Goal: Task Accomplishment & Management: Manage account settings

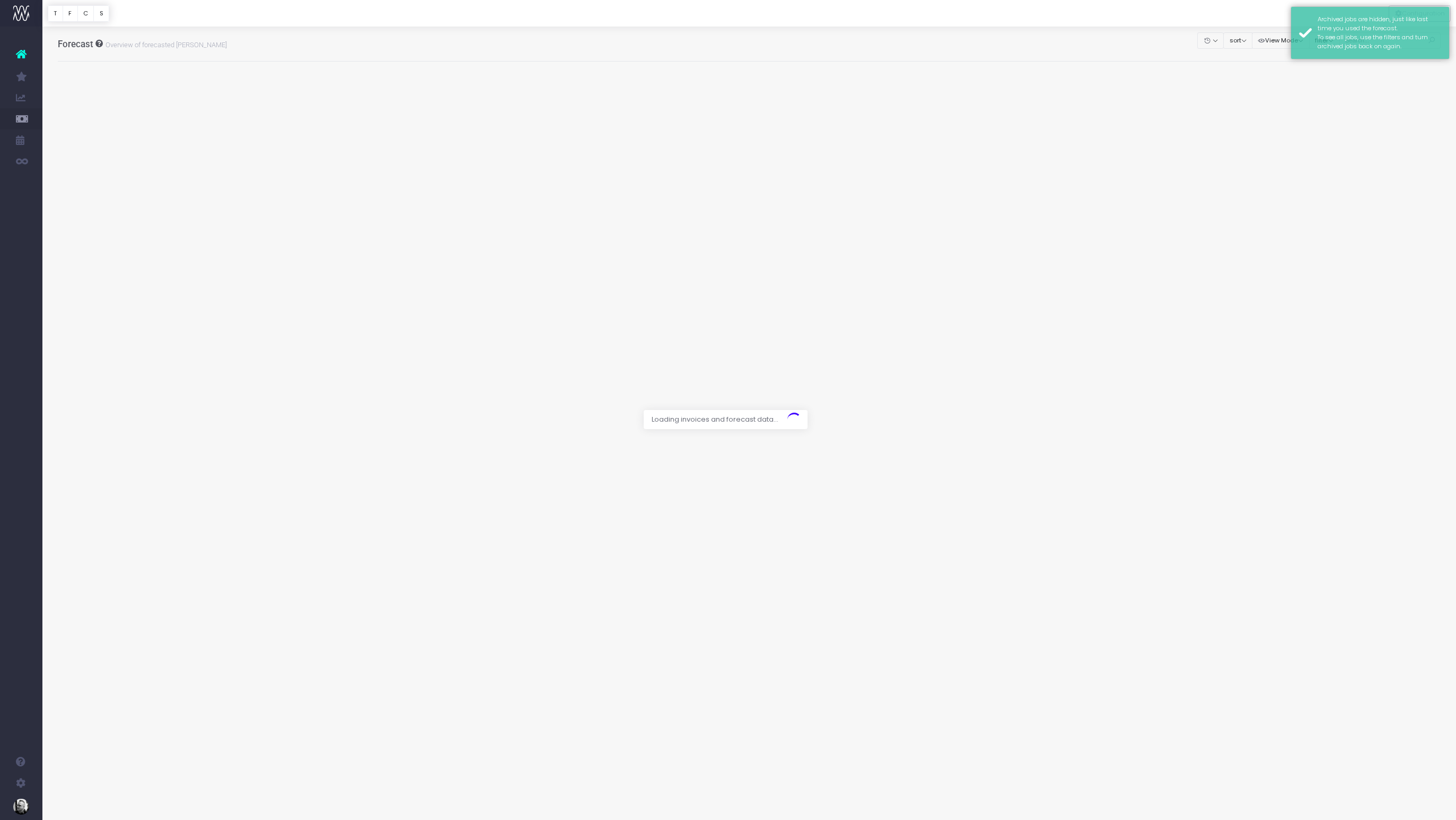
click at [1214, 12] on div at bounding box center [749, 13] width 1414 height 27
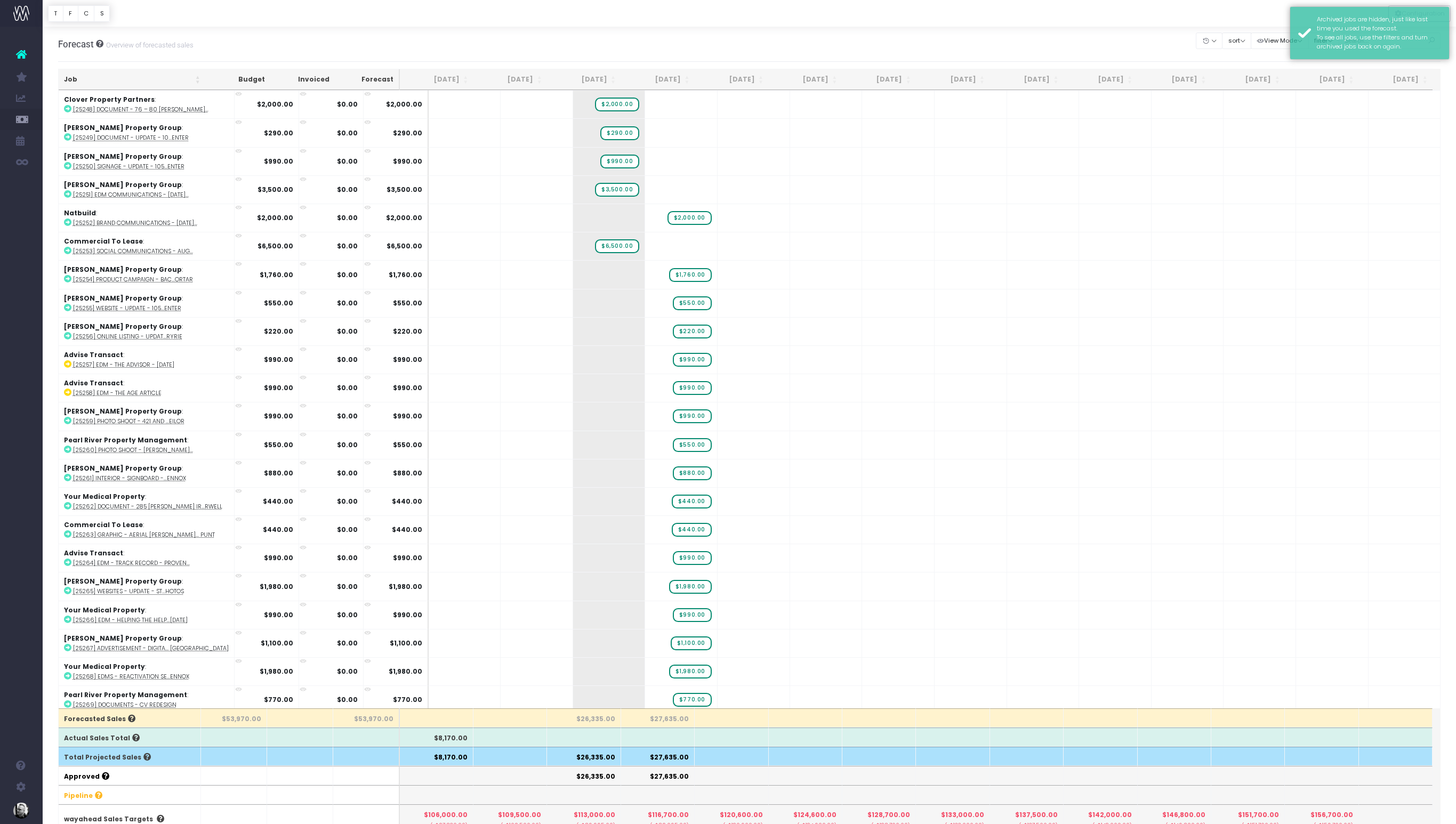
click at [1261, 10] on div at bounding box center [749, 13] width 1413 height 27
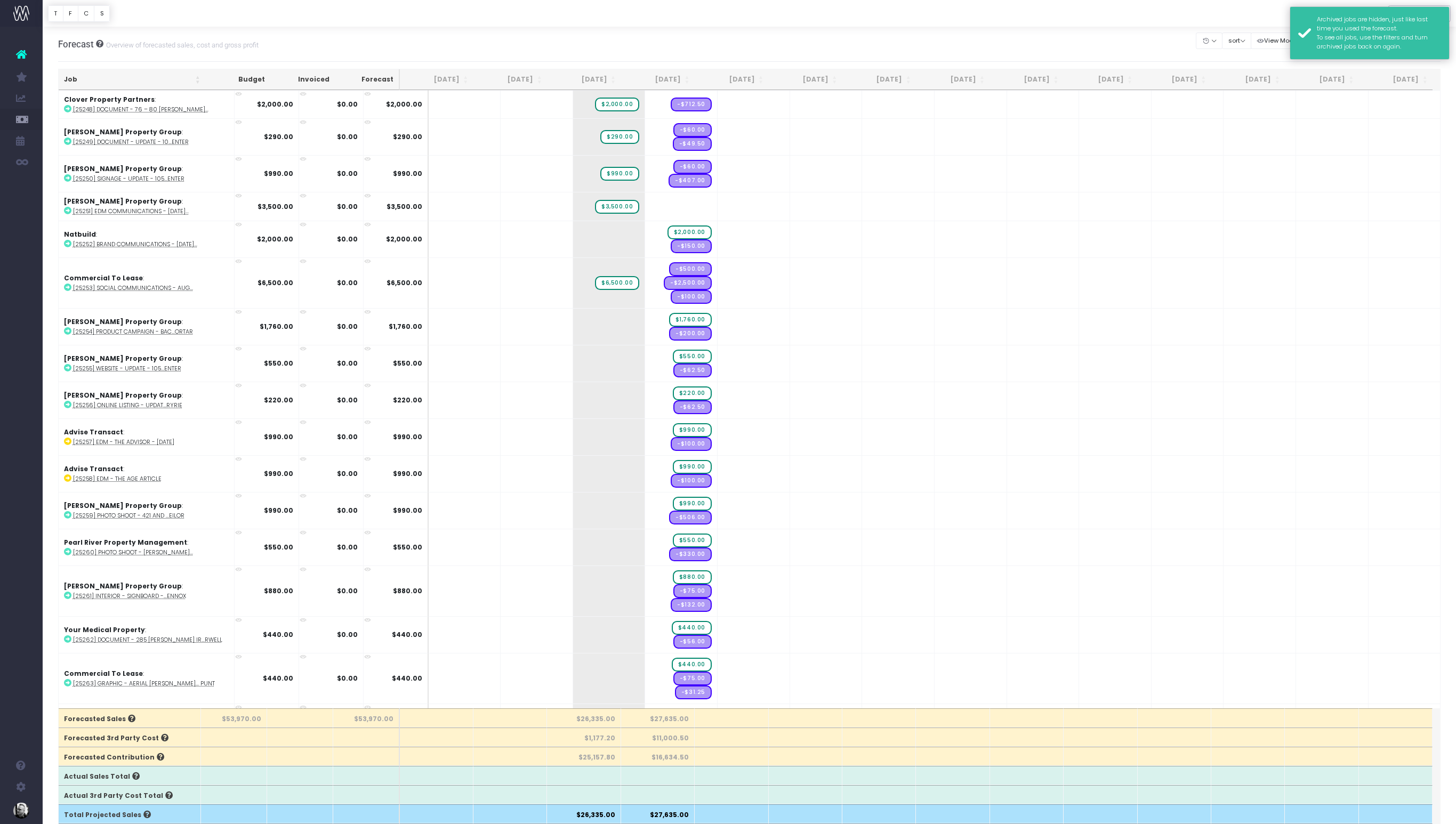
click at [1342, 16] on div "Archived jobs are hidden, just like last time you used the forecast. To see all…" at bounding box center [1379, 33] width 124 height 36
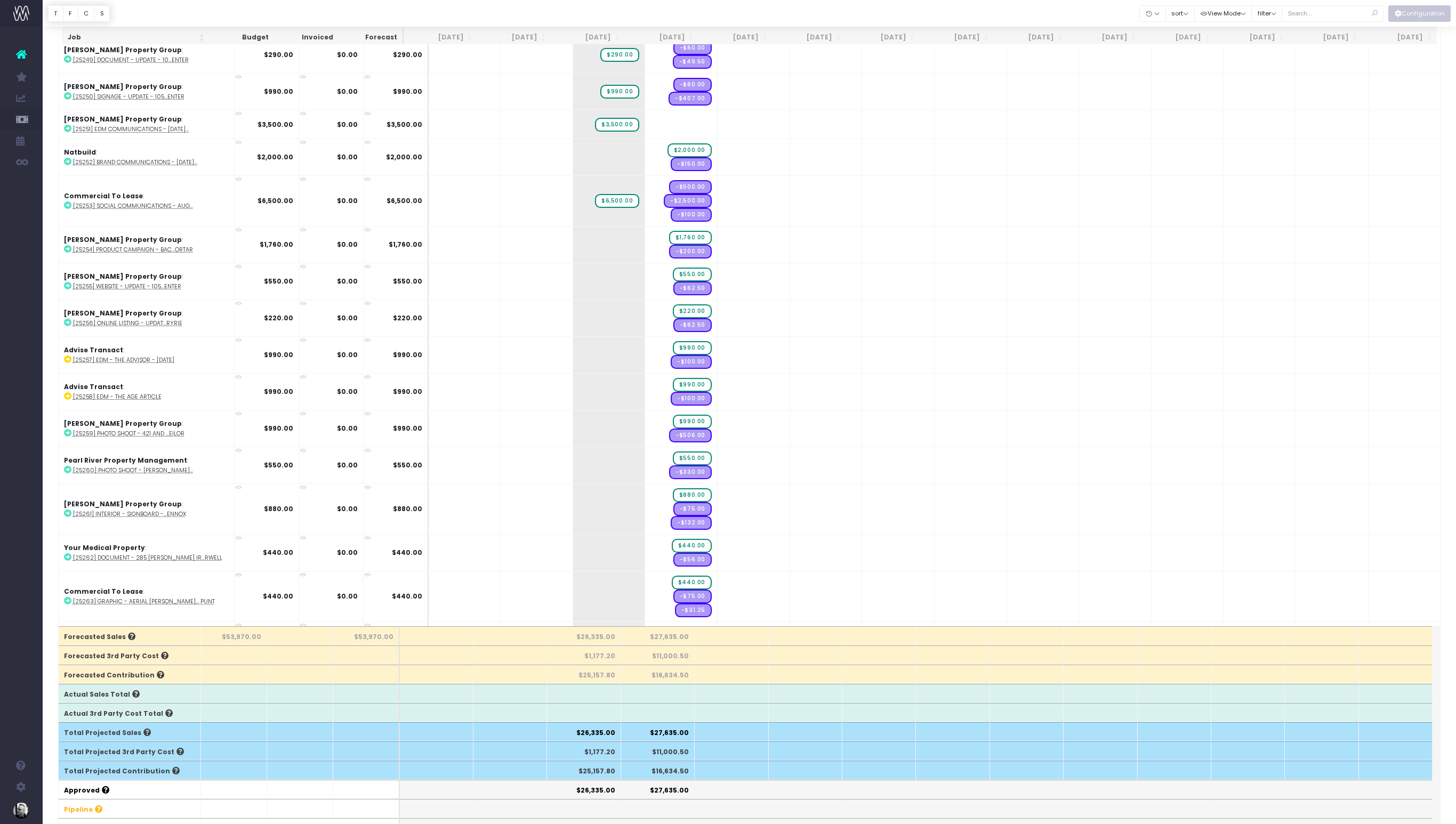
click at [1420, 13] on button "Configuration" at bounding box center [1420, 13] width 63 height 16
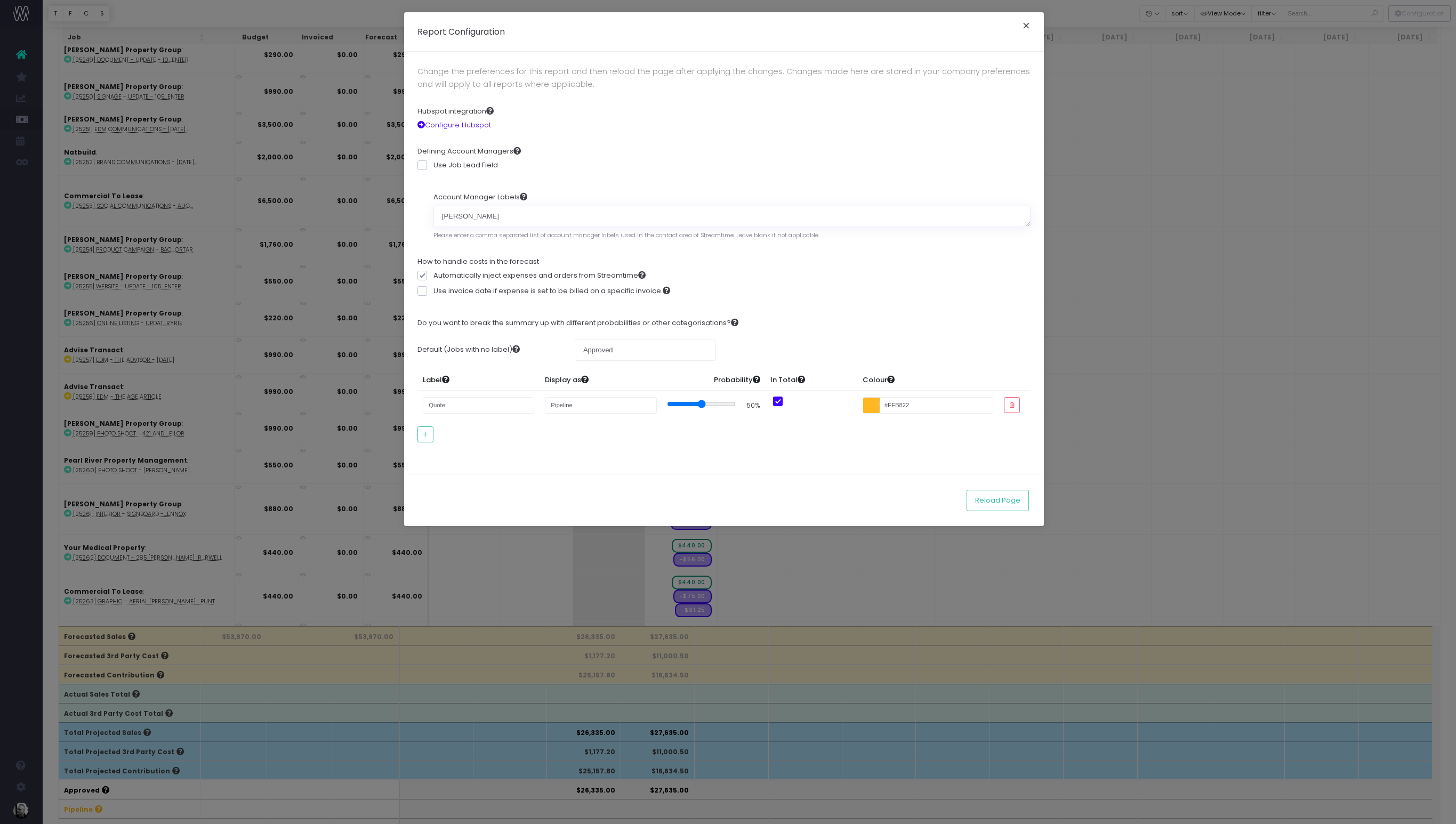
click at [1029, 28] on button "×" at bounding box center [1026, 27] width 22 height 17
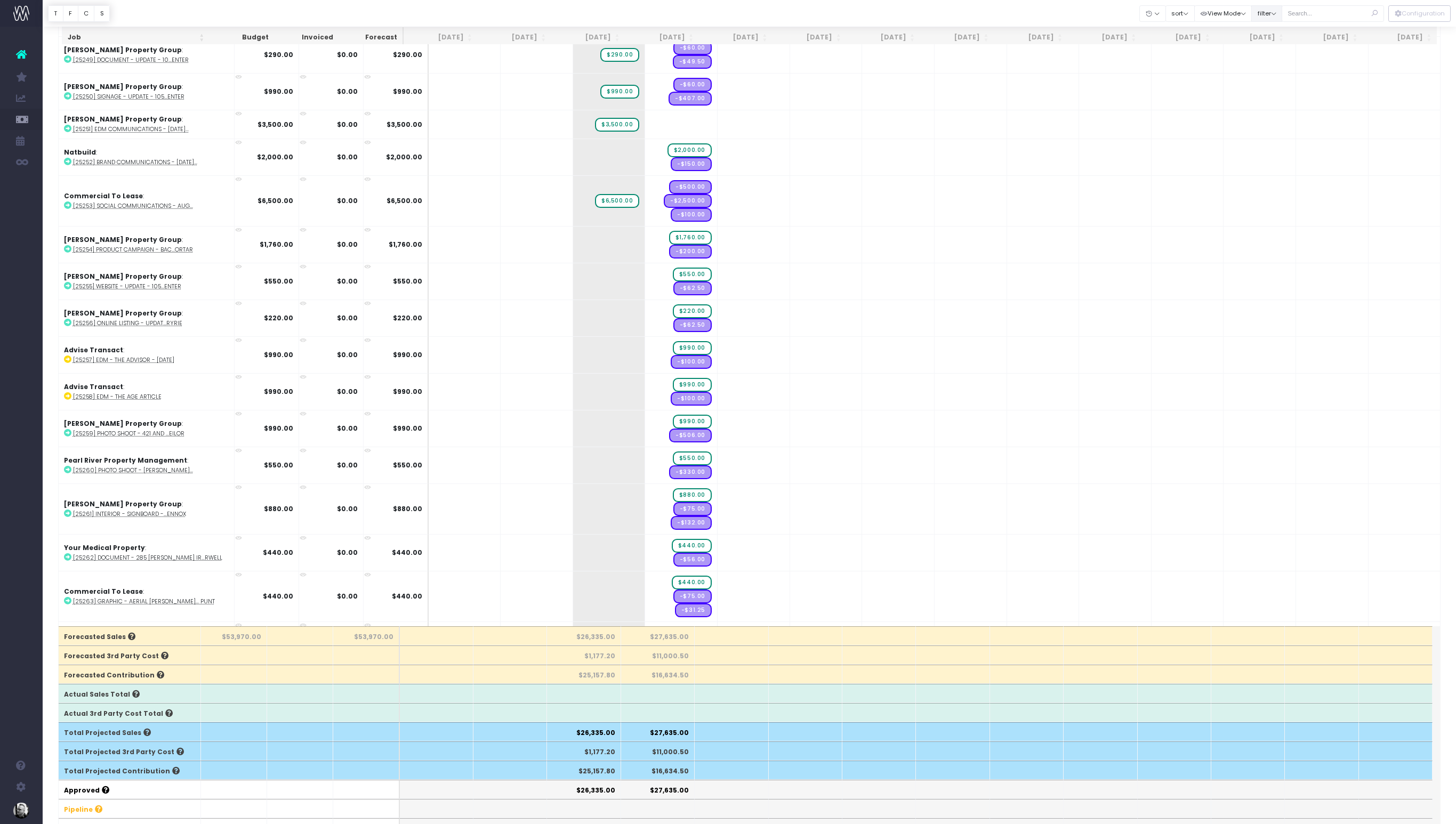
click at [1279, 17] on button "filter" at bounding box center [1267, 13] width 31 height 16
click at [1249, 14] on button "View Mode" at bounding box center [1223, 13] width 58 height 16
click at [1193, 15] on button "sort" at bounding box center [1180, 13] width 30 height 16
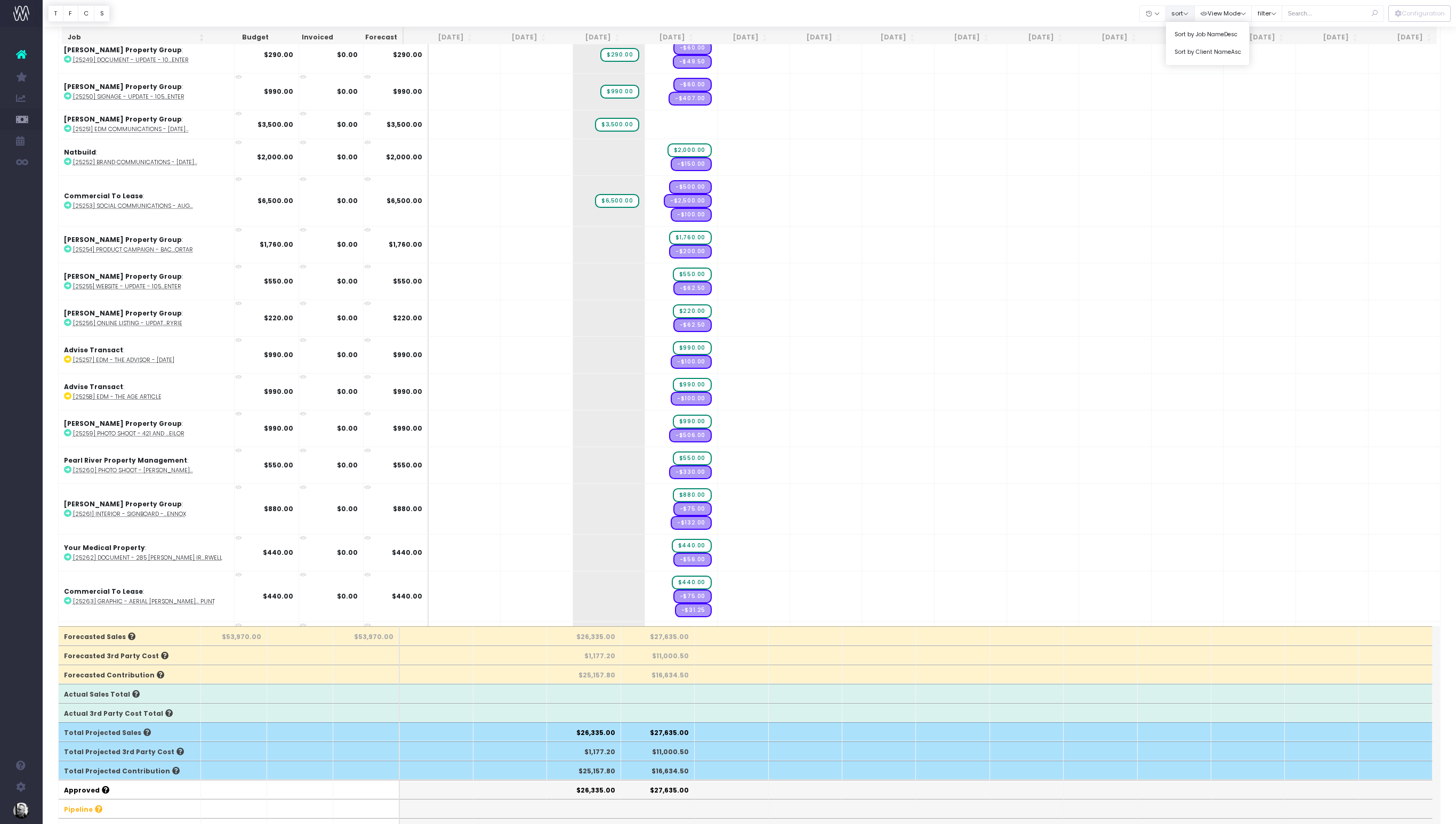
click at [1193, 15] on button "sort" at bounding box center [1180, 13] width 30 height 16
click at [1282, 14] on button "filter" at bounding box center [1267, 13] width 31 height 16
click at [1415, 11] on button "Configuration" at bounding box center [1420, 13] width 63 height 16
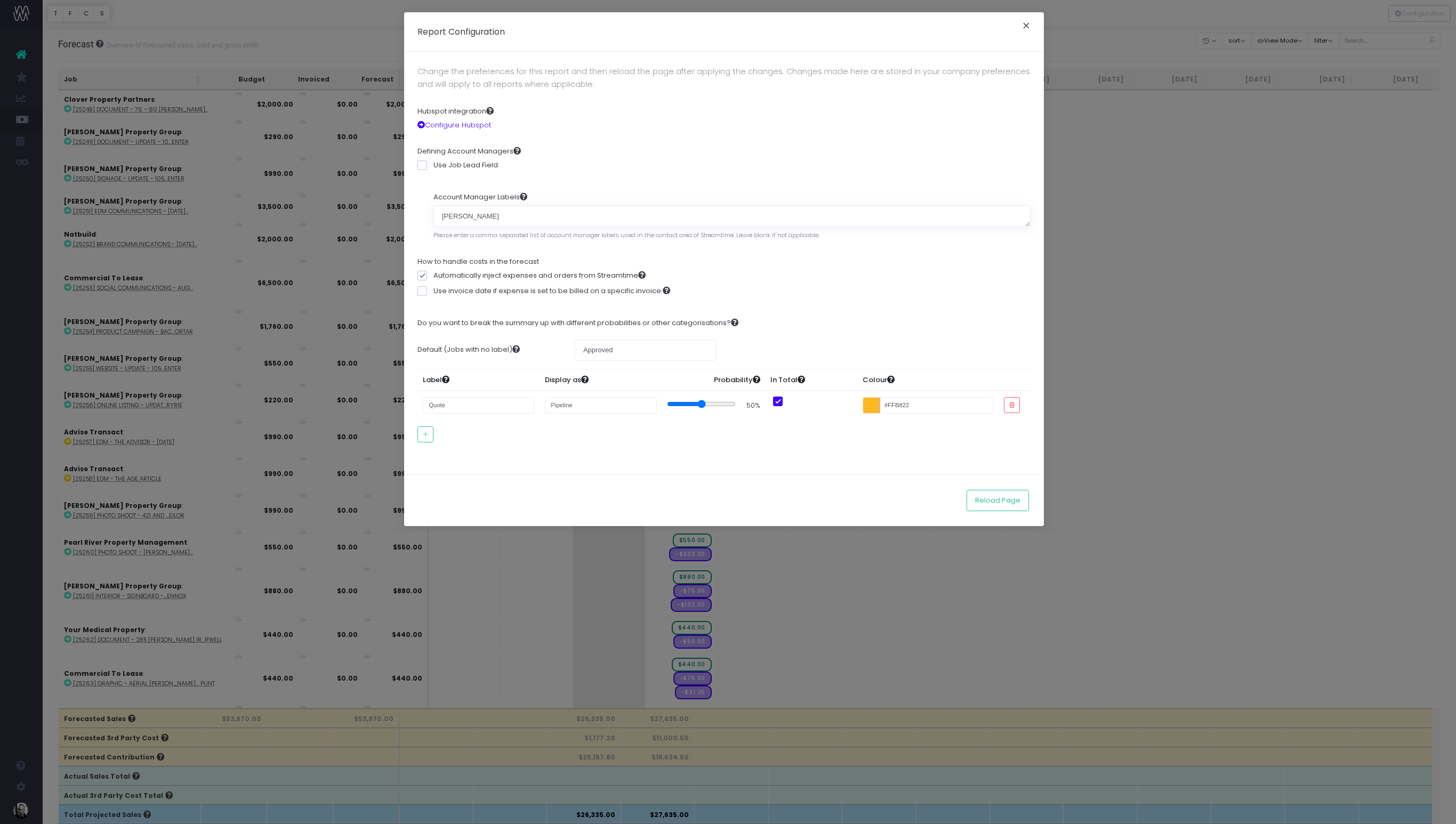
click at [1029, 26] on button "×" at bounding box center [1026, 27] width 22 height 17
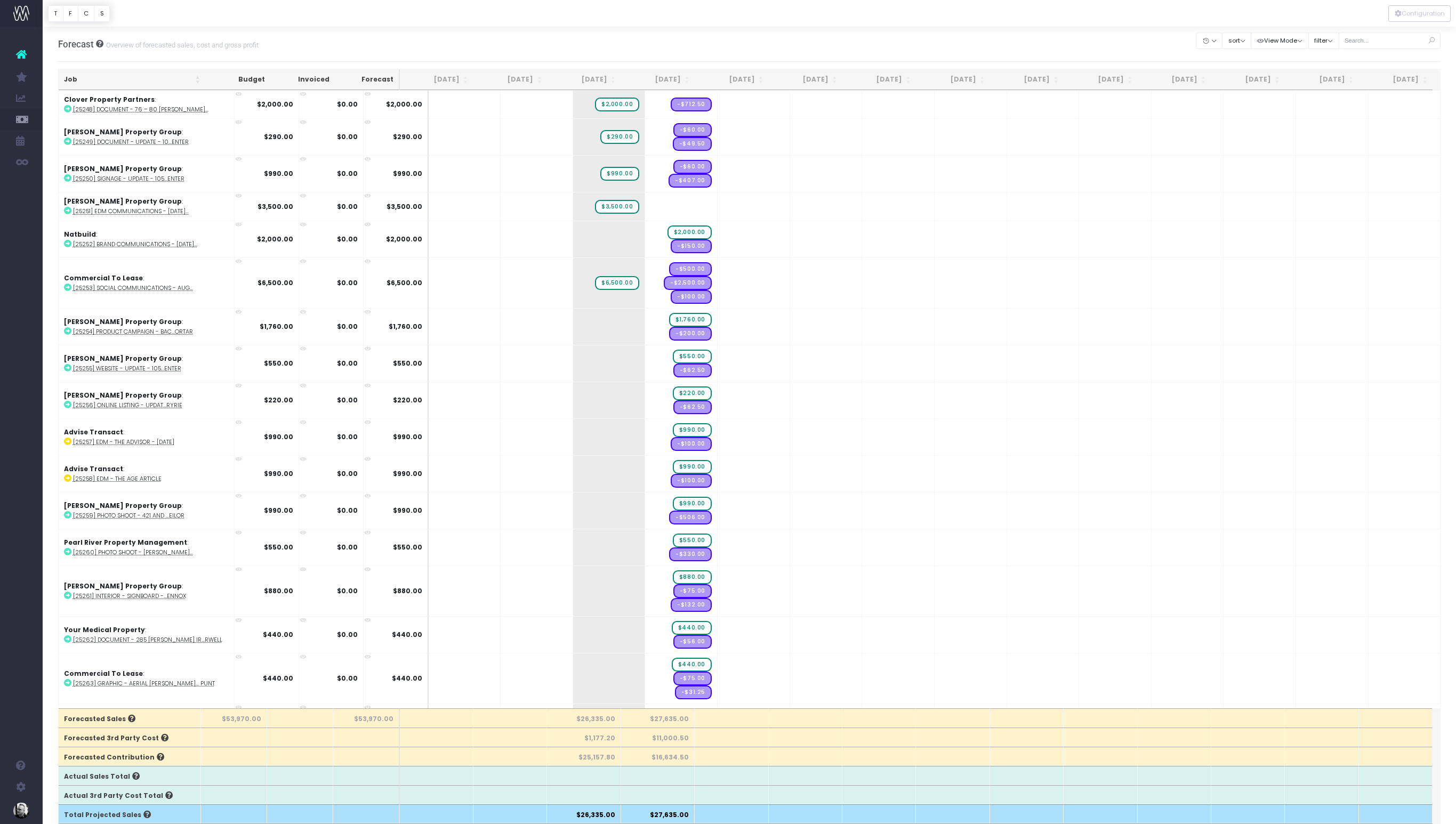
click at [199, 81] on th "Job" at bounding box center [132, 80] width 147 height 21
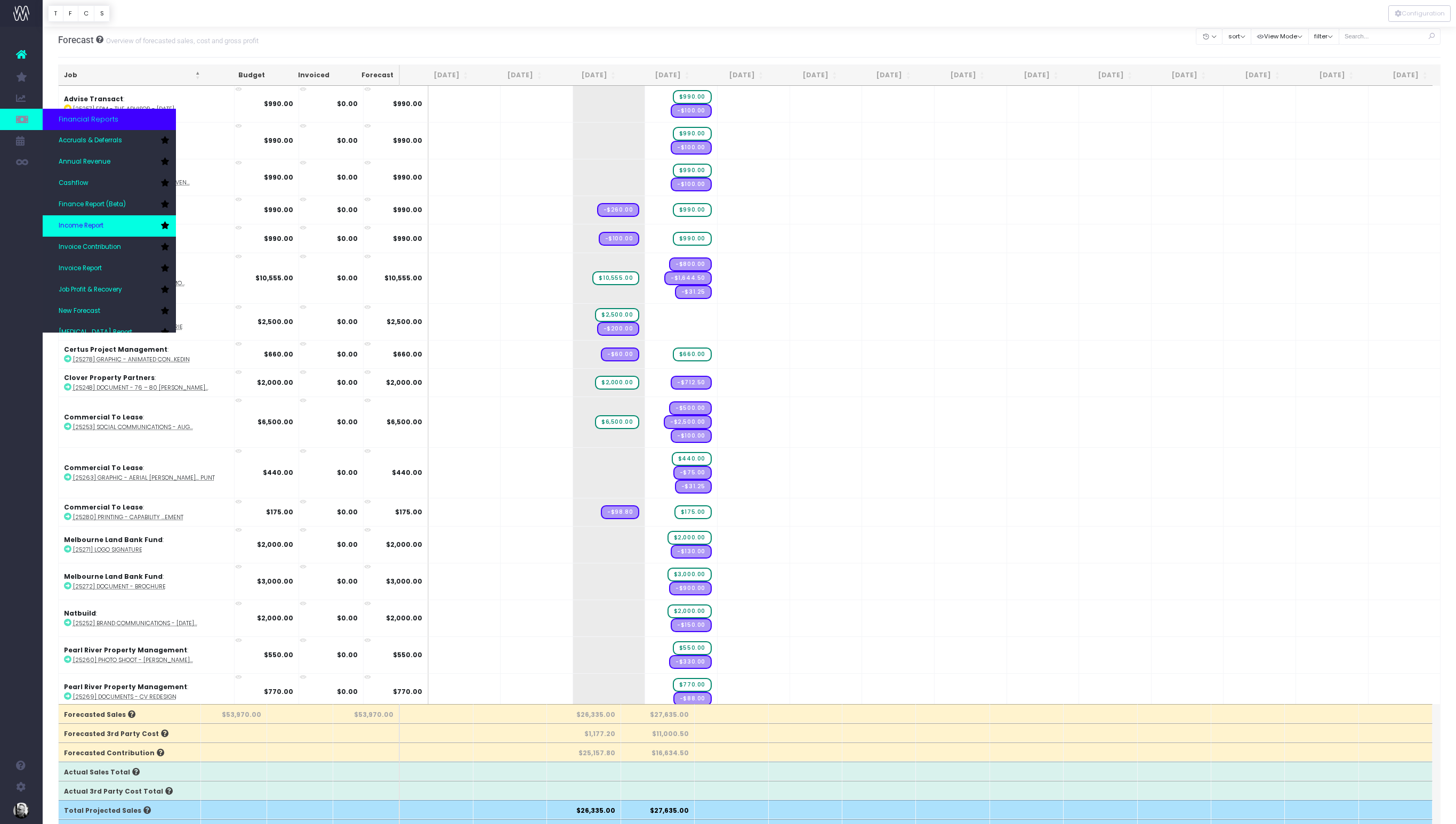
click at [78, 228] on span "Income Report" at bounding box center [81, 226] width 45 height 10
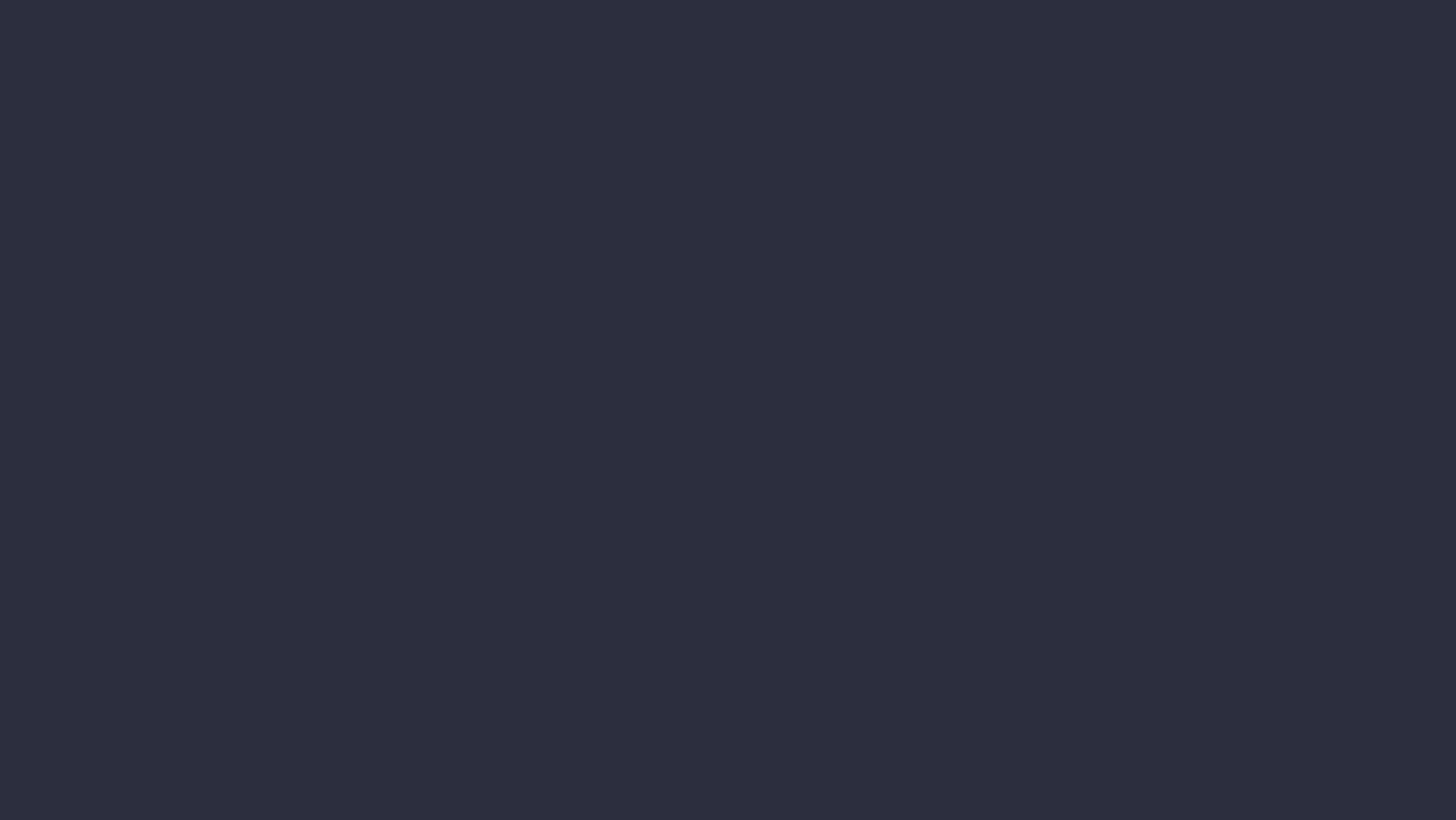
select select "job"
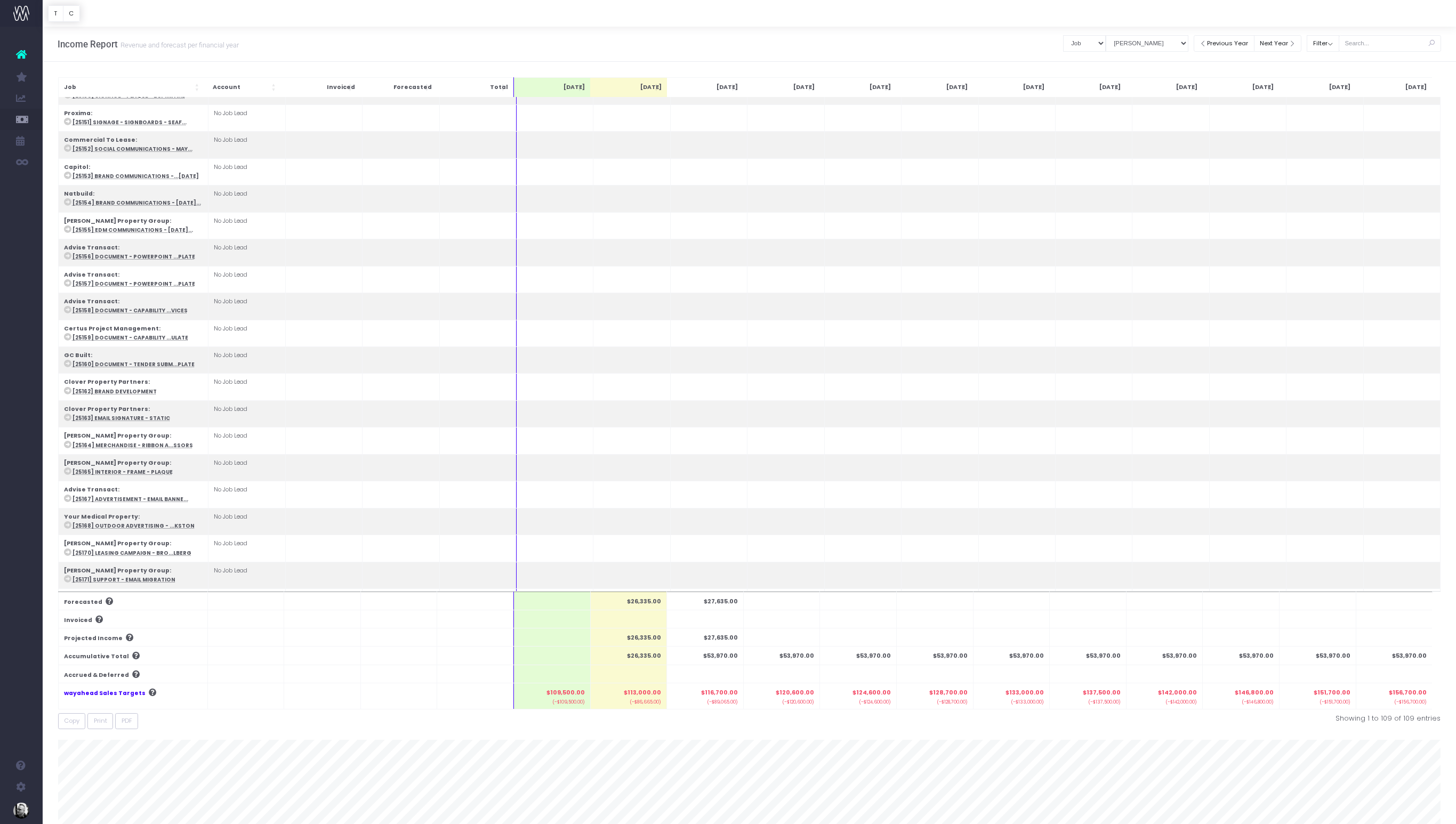
scroll to position [719, 0]
click at [168, 85] on th "Job" at bounding box center [132, 87] width 149 height 20
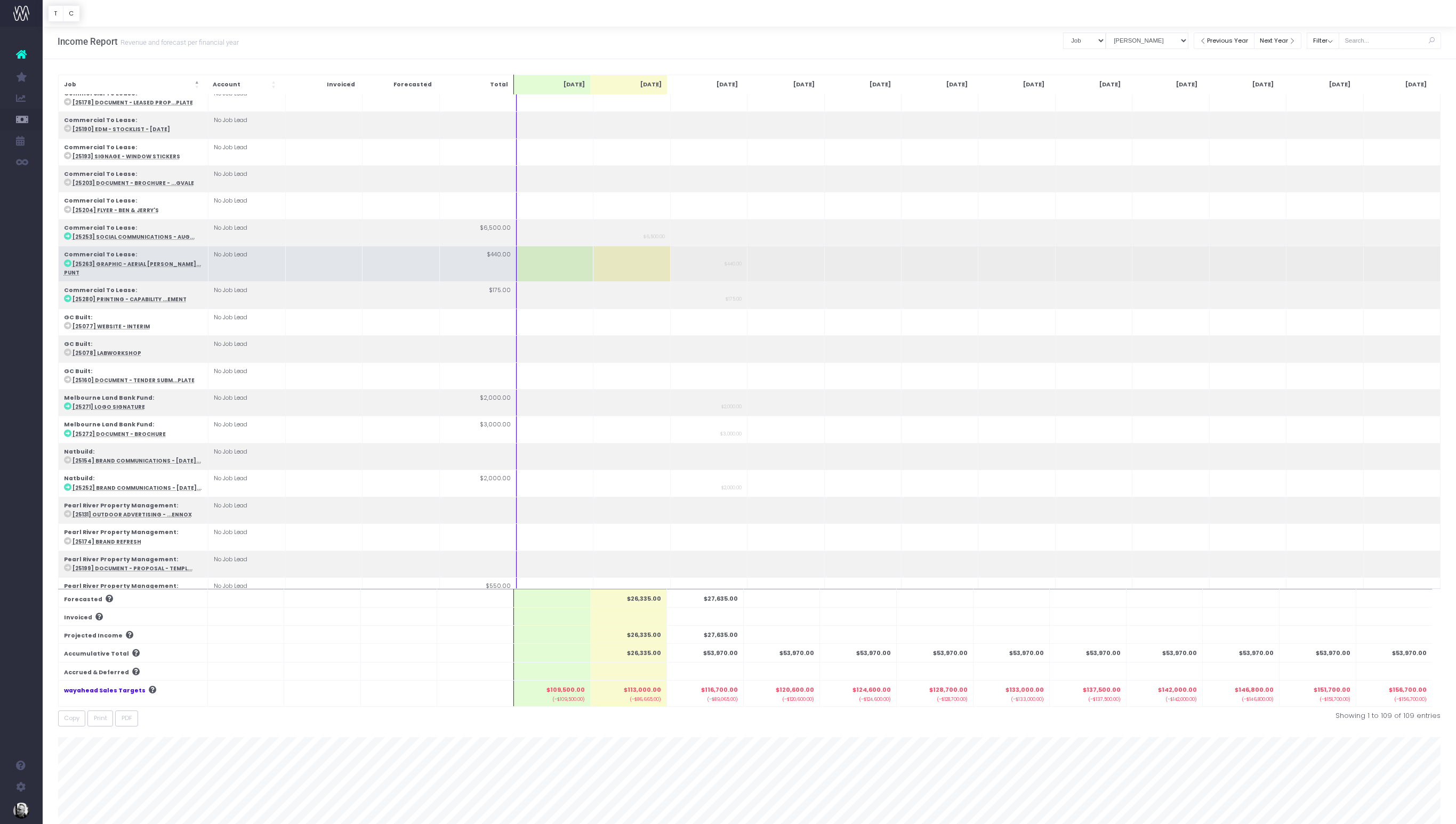
scroll to position [1096, 0]
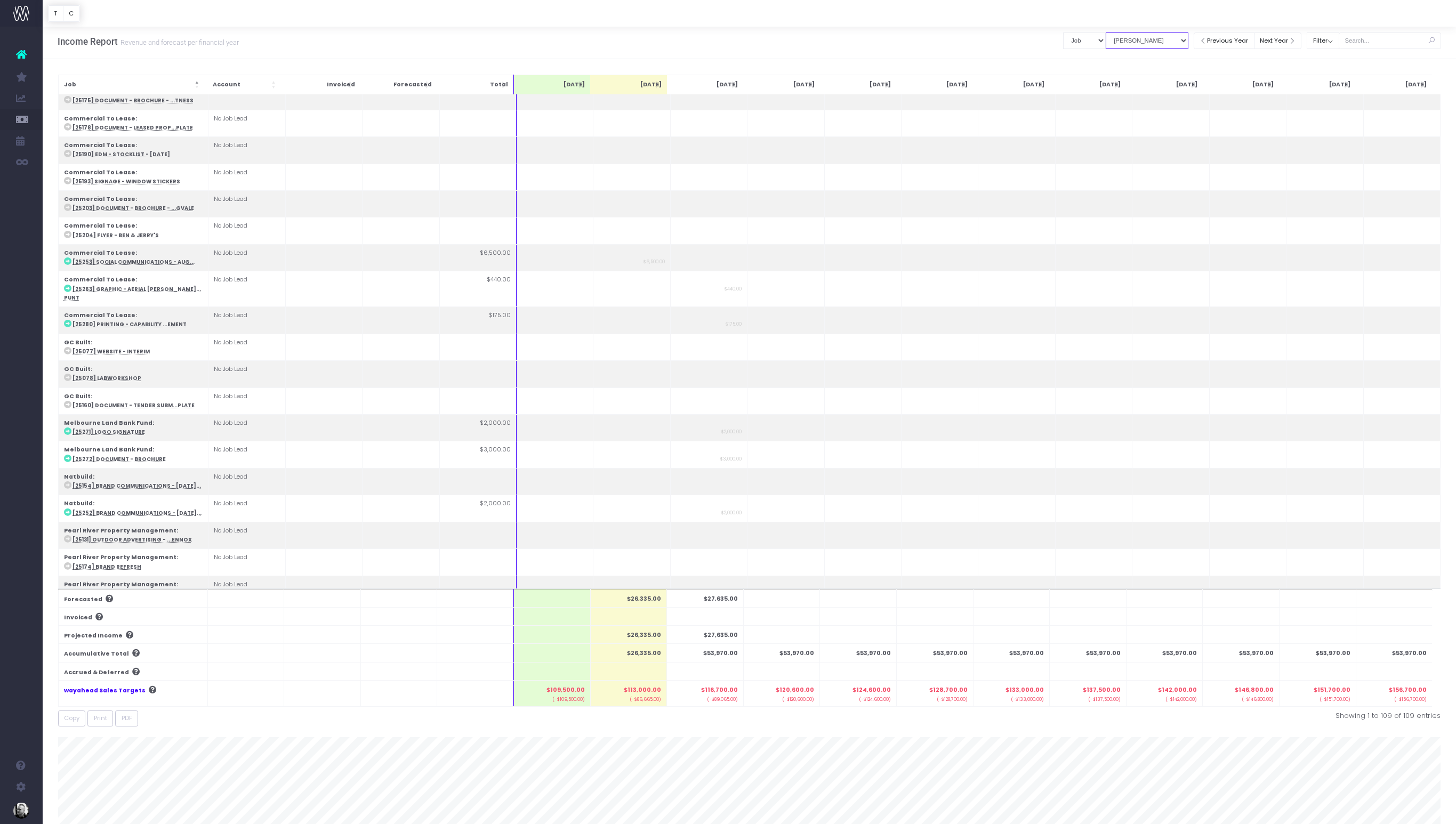
click at [1184, 43] on select "View Mode Billings Revenue Recognition" at bounding box center [1147, 40] width 82 height 16
select select "revrec"
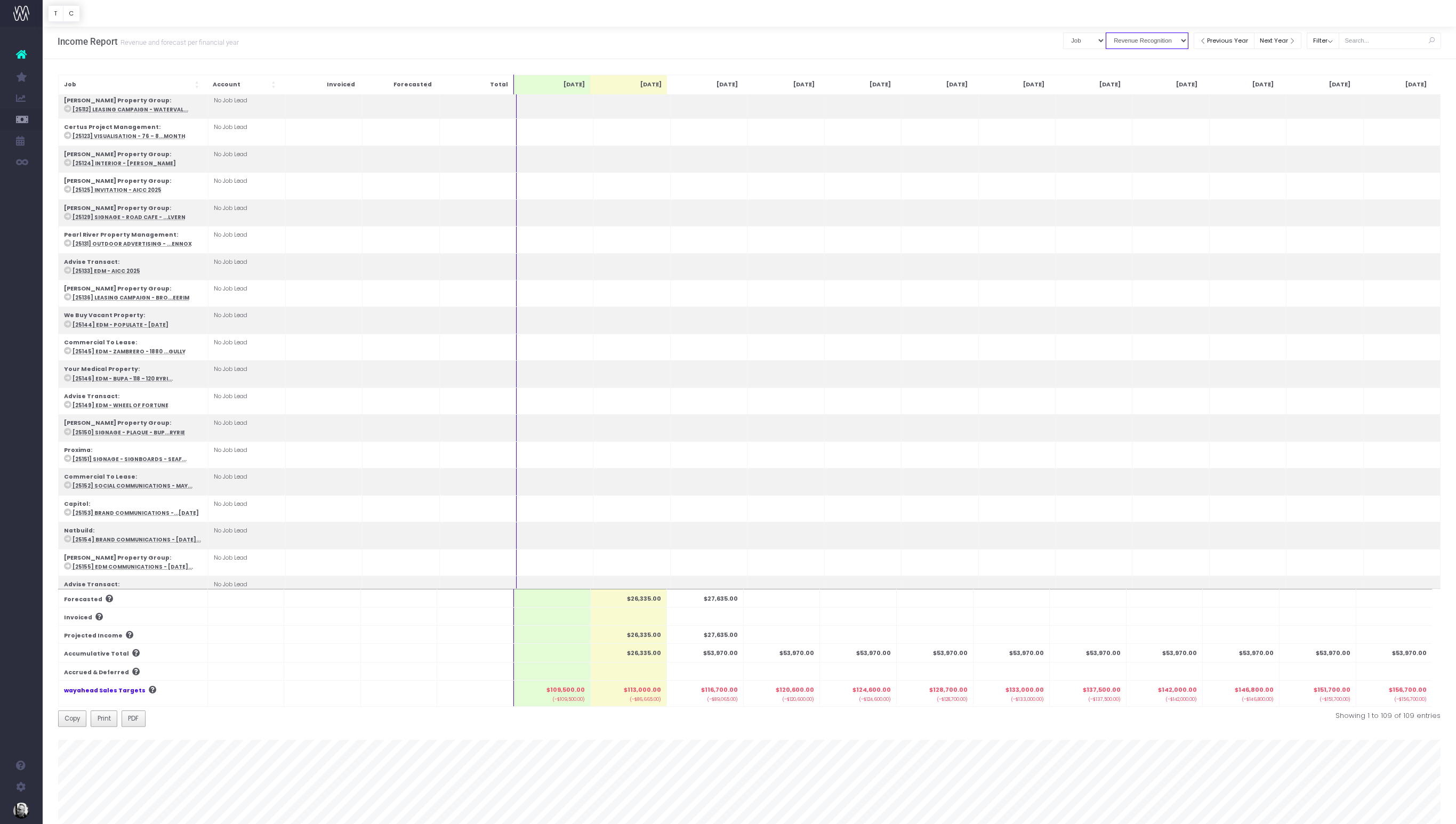
scroll to position [211, 0]
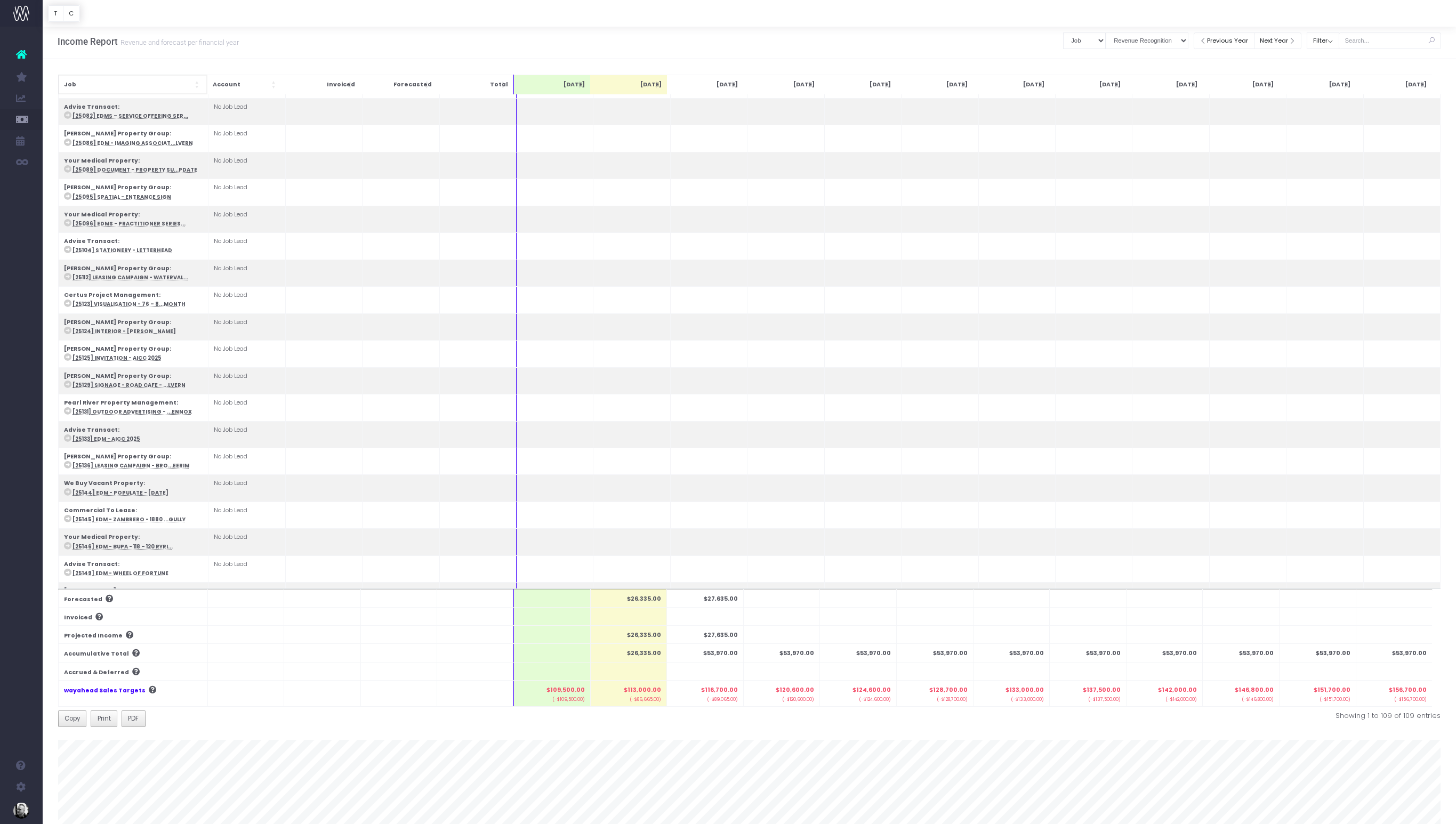
click at [178, 78] on th "Job" at bounding box center [132, 84] width 149 height 20
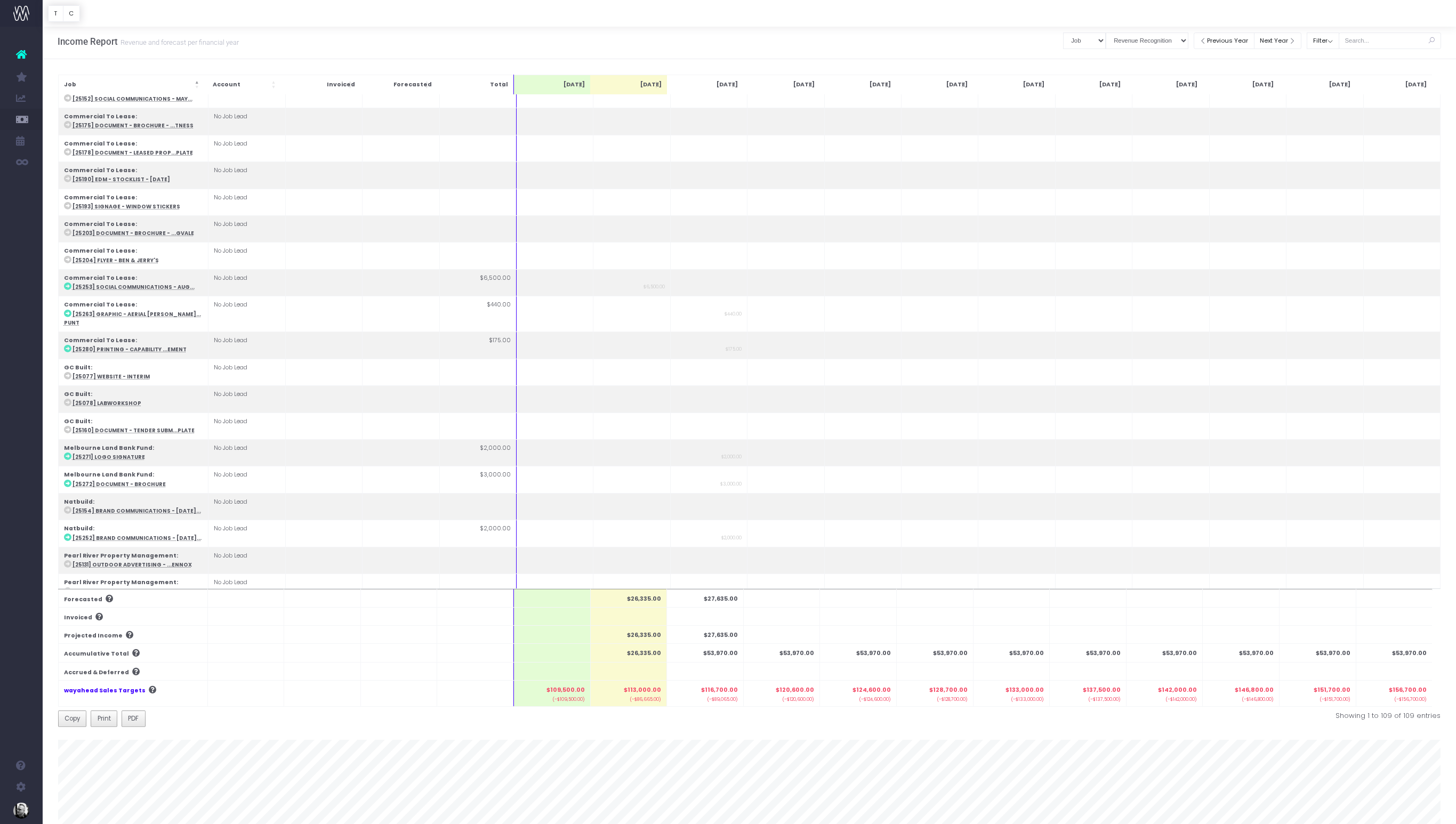
scroll to position [1073, 0]
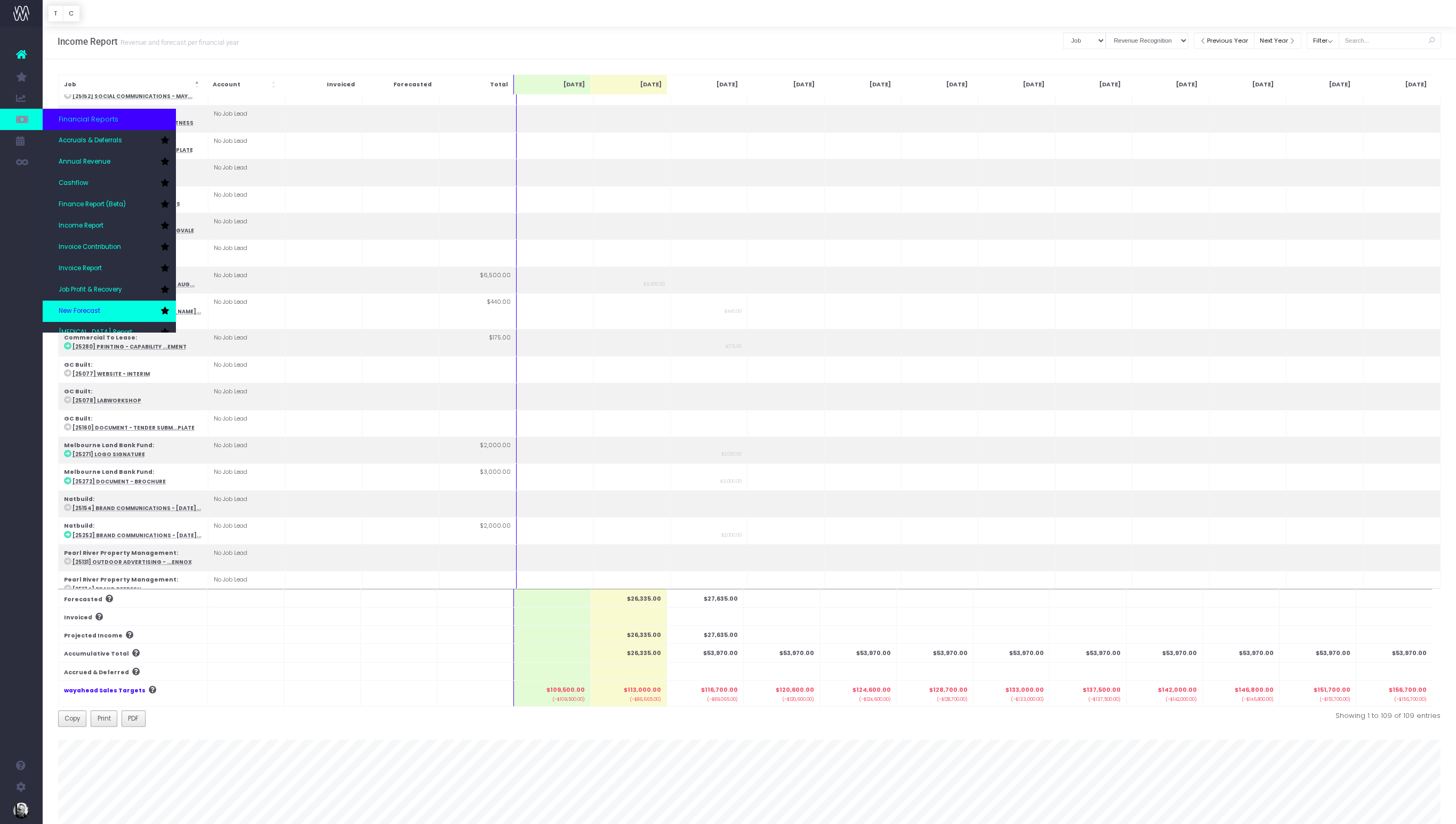
click at [109, 314] on link "New Forecast" at bounding box center [109, 311] width 134 height 22
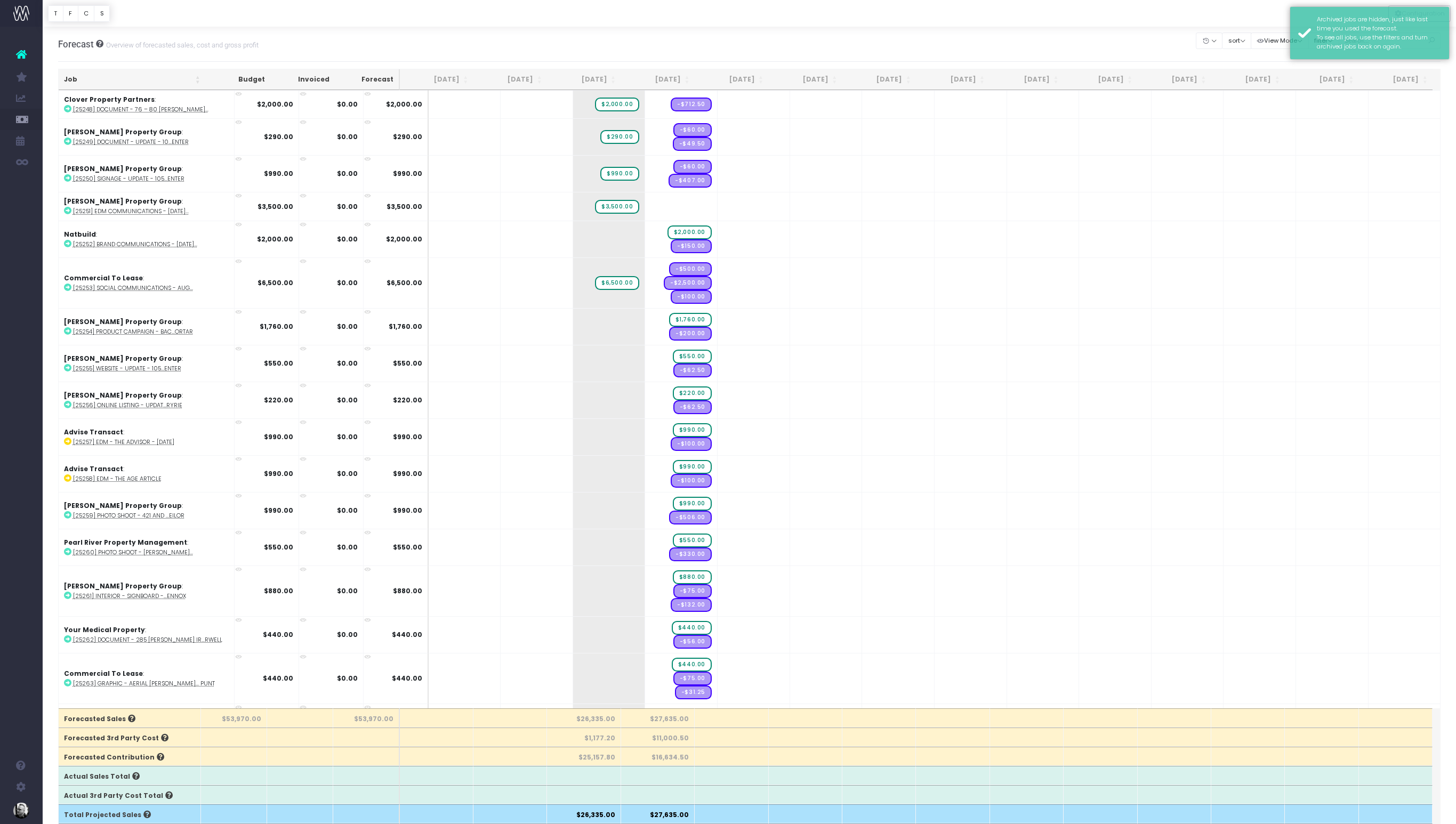
click at [362, 14] on div at bounding box center [749, 13] width 1413 height 27
click at [1279, 44] on button "View Mode" at bounding box center [1280, 40] width 58 height 16
click at [1335, 39] on button "filter" at bounding box center [1324, 40] width 31 height 16
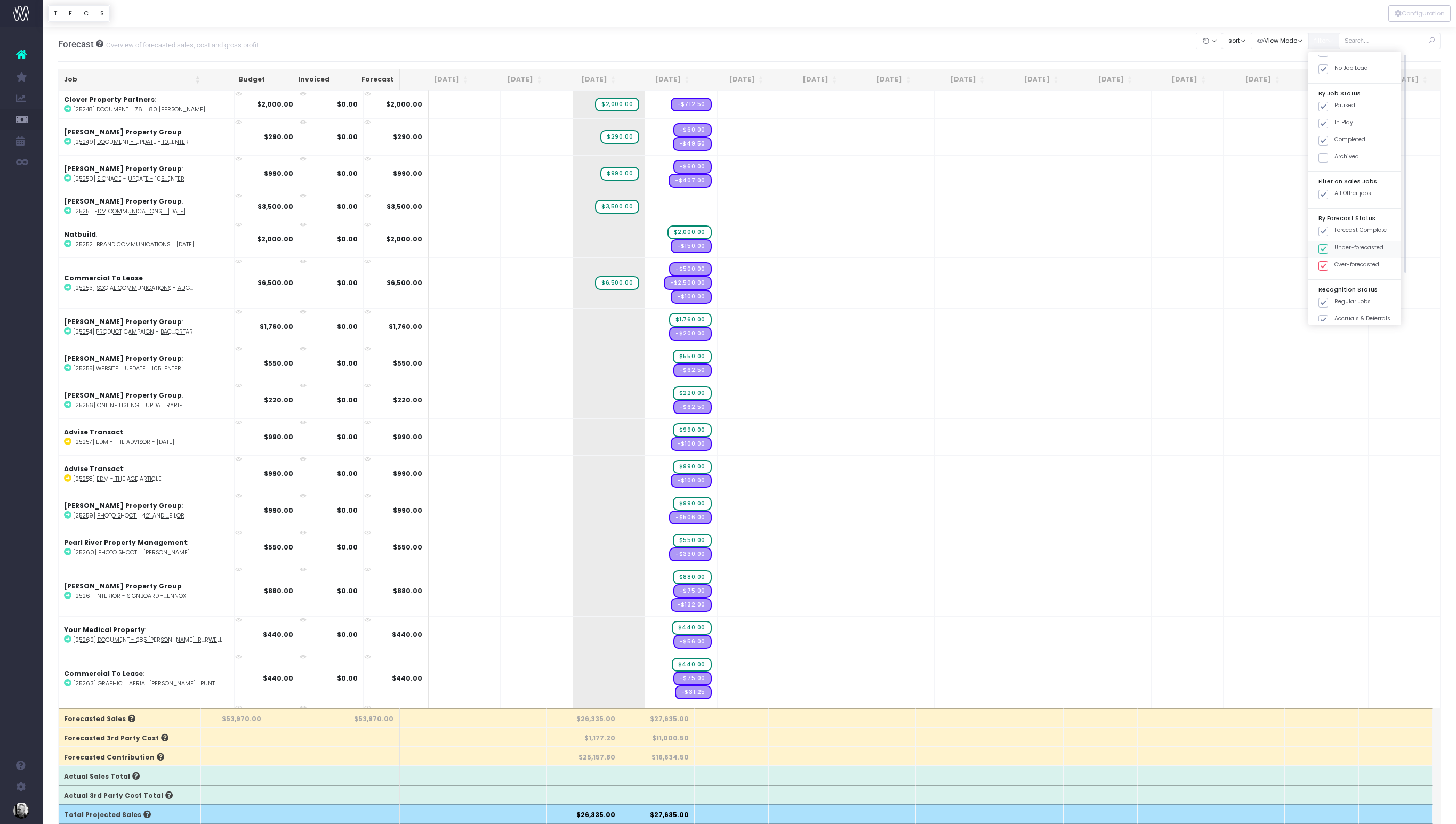
scroll to position [30, 0]
click at [1328, 294] on span at bounding box center [1323, 294] width 10 height 10
click at [1335, 294] on input "Regular Jobs" at bounding box center [1338, 293] width 7 height 7
checkbox input "false"
click at [1344, 329] on button "Apply" at bounding box center [1332, 332] width 32 height 18
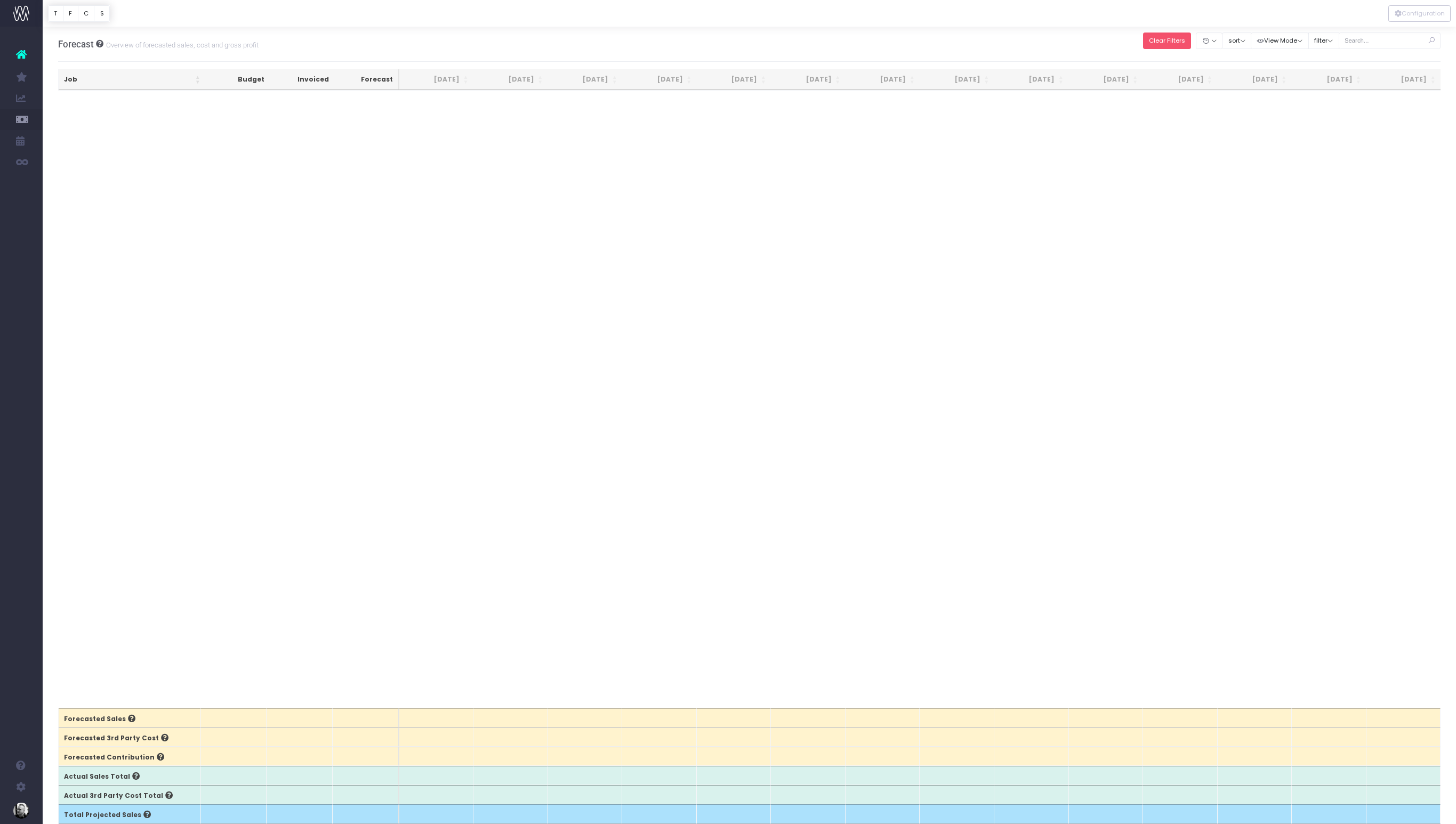
click at [1179, 40] on button "Clear Filters" at bounding box center [1167, 40] width 48 height 16
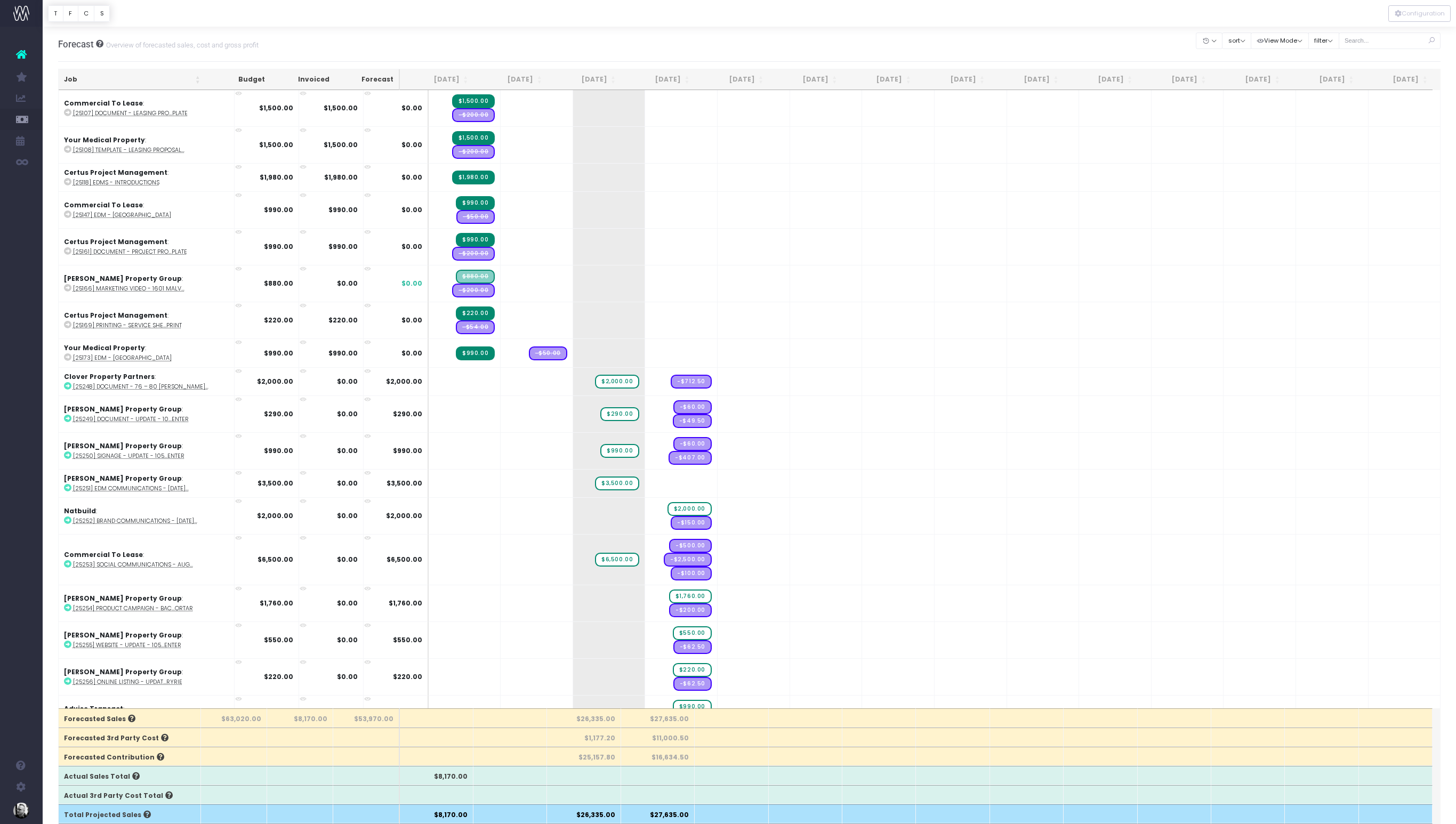
click at [179, 81] on th "Job" at bounding box center [132, 80] width 147 height 21
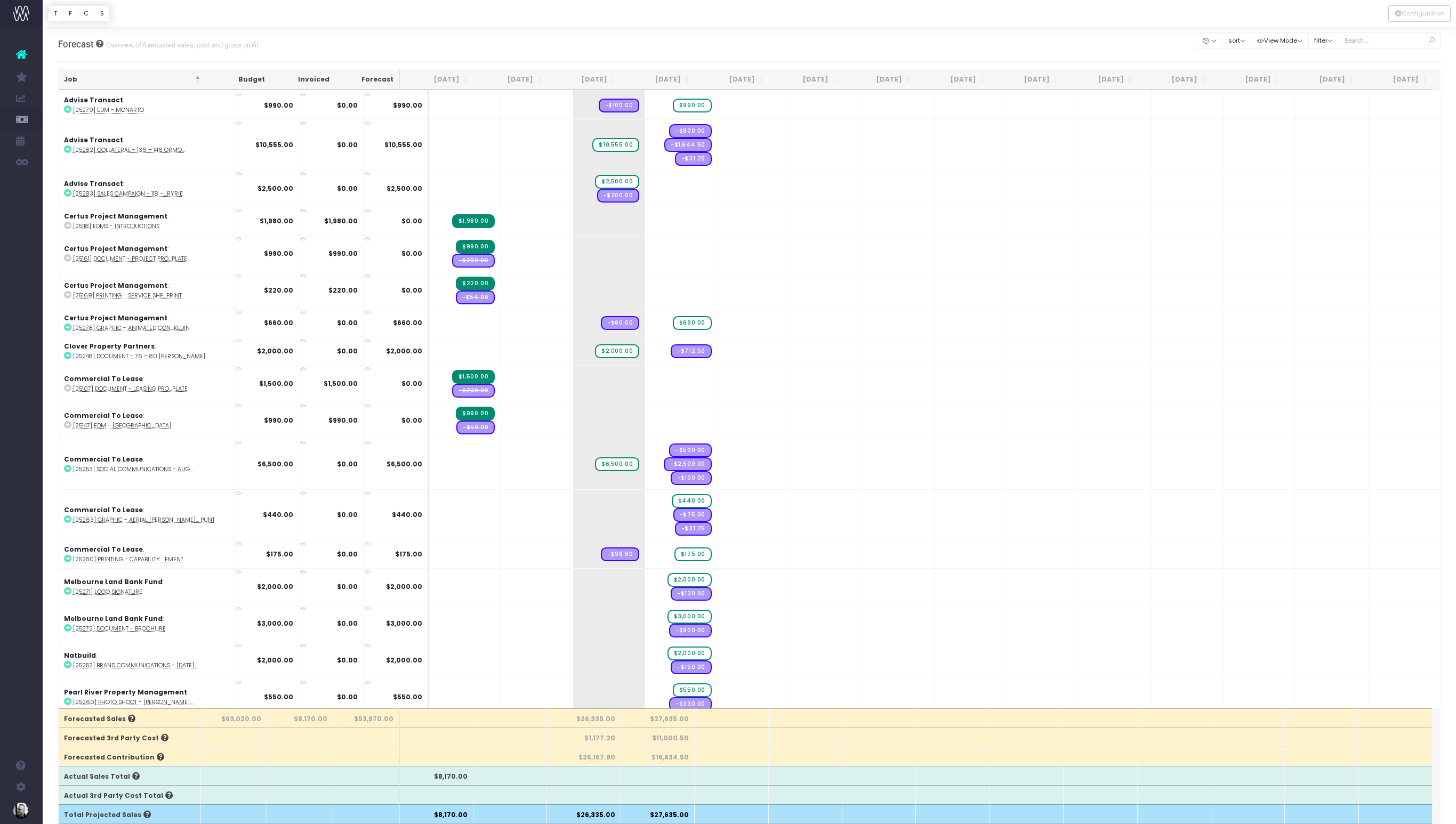
scroll to position [0, 0]
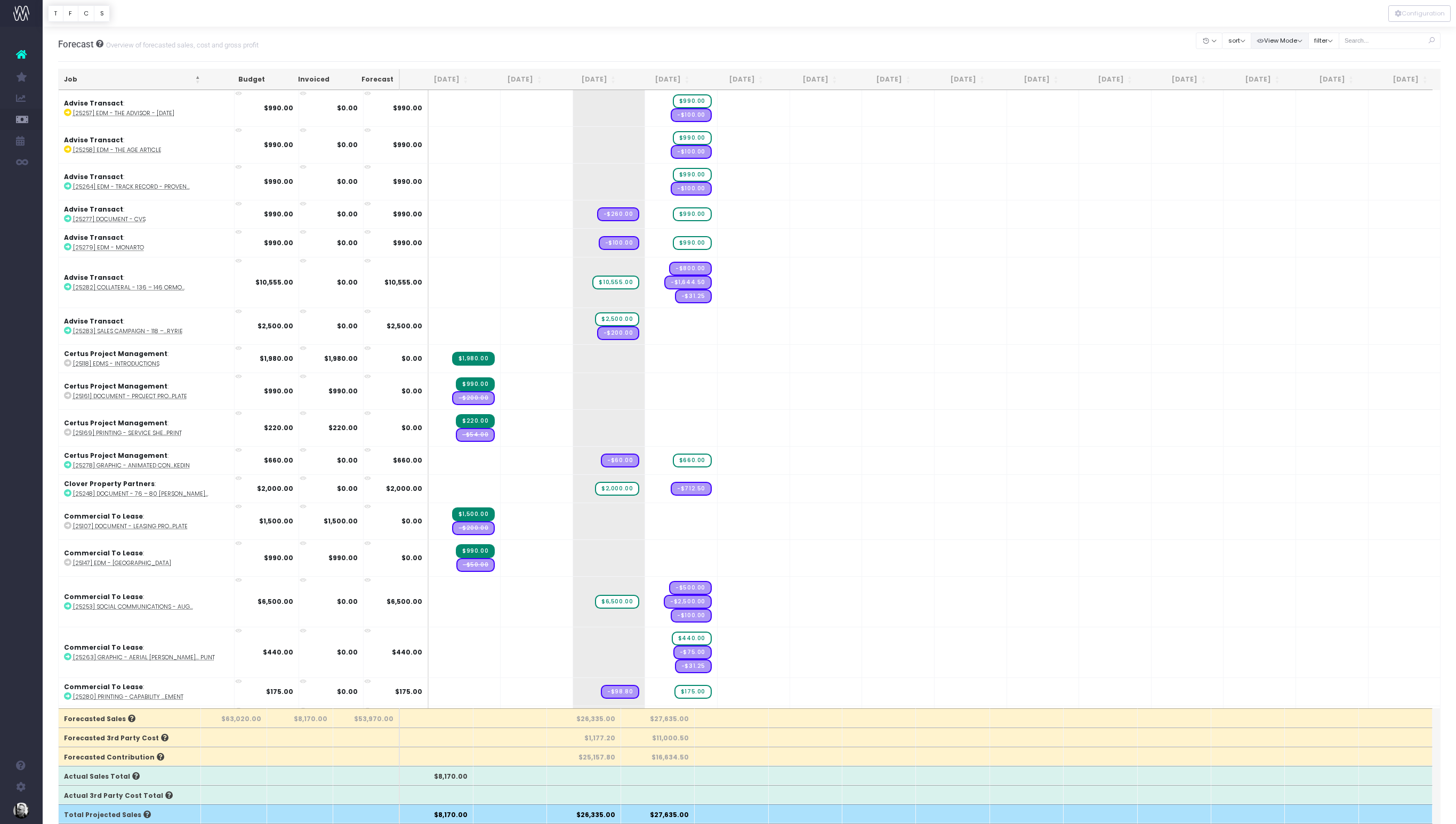
click at [1300, 32] on button "View Mode" at bounding box center [1280, 40] width 58 height 16
drag, startPoint x: 1275, startPoint y: 25, endPoint x: 1247, endPoint y: 45, distance: 34.4
click at [1275, 25] on div at bounding box center [749, 13] width 1413 height 27
click at [1339, 41] on button "filter" at bounding box center [1324, 40] width 31 height 16
click at [1251, 40] on button "sort" at bounding box center [1237, 40] width 30 height 16
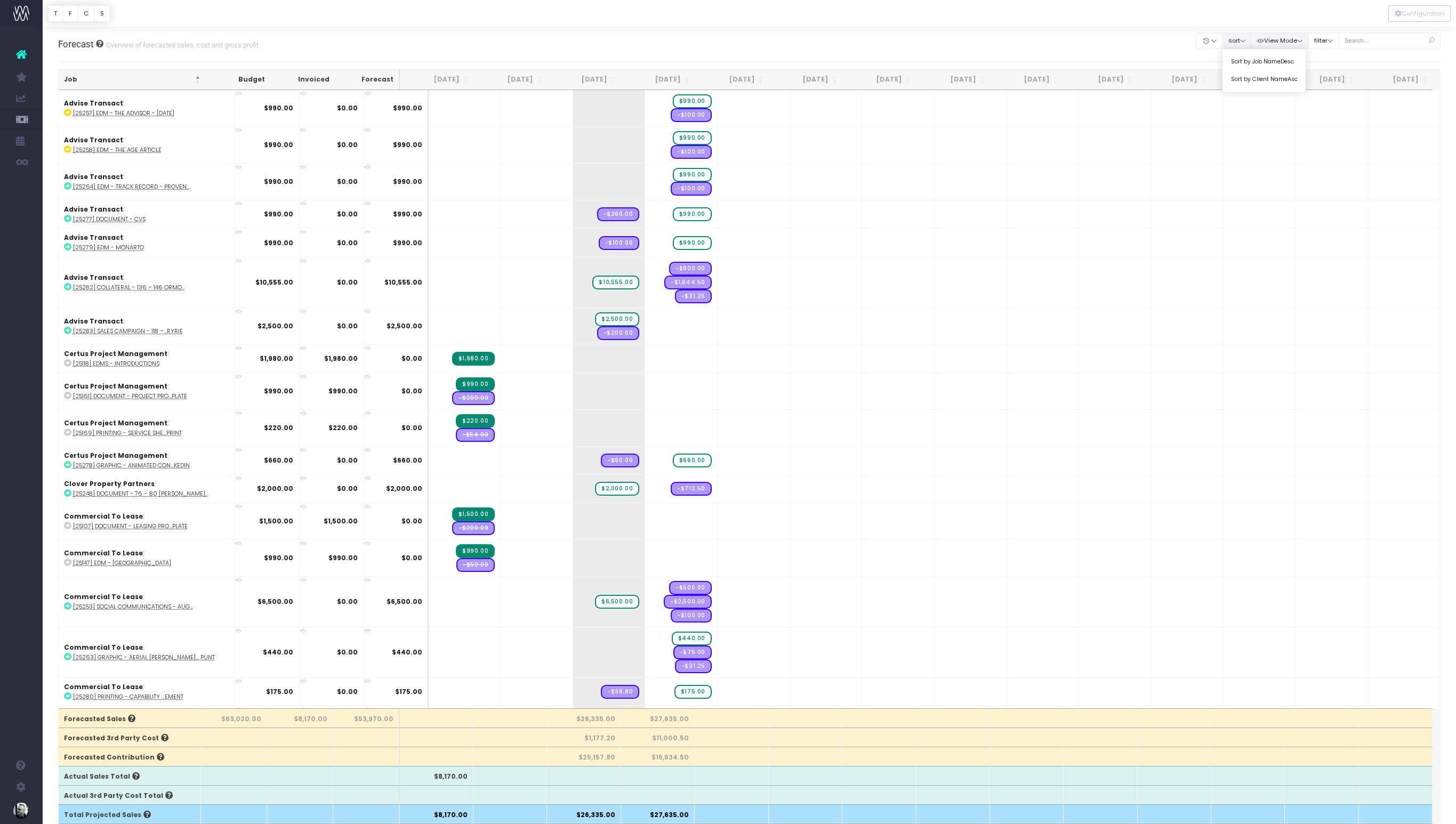
click at [1295, 39] on button "View Mode" at bounding box center [1280, 40] width 58 height 16
click at [1333, 36] on button "filter" at bounding box center [1324, 40] width 31 height 16
click at [1222, 9] on div at bounding box center [749, 13] width 1413 height 27
click at [1434, 11] on button "Configuration" at bounding box center [1420, 13] width 63 height 16
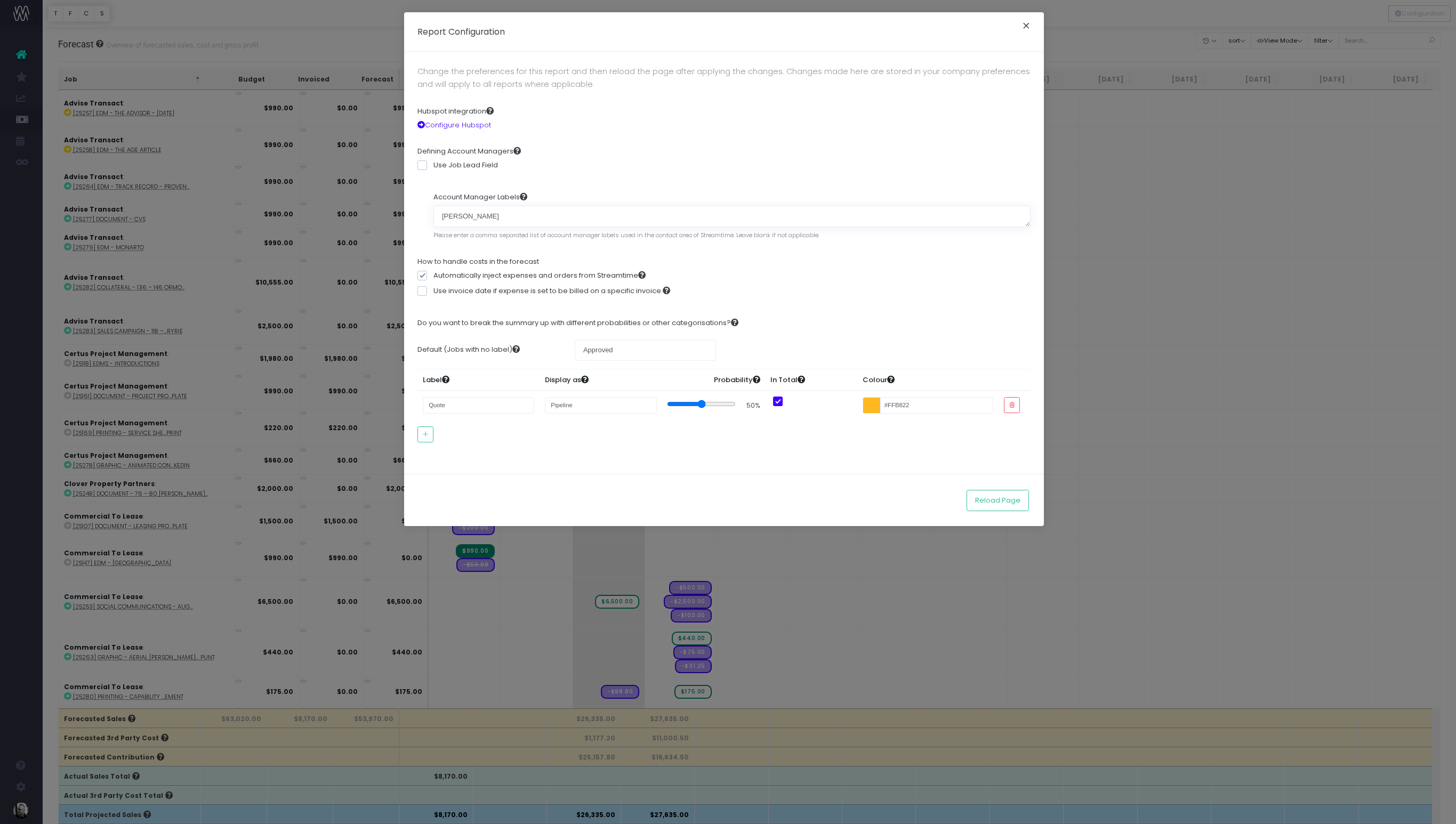
click at [1022, 26] on button "×" at bounding box center [1026, 27] width 22 height 17
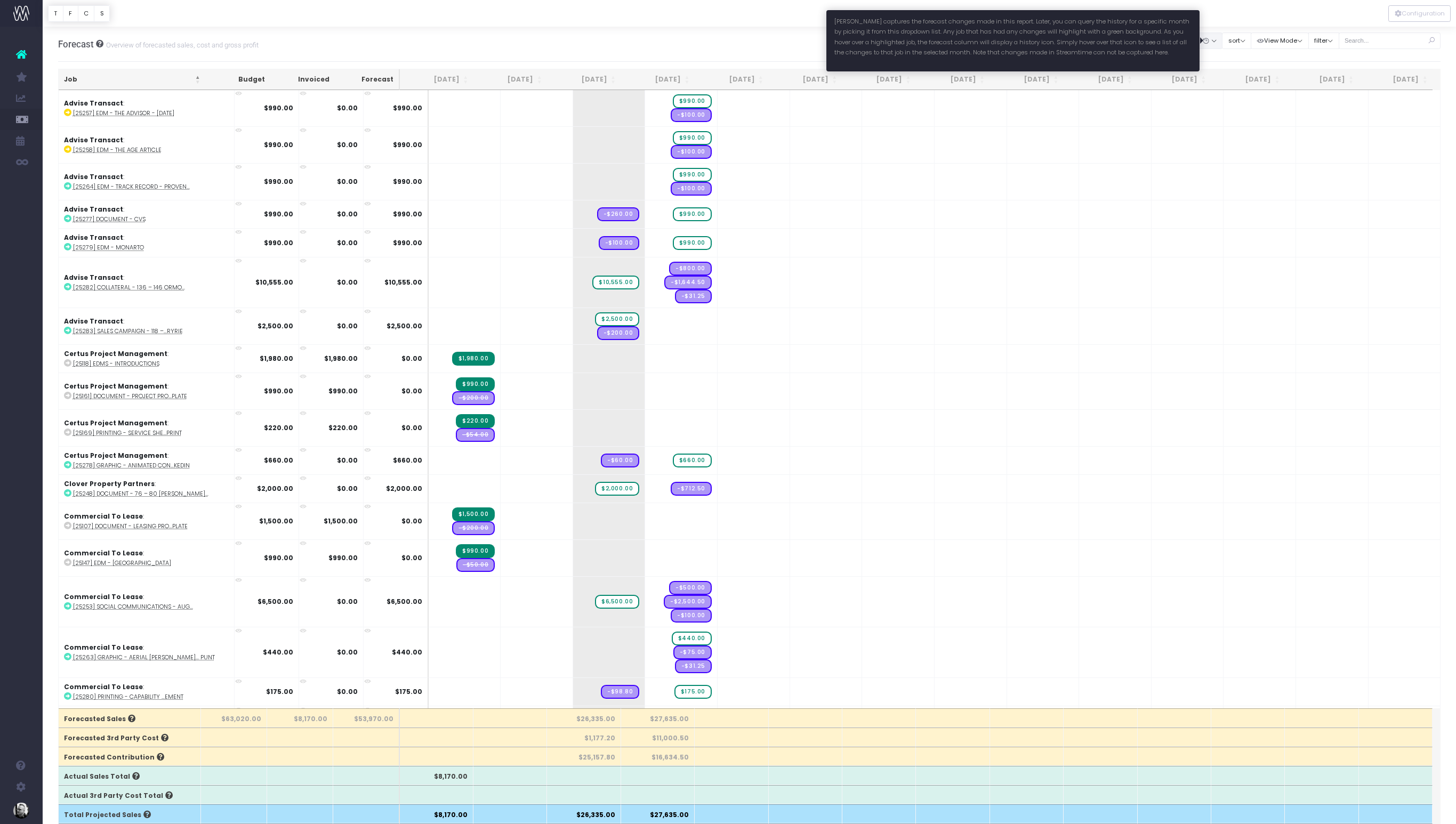
click at [1210, 41] on icon "button" at bounding box center [1205, 41] width 7 height 0
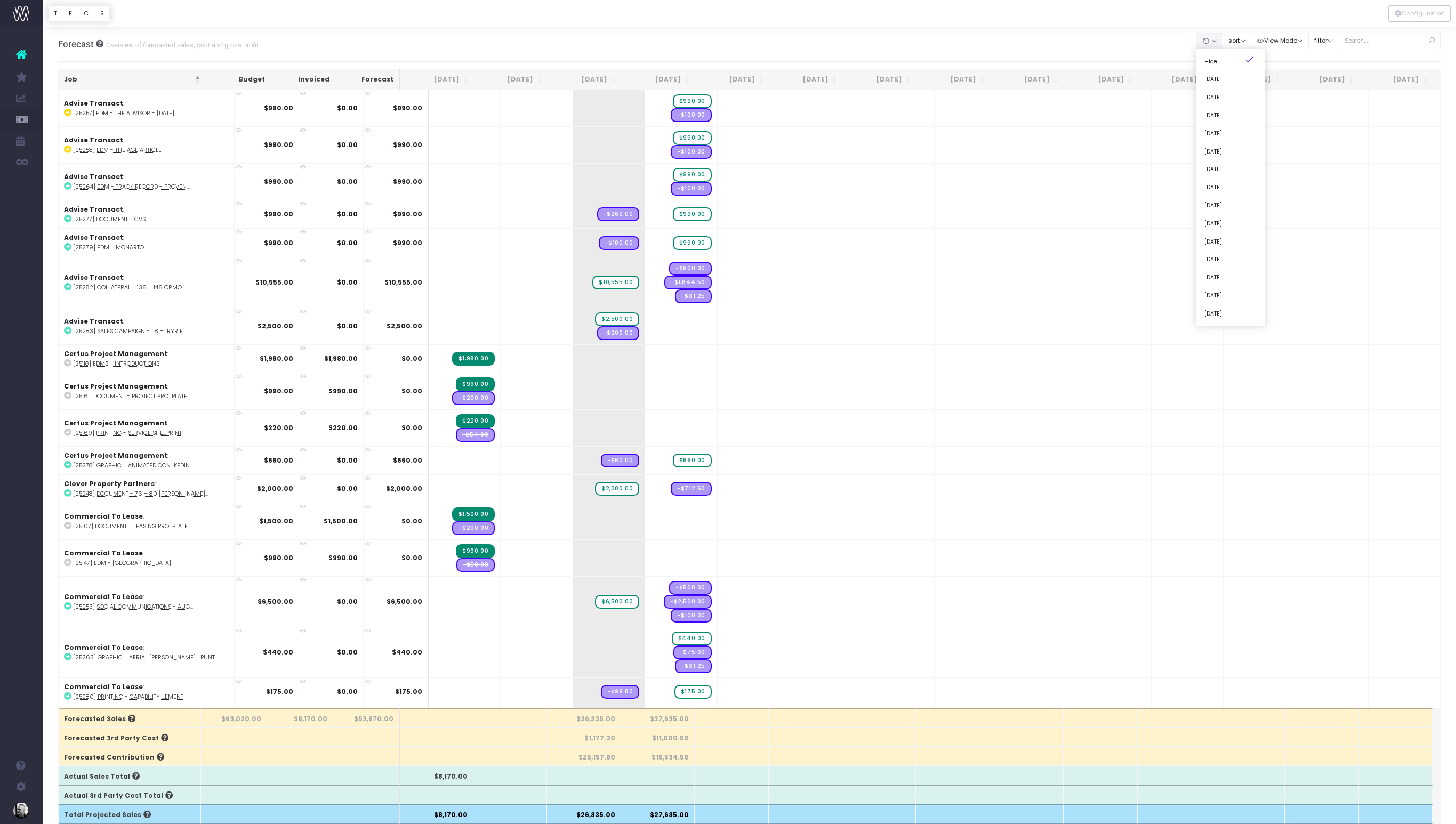
click at [1229, 23] on div at bounding box center [749, 13] width 1413 height 27
click at [1339, 39] on button "filter" at bounding box center [1324, 40] width 31 height 16
click at [1328, 178] on span at bounding box center [1323, 179] width 10 height 10
click at [1336, 178] on input "Archived" at bounding box center [1338, 177] width 7 height 7
checkbox input "false"
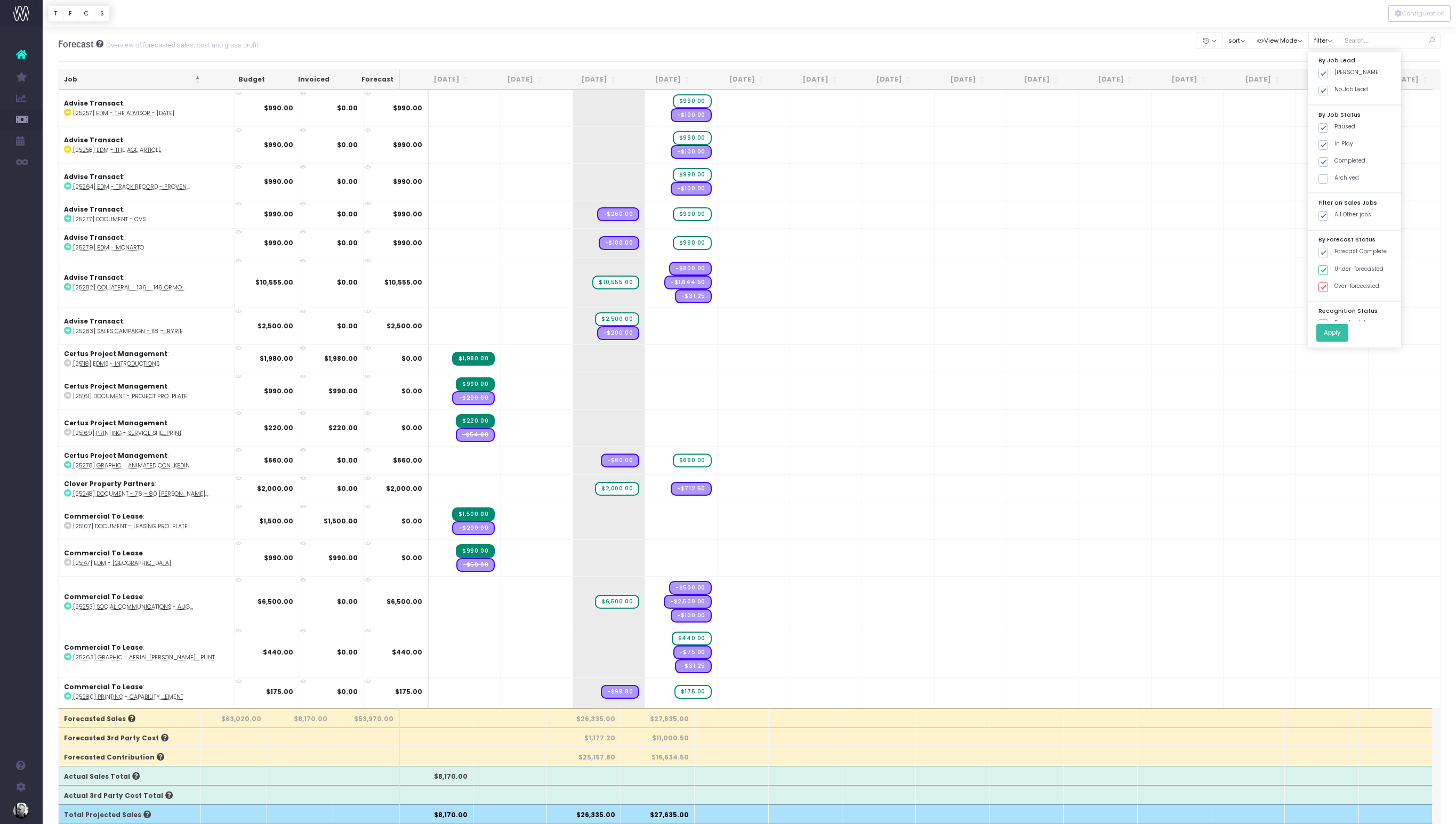
click at [1345, 336] on button "Apply" at bounding box center [1332, 332] width 32 height 18
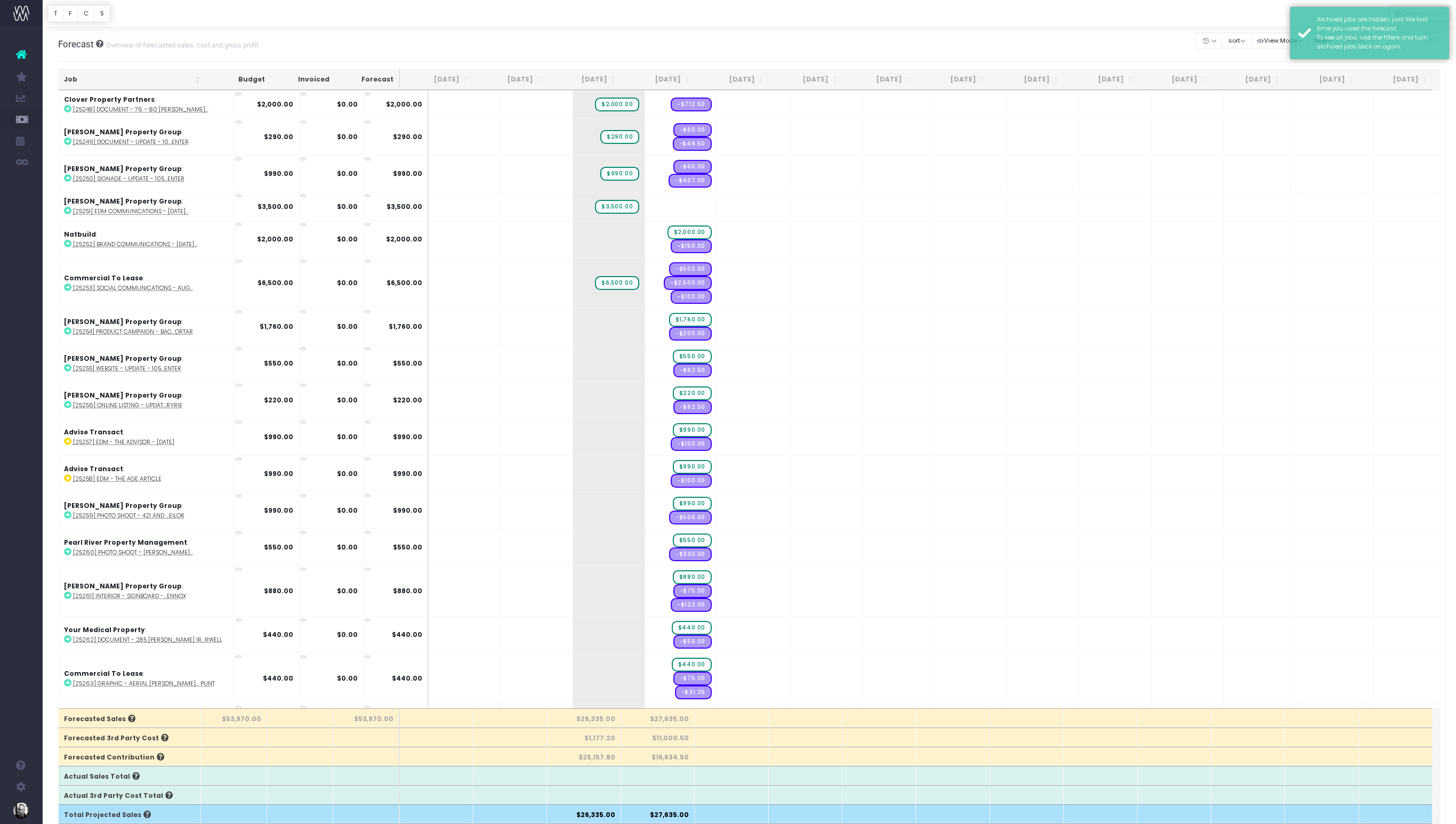
click at [150, 81] on th "Job" at bounding box center [132, 80] width 147 height 21
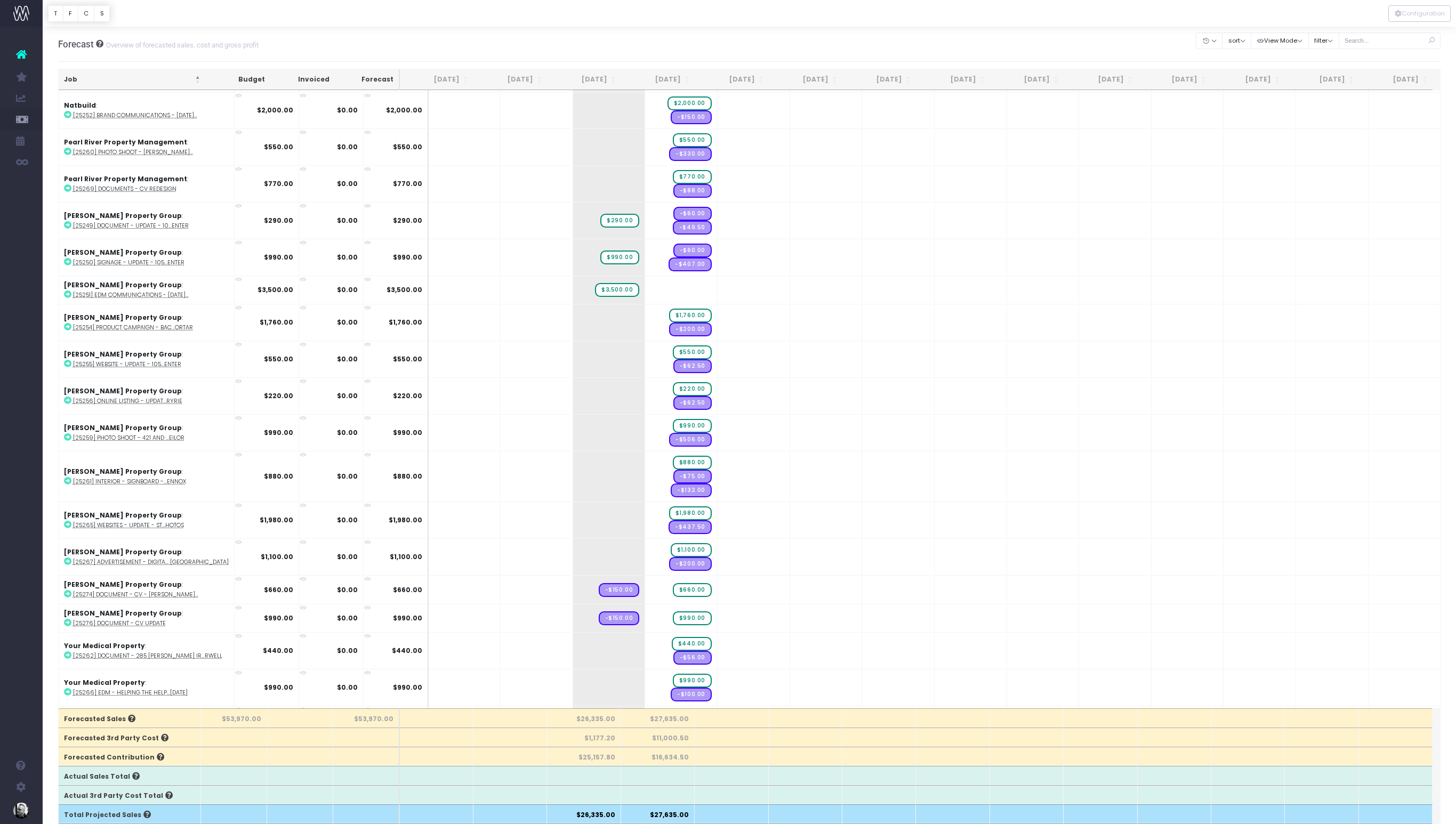
scroll to position [509, 0]
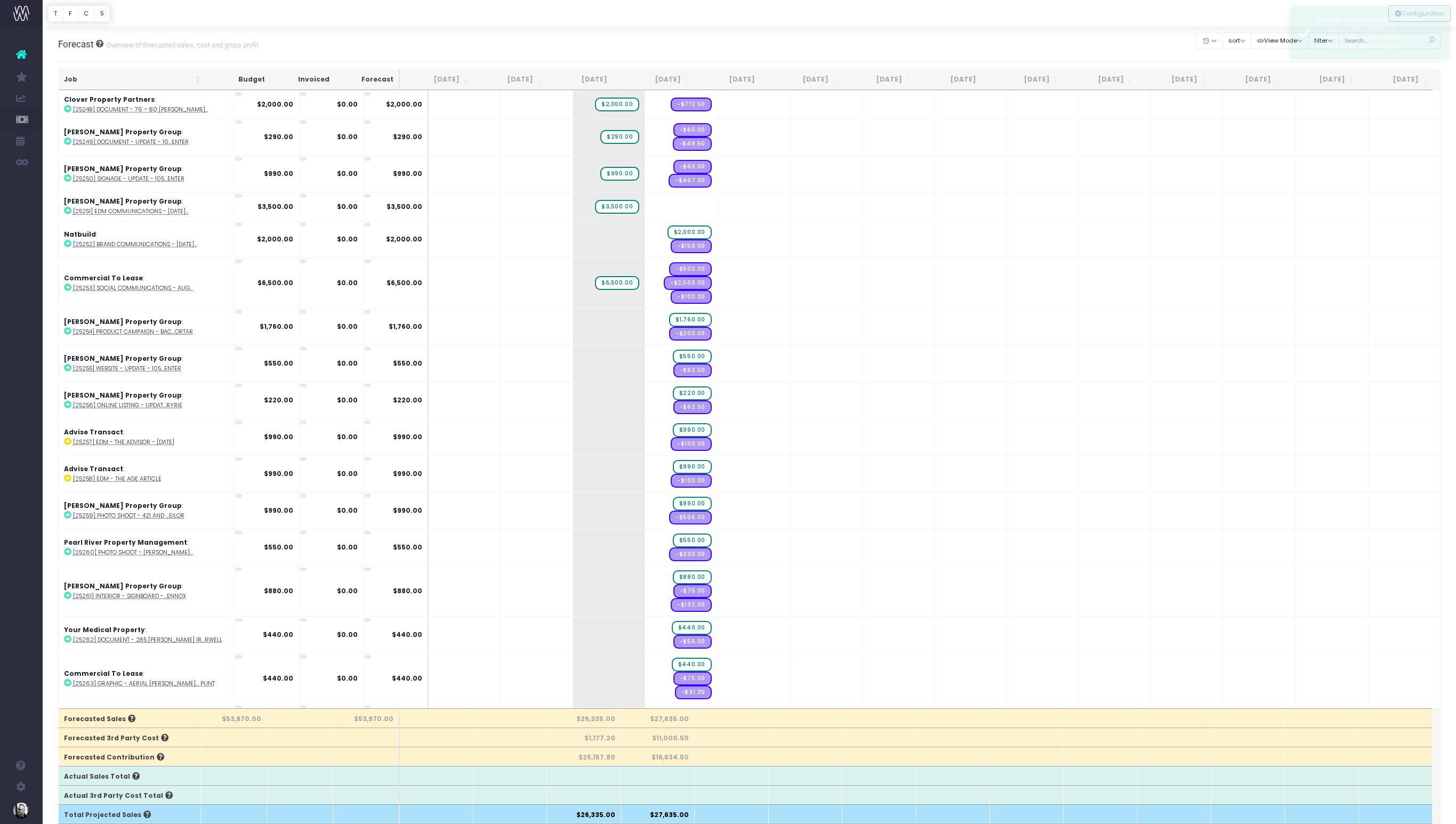
click at [117, 84] on th "Job" at bounding box center [132, 80] width 147 height 21
click at [1225, 14] on div at bounding box center [749, 13] width 1413 height 27
click at [171, 81] on th "Job" at bounding box center [132, 80] width 147 height 21
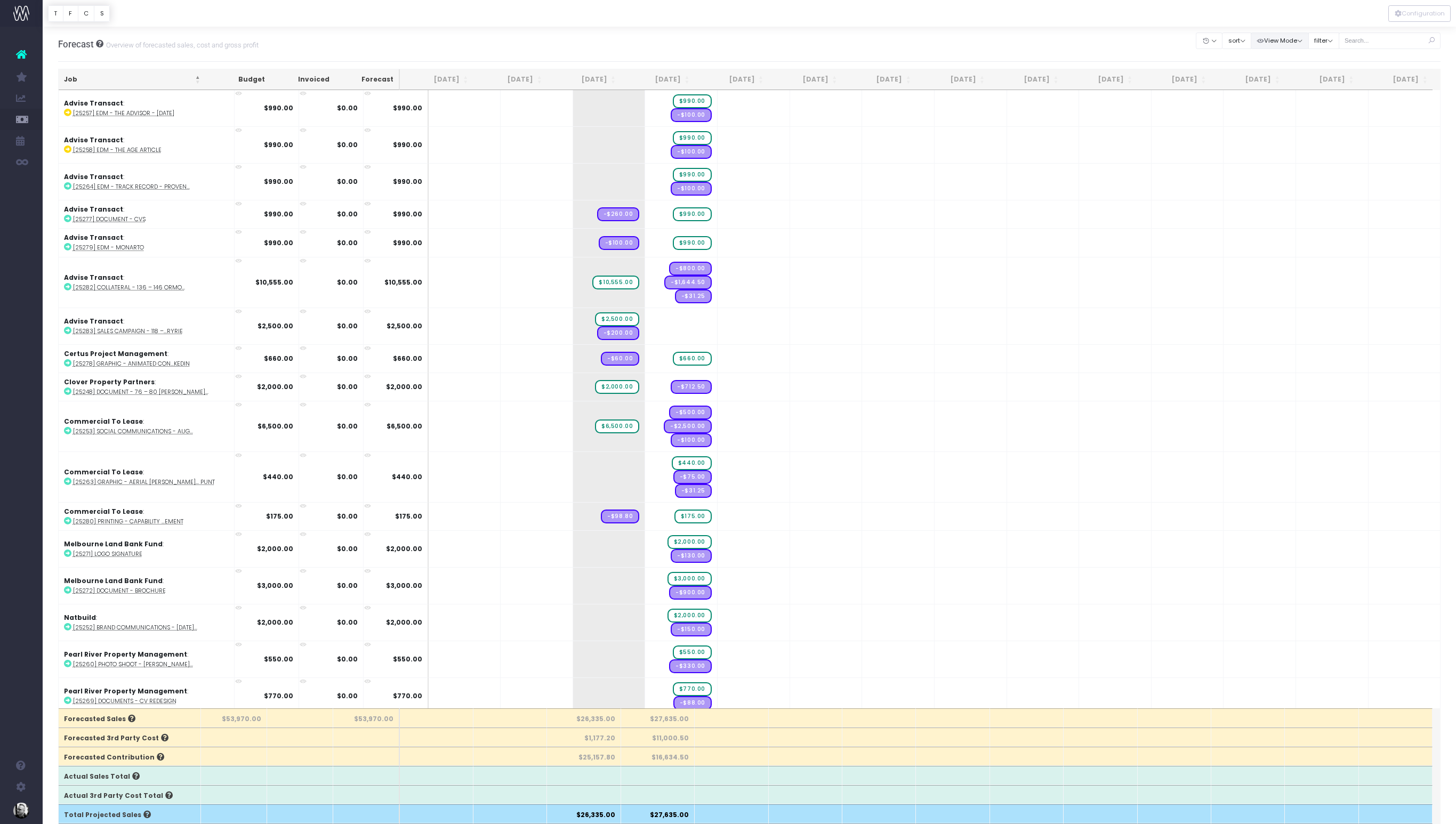
click at [1305, 41] on button "View Mode" at bounding box center [1280, 40] width 58 height 16
click at [1339, 39] on button "filter" at bounding box center [1324, 40] width 31 height 16
click at [1304, 14] on div at bounding box center [749, 13] width 1413 height 27
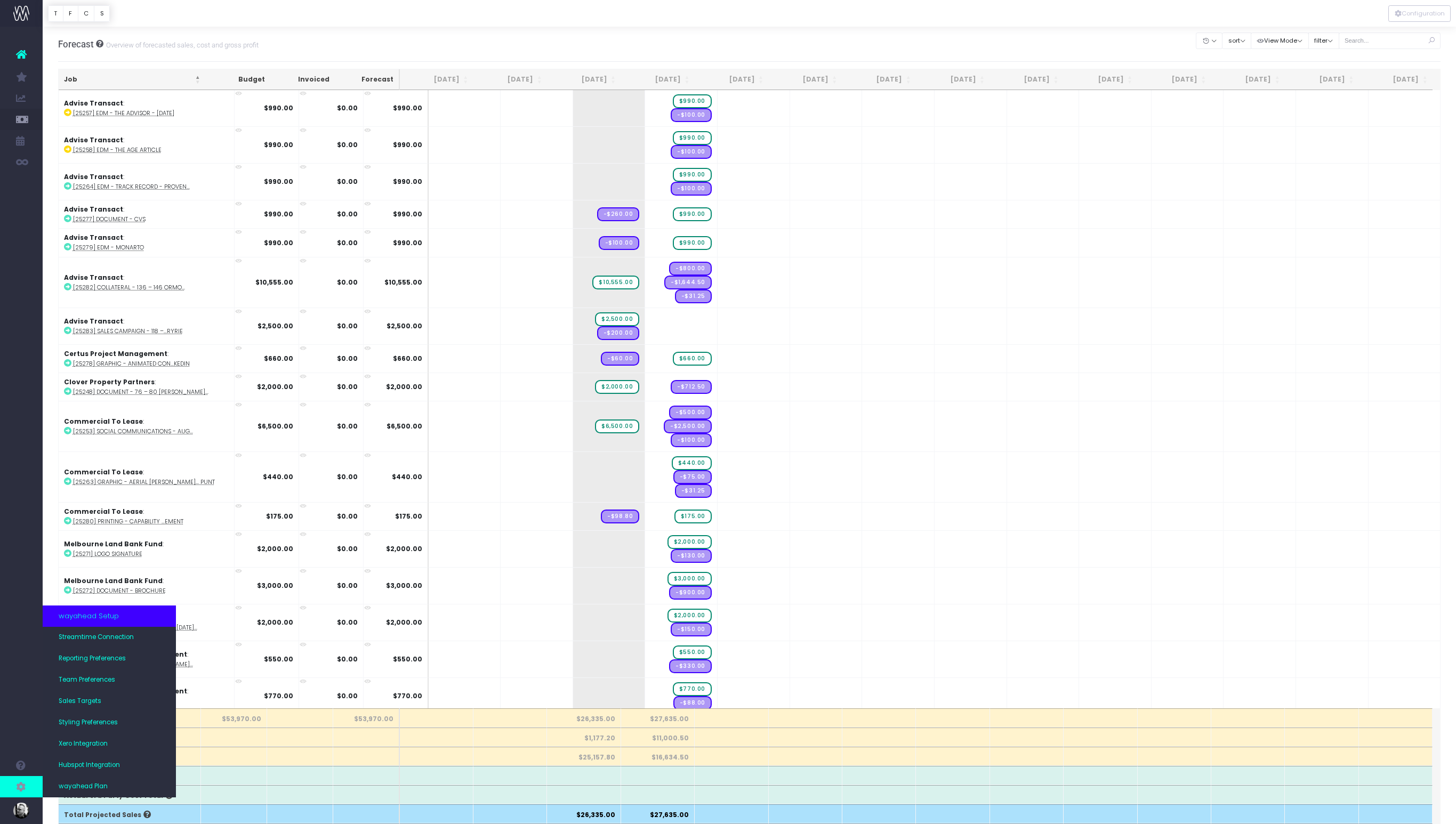
click at [26, 783] on icon at bounding box center [21, 786] width 11 height 12
click at [103, 721] on span "Styling Preferences" at bounding box center [88, 723] width 59 height 10
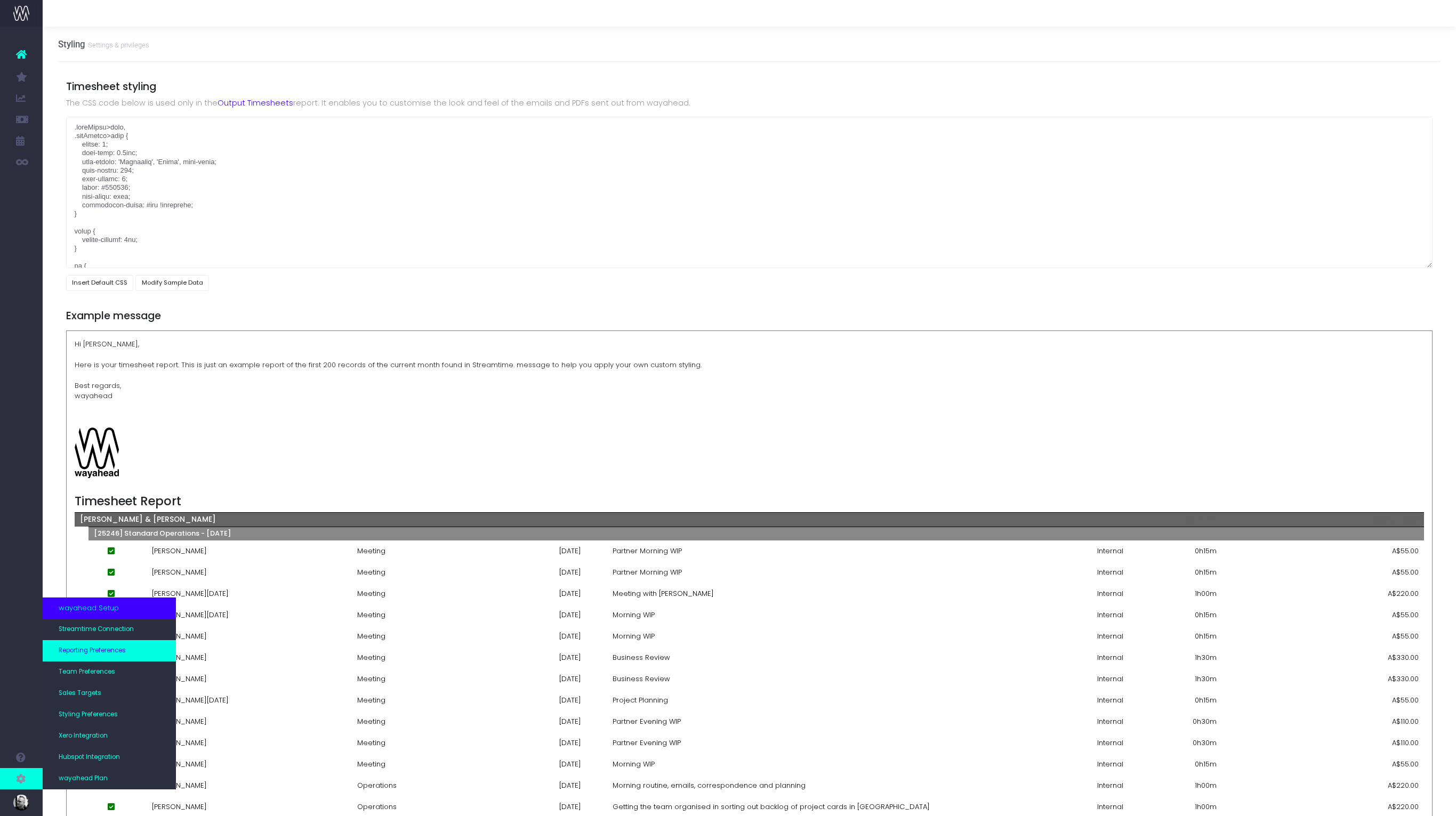
click at [128, 649] on link "Reporting Preferences" at bounding box center [109, 651] width 134 height 22
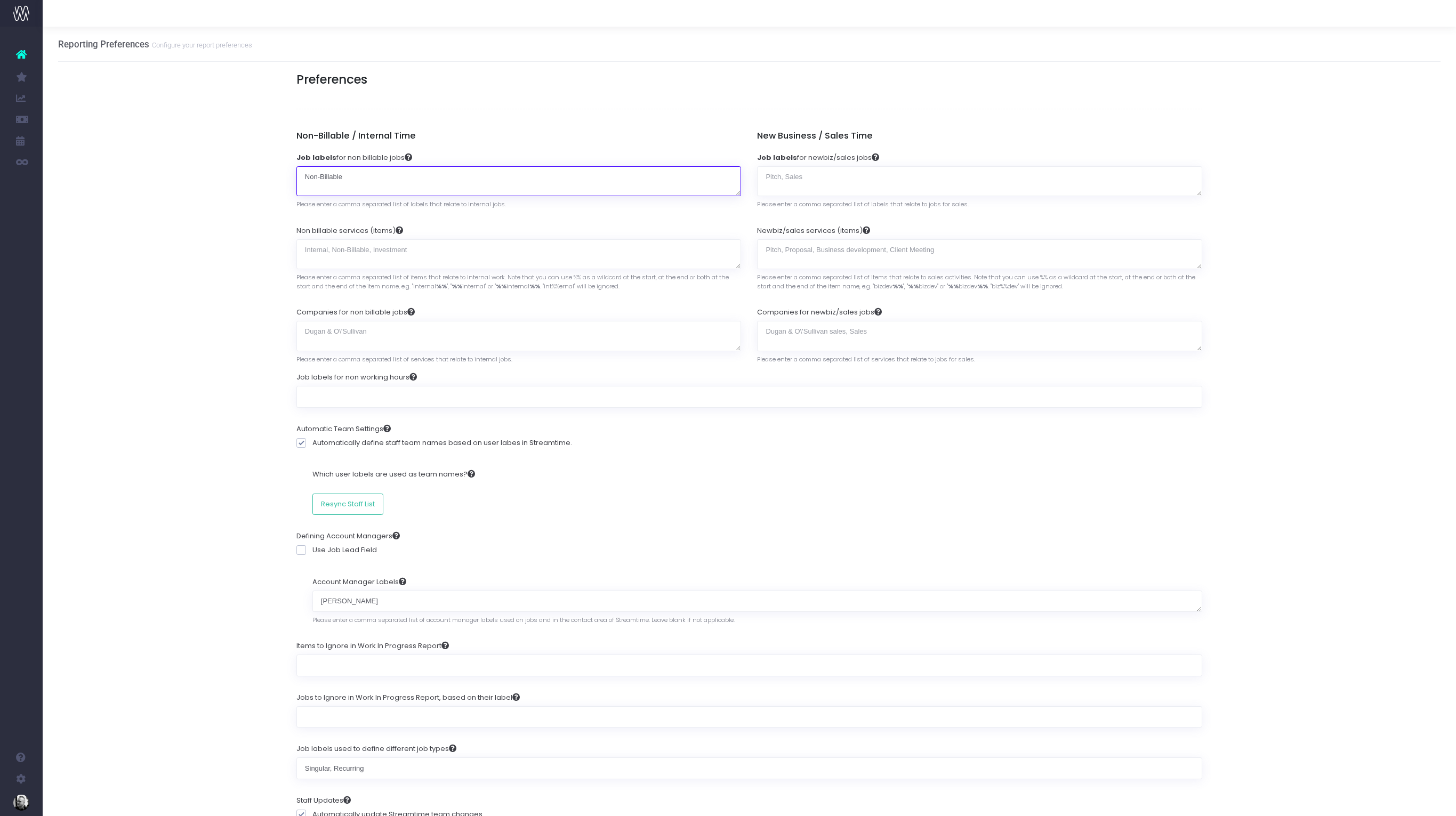
click at [371, 180] on textarea "Non-Billable" at bounding box center [519, 181] width 445 height 30
click at [577, 61] on div "Reporting Preferences Configure your report preferences" at bounding box center [749, 44] width 1383 height 35
click at [98, 218] on div "Reporting Preferences Configure your report preferences Preferences Non-Billabl…" at bounding box center [749, 775] width 1413 height 1497
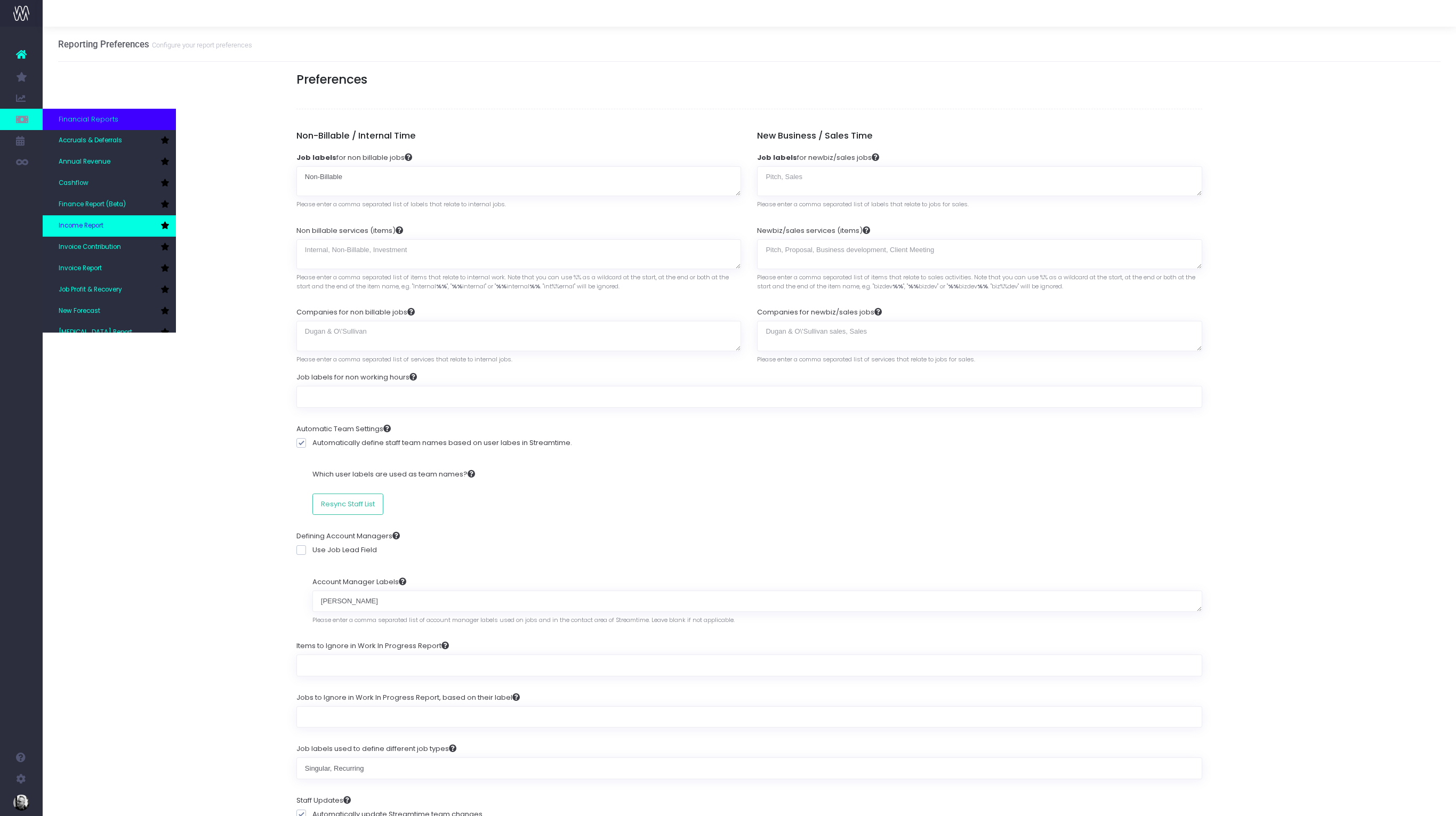
click at [118, 227] on link "Income Report" at bounding box center [109, 226] width 134 height 22
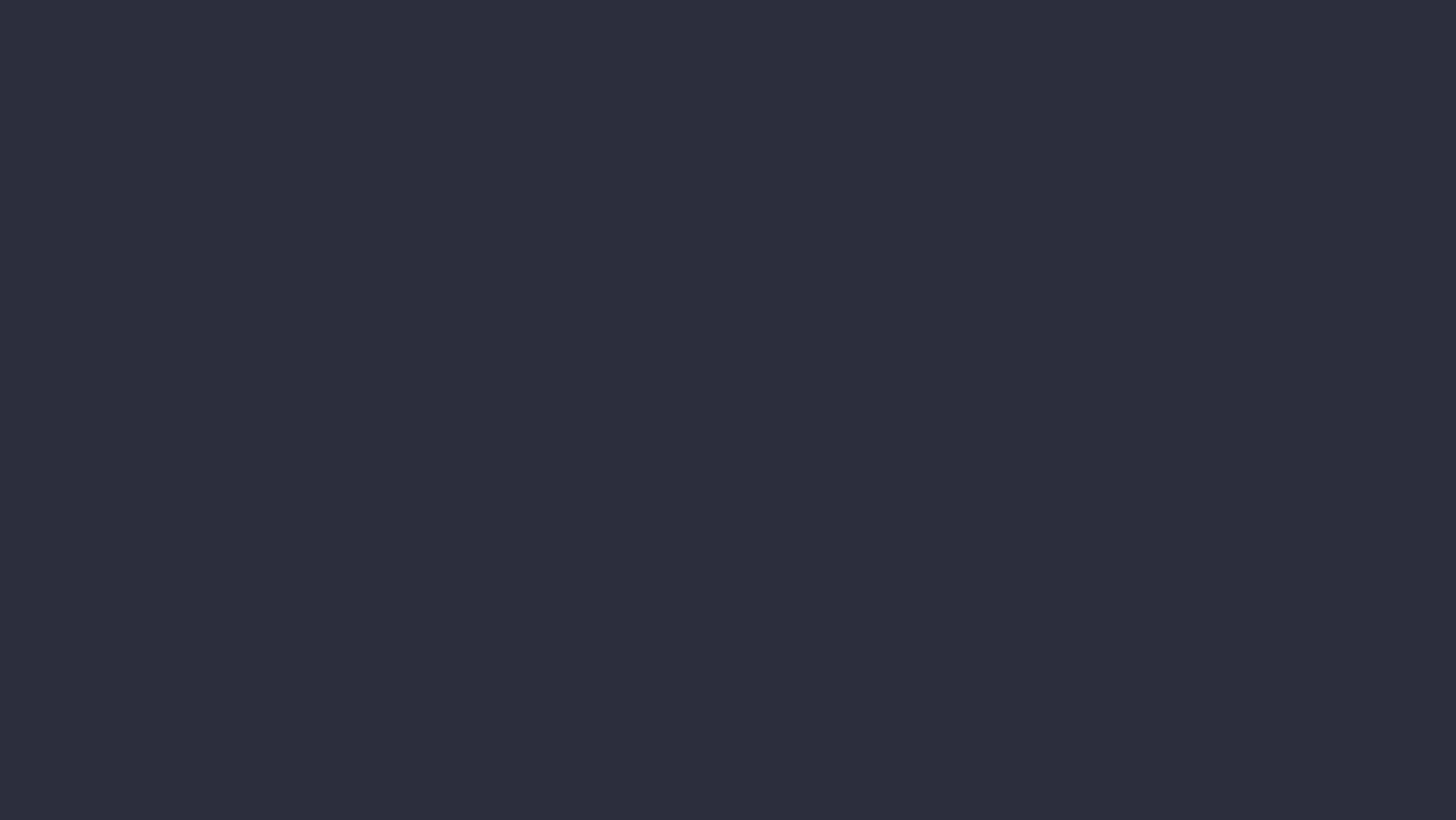
select select "job"
select select "billing"
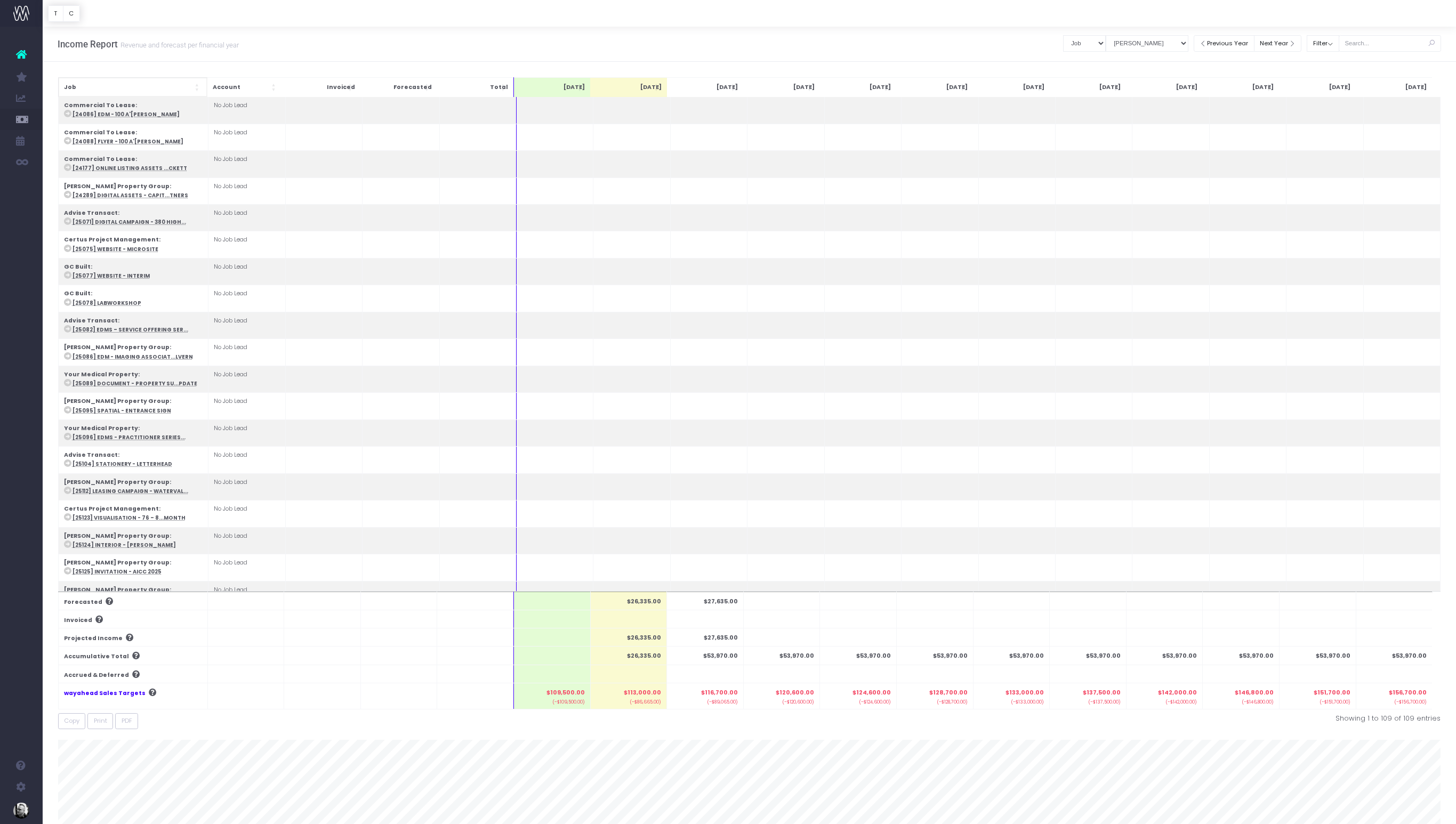
click at [91, 88] on th "Job" at bounding box center [132, 87] width 149 height 20
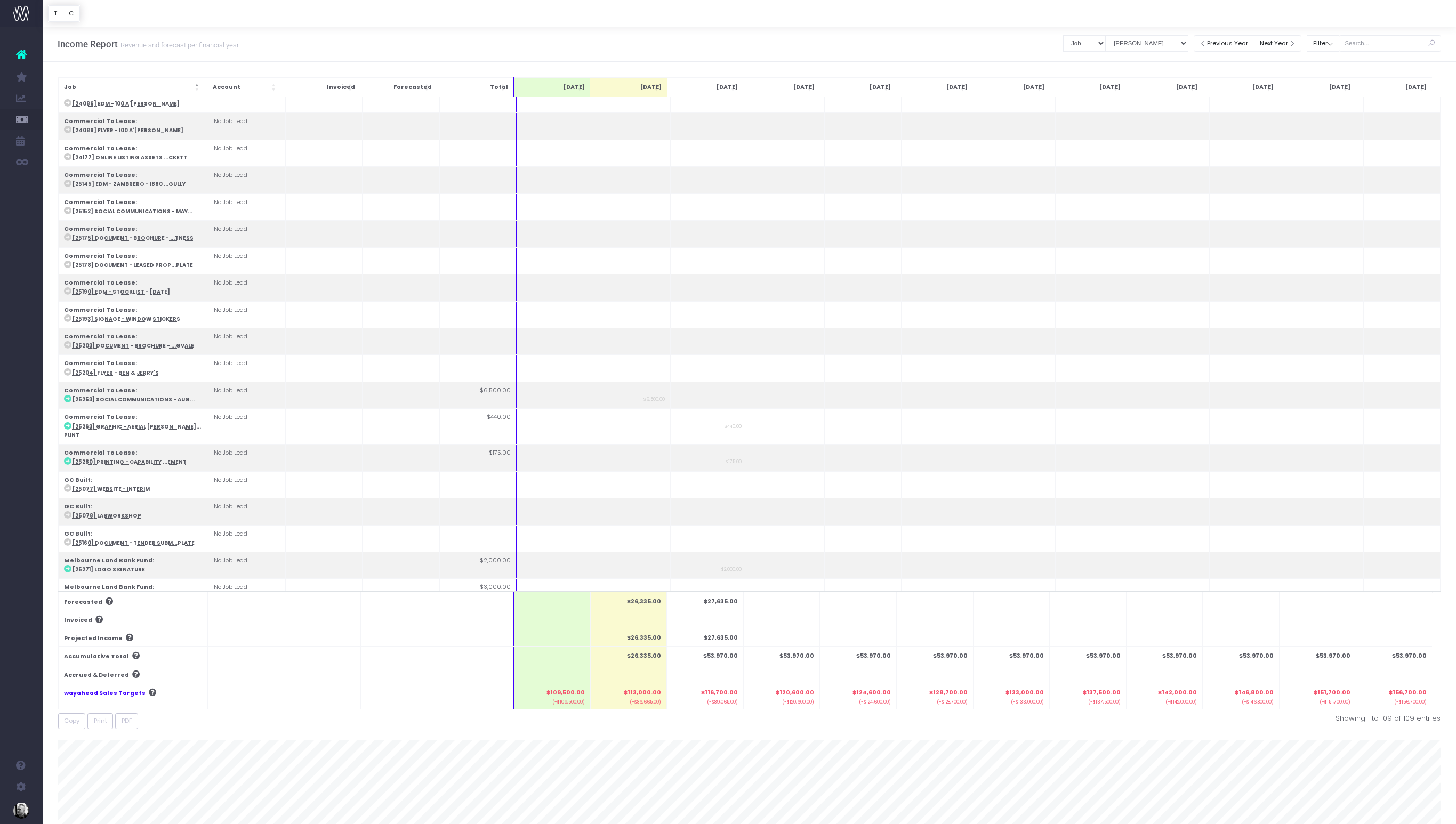
scroll to position [969, 0]
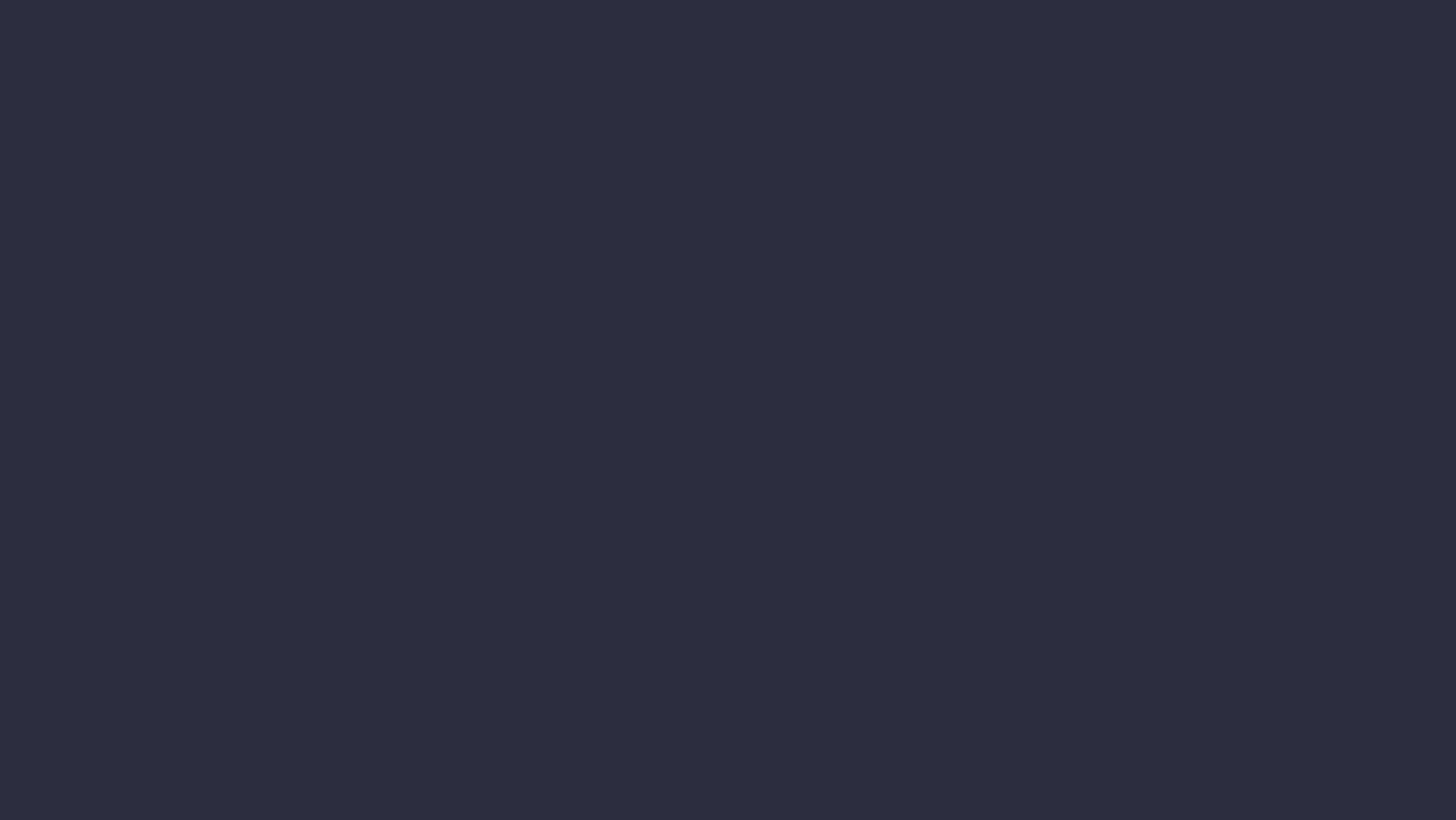
select select "job"
select select "billing"
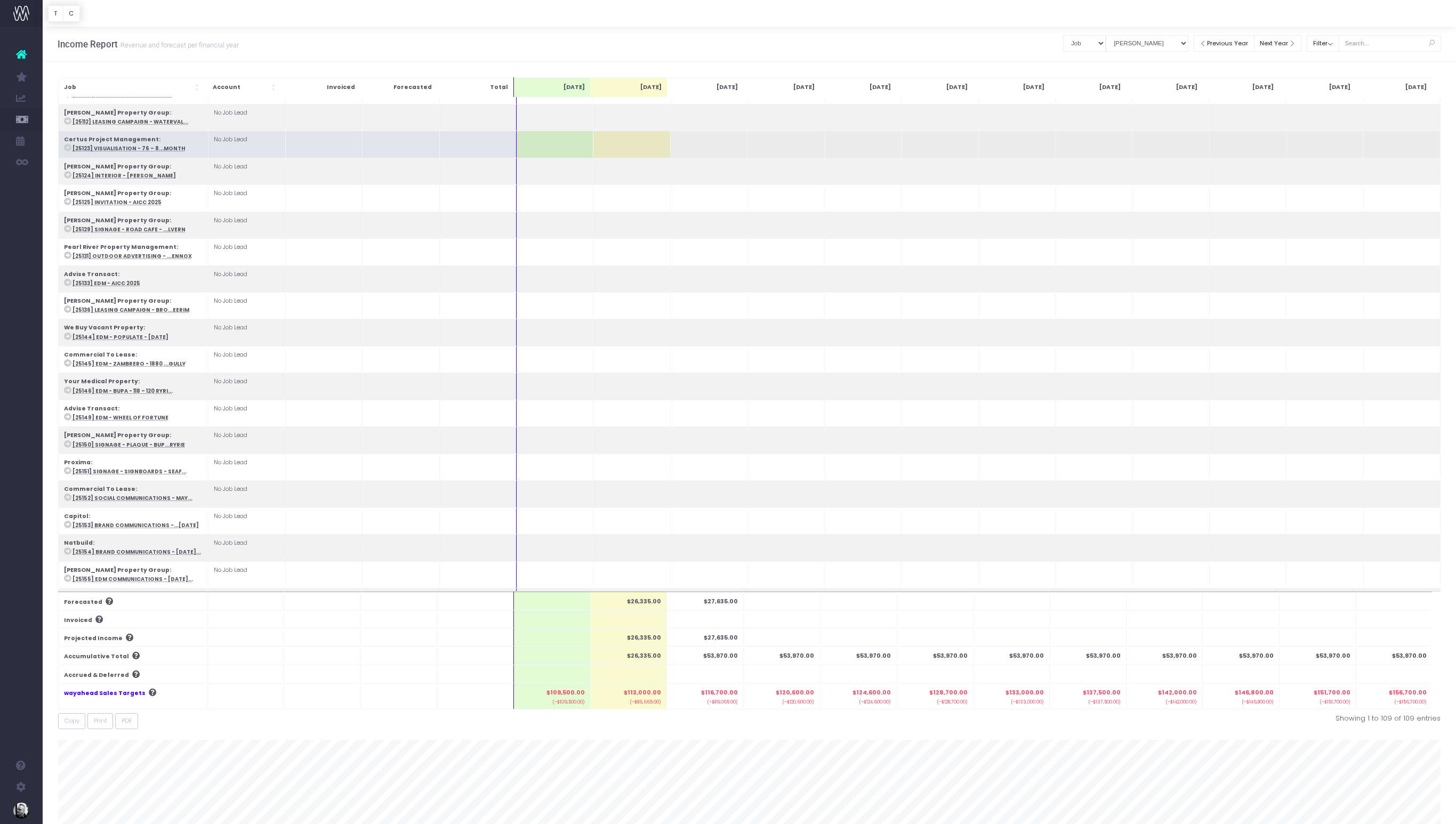
scroll to position [389, 0]
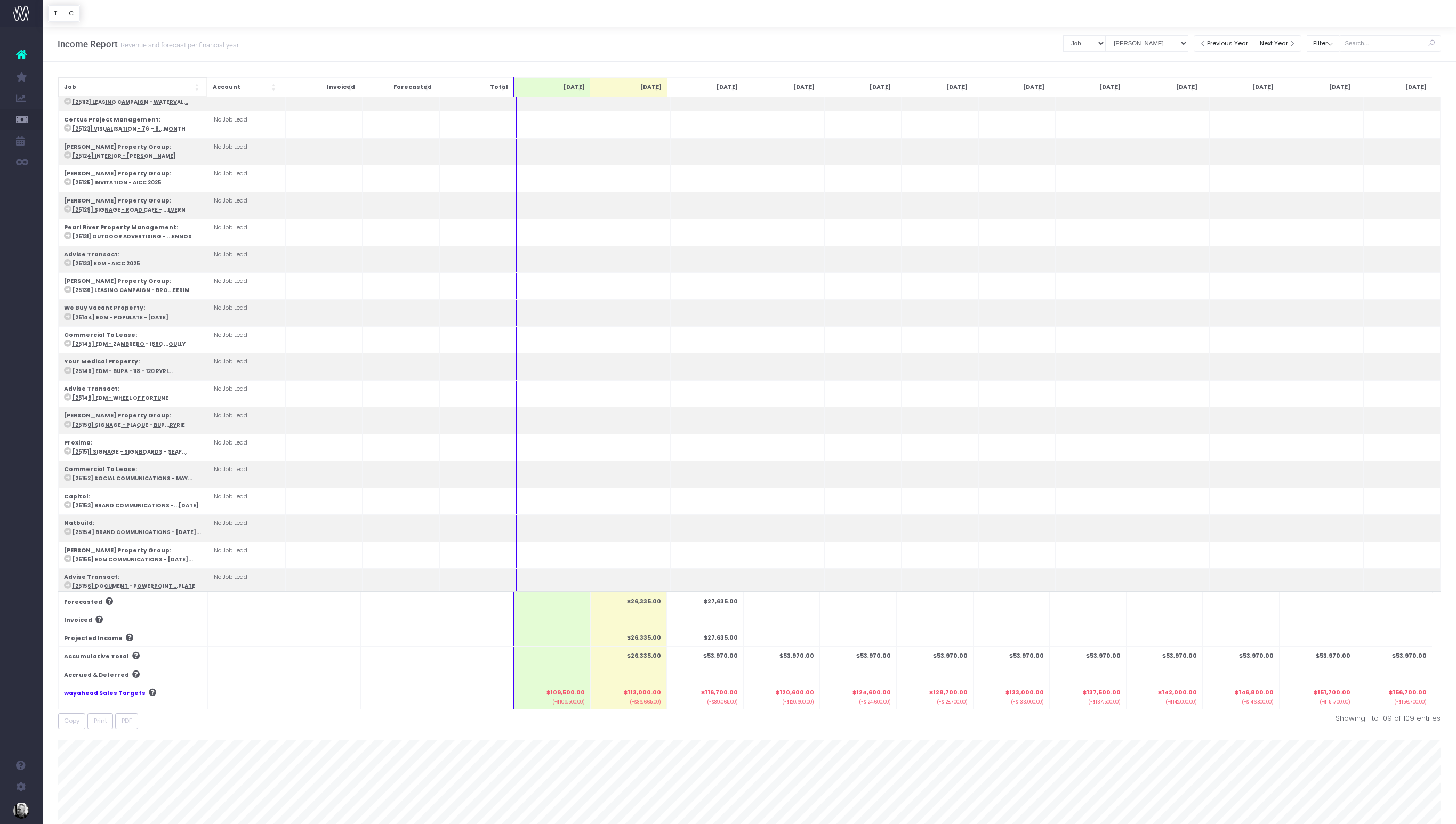
click at [128, 92] on th "Job" at bounding box center [132, 87] width 149 height 20
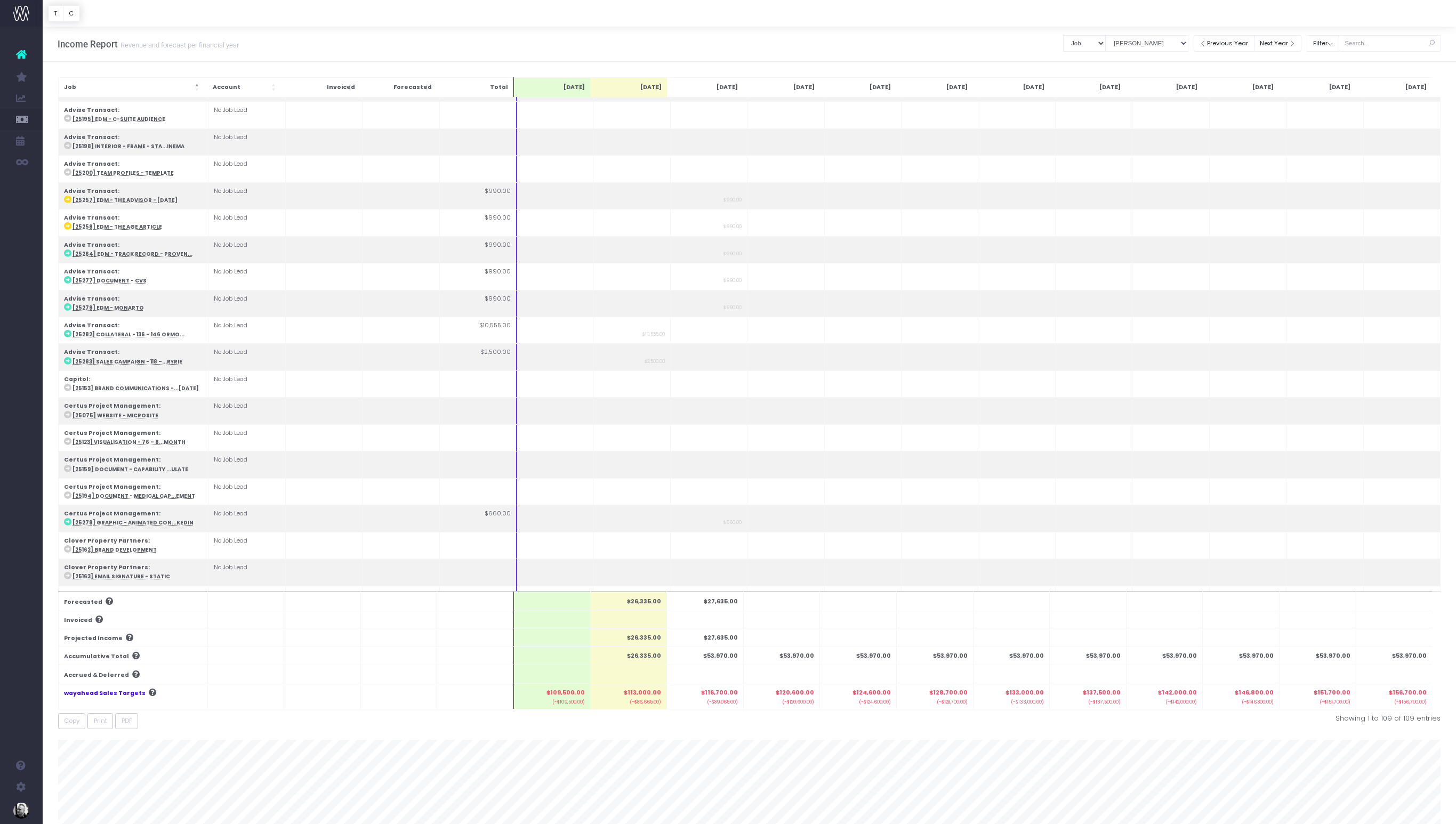
scroll to position [0, 0]
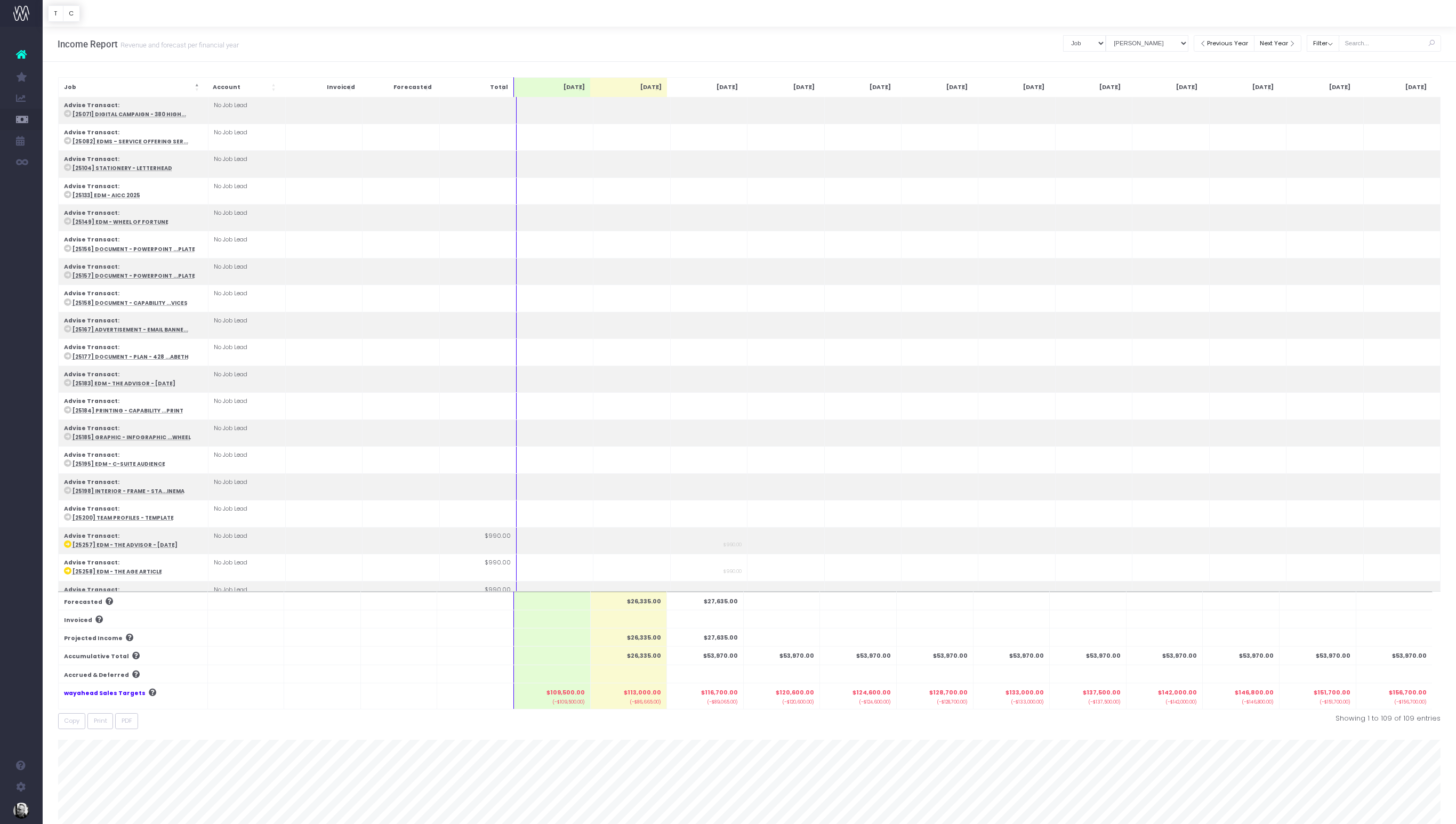
click at [1382, 15] on div at bounding box center [749, 13] width 1413 height 27
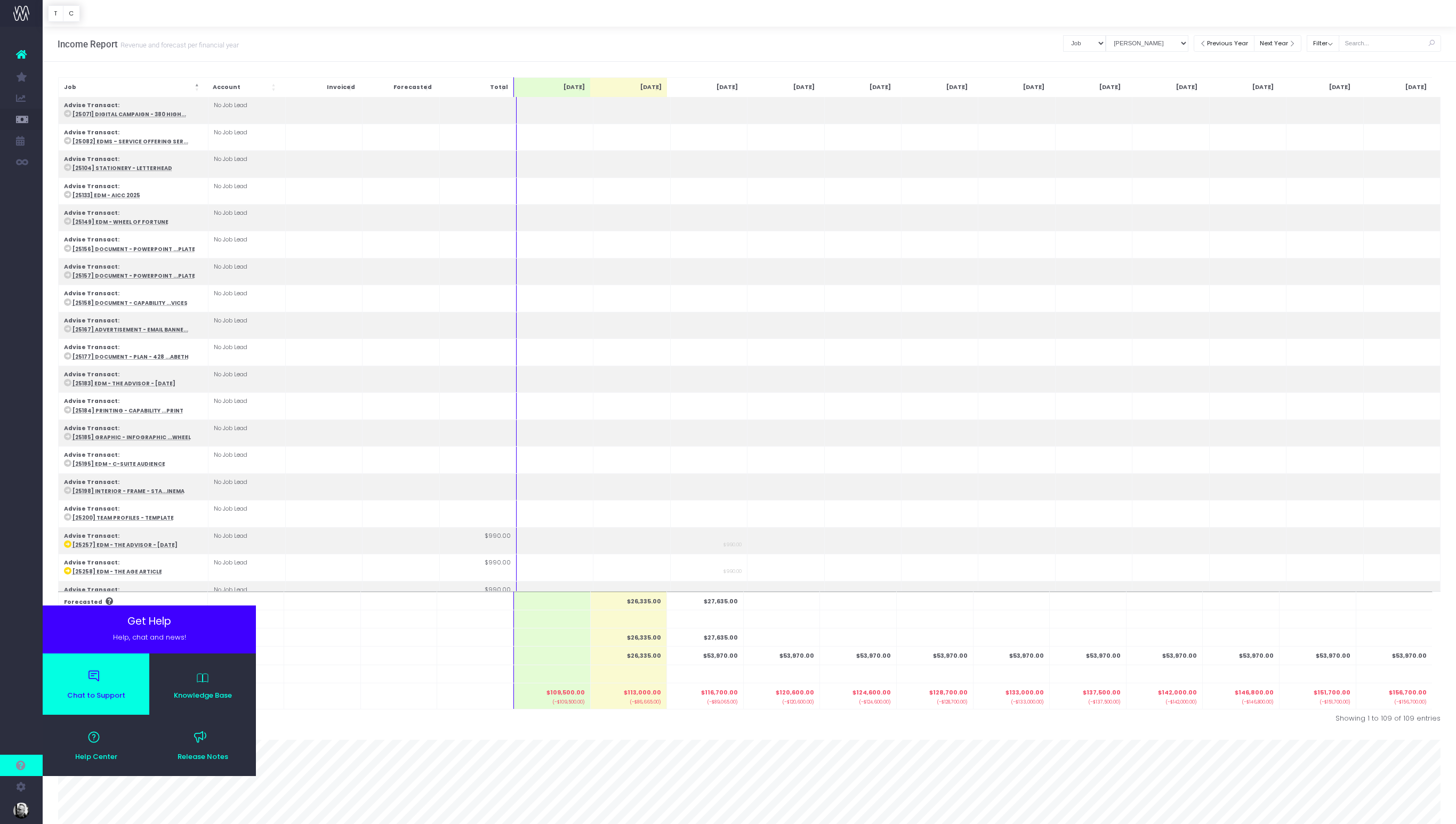
click at [112, 677] on link "Chat to Support" at bounding box center [96, 684] width 107 height 61
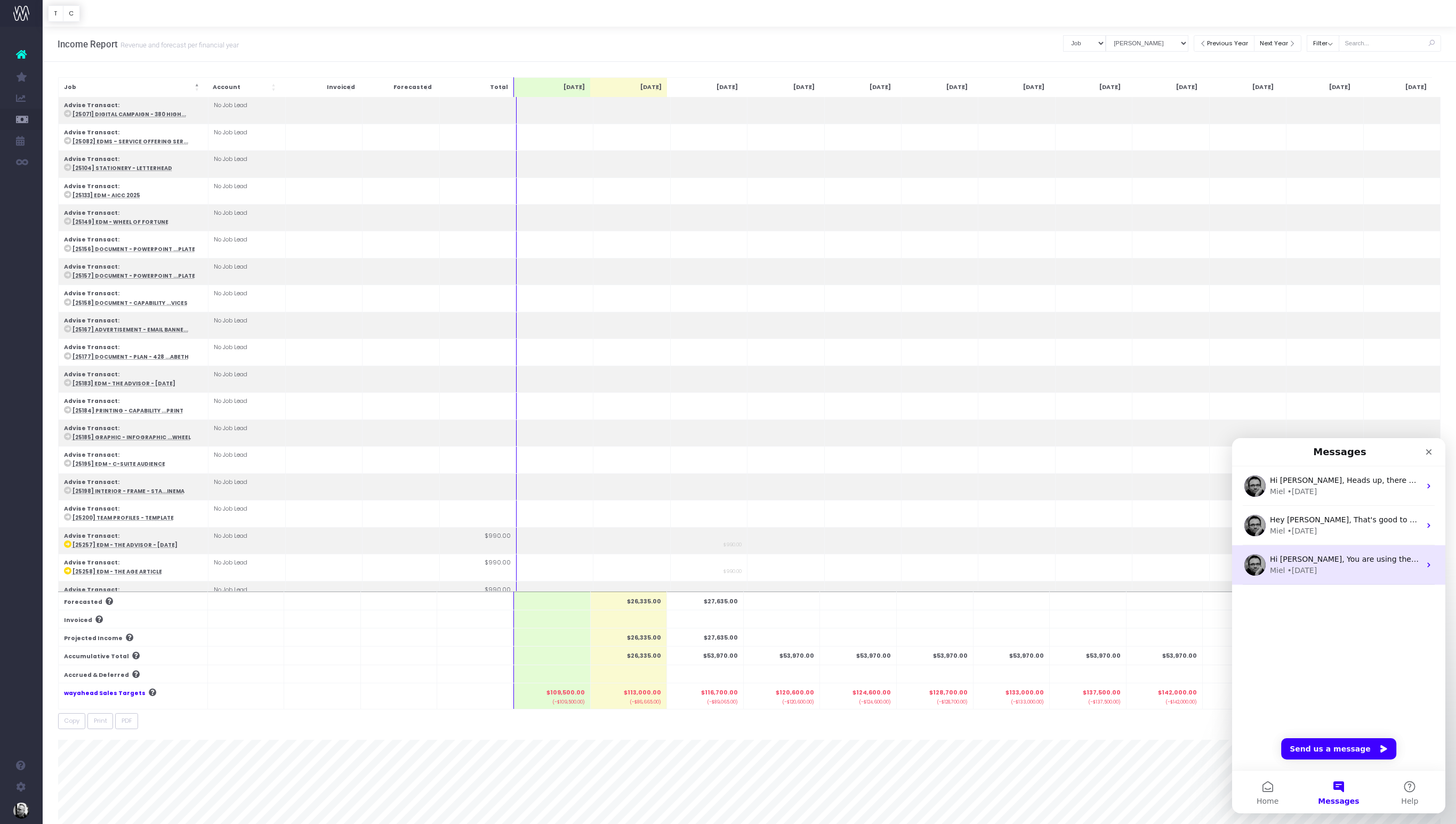
click at [1357, 578] on div "Hi [PERSON_NAME], You are using the old version of the wayahead Forecast. But d…" at bounding box center [1338, 565] width 213 height 39
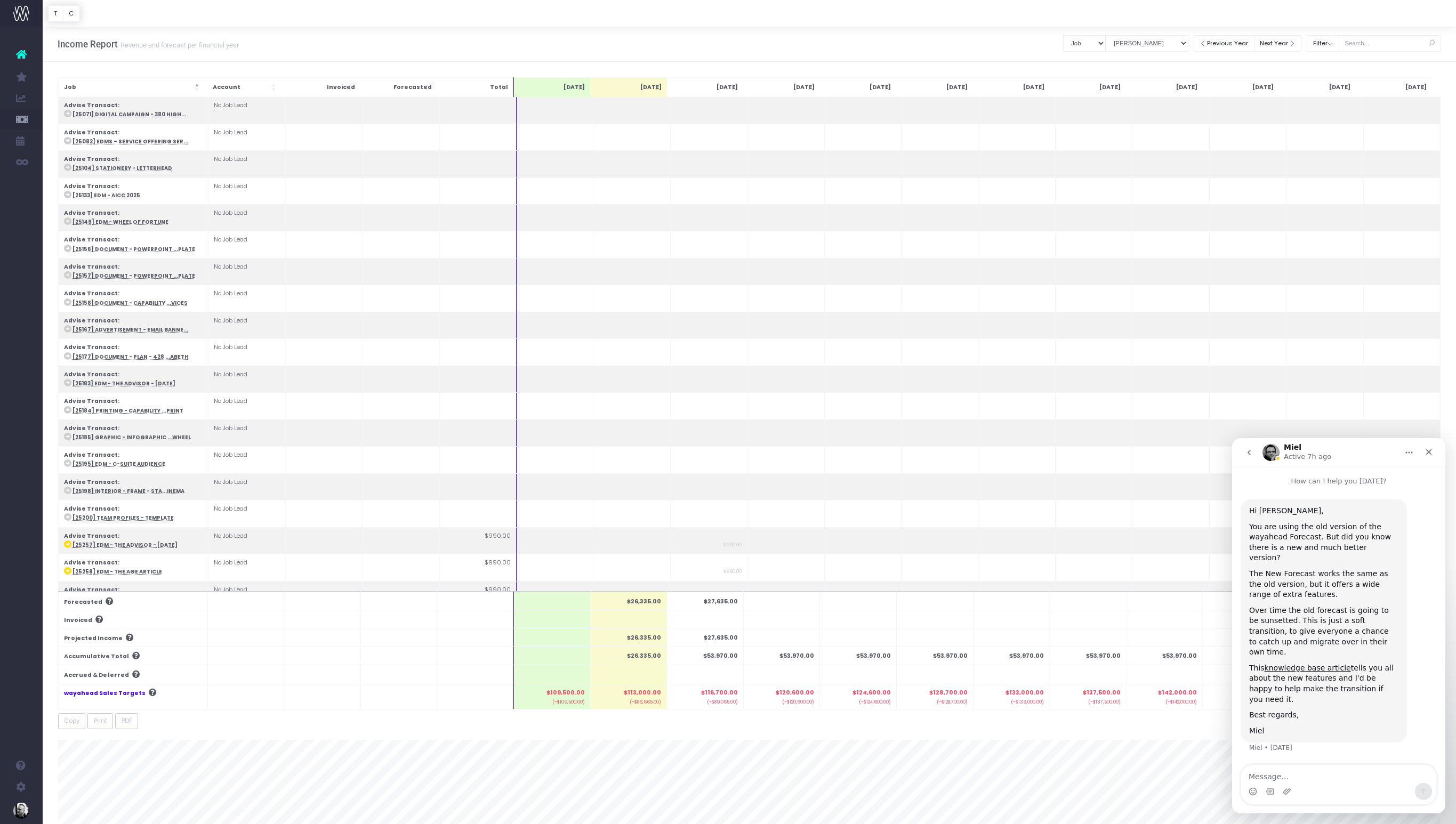
click at [378, 688] on th at bounding box center [398, 696] width 77 height 26
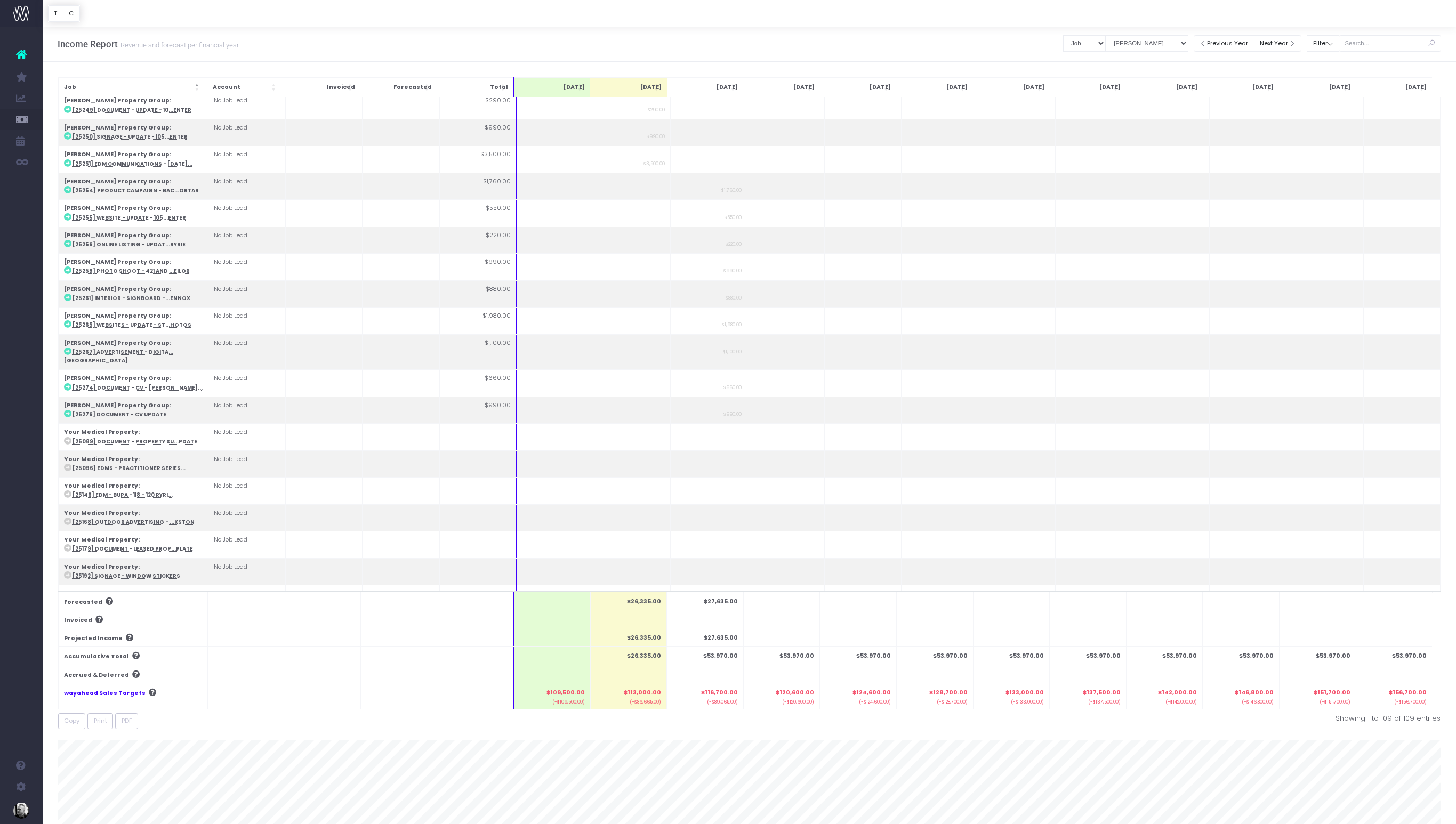
scroll to position [2411, 0]
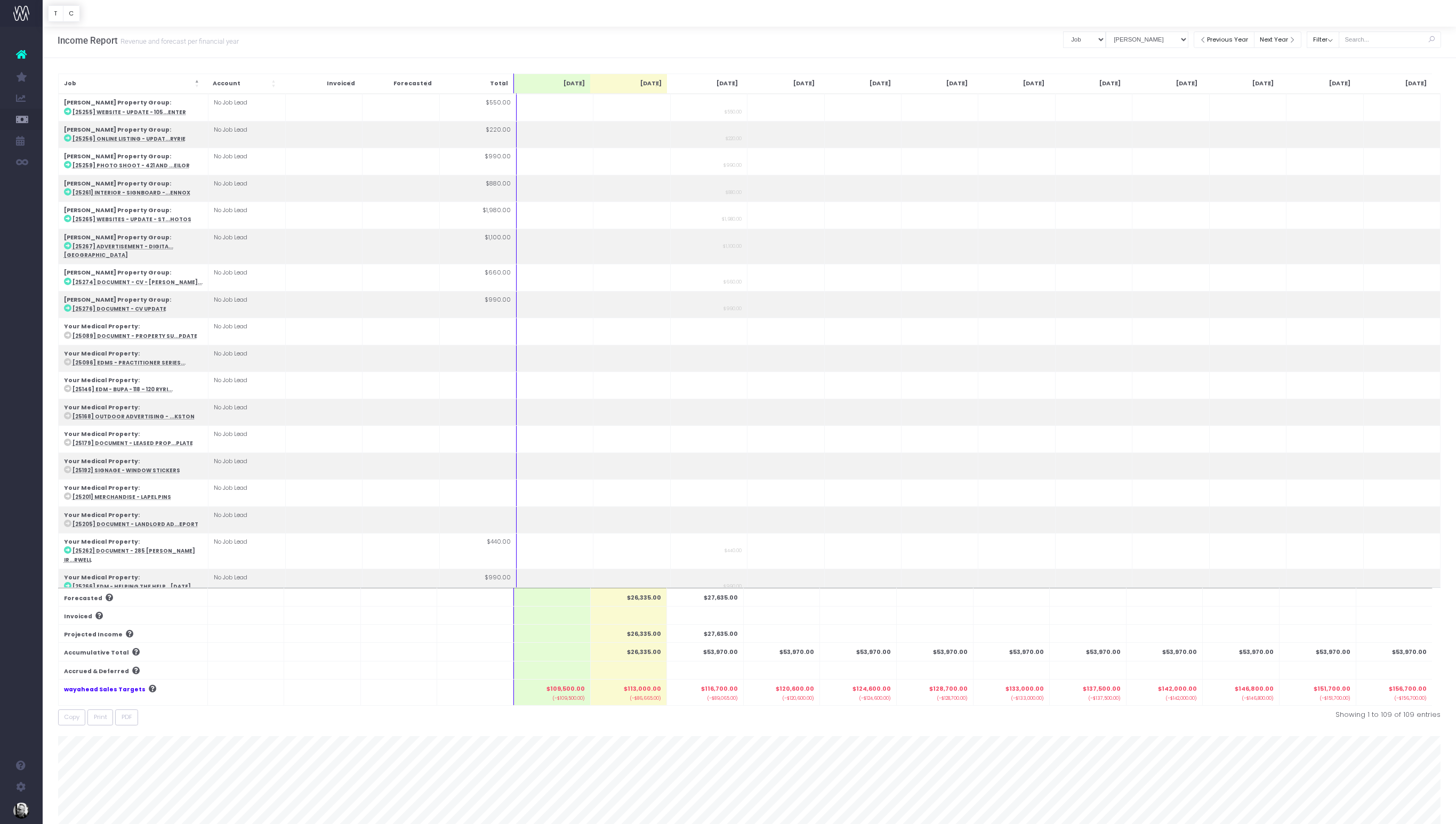
click at [1350, 55] on div "T C Income Report Revenue and forecast per financial year Clear Filters Summary…" at bounding box center [749, 559] width 1413 height 1073
click at [1335, 39] on button "Filter" at bounding box center [1322, 39] width 32 height 16
click at [1164, 39] on select "View Mode [PERSON_NAME] Revenue Recognition" at bounding box center [1147, 39] width 82 height 16
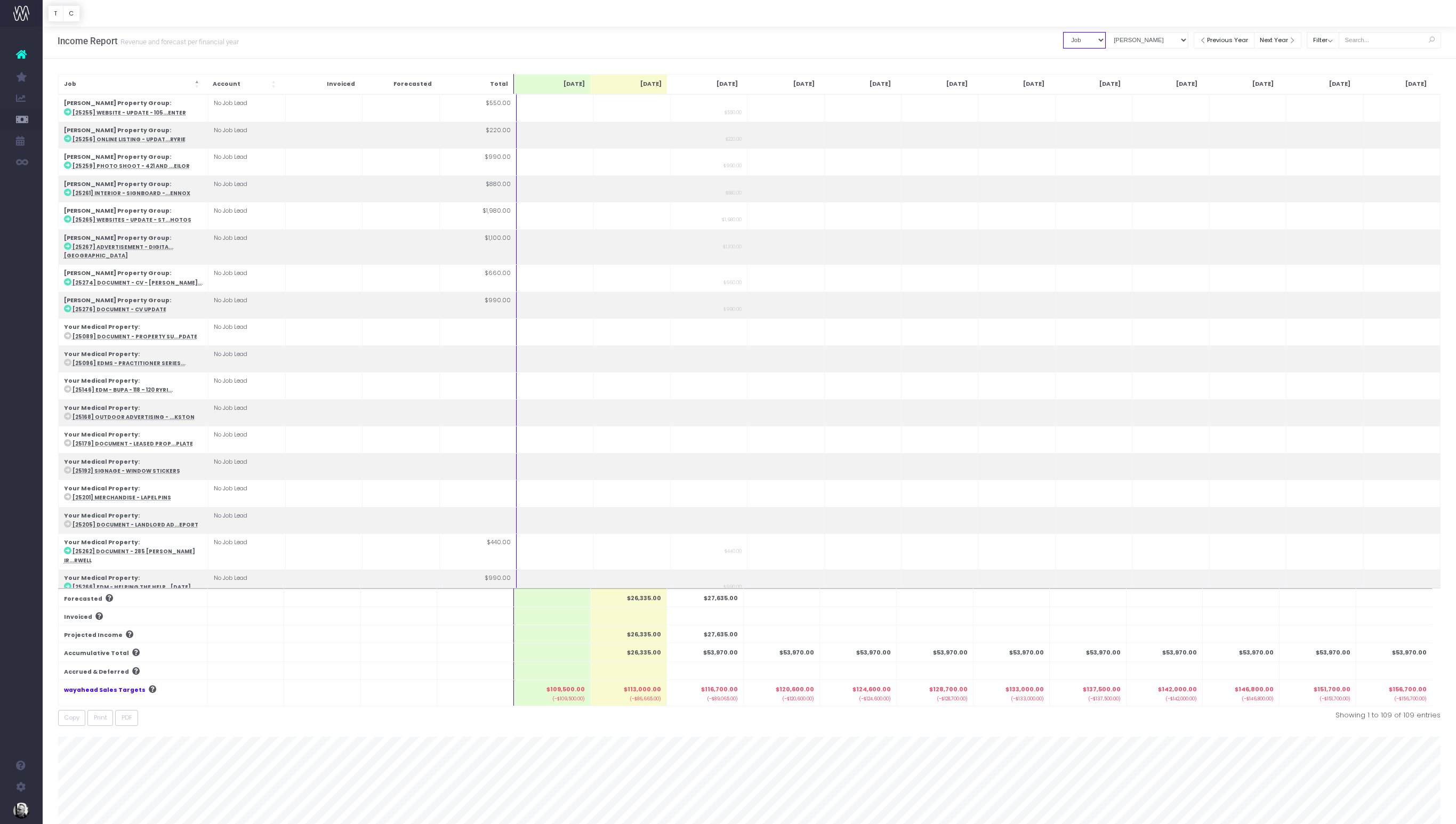
click at [1082, 39] on select "Summary by Job Client Job Lead Job Type Branch" at bounding box center [1084, 40] width 43 height 16
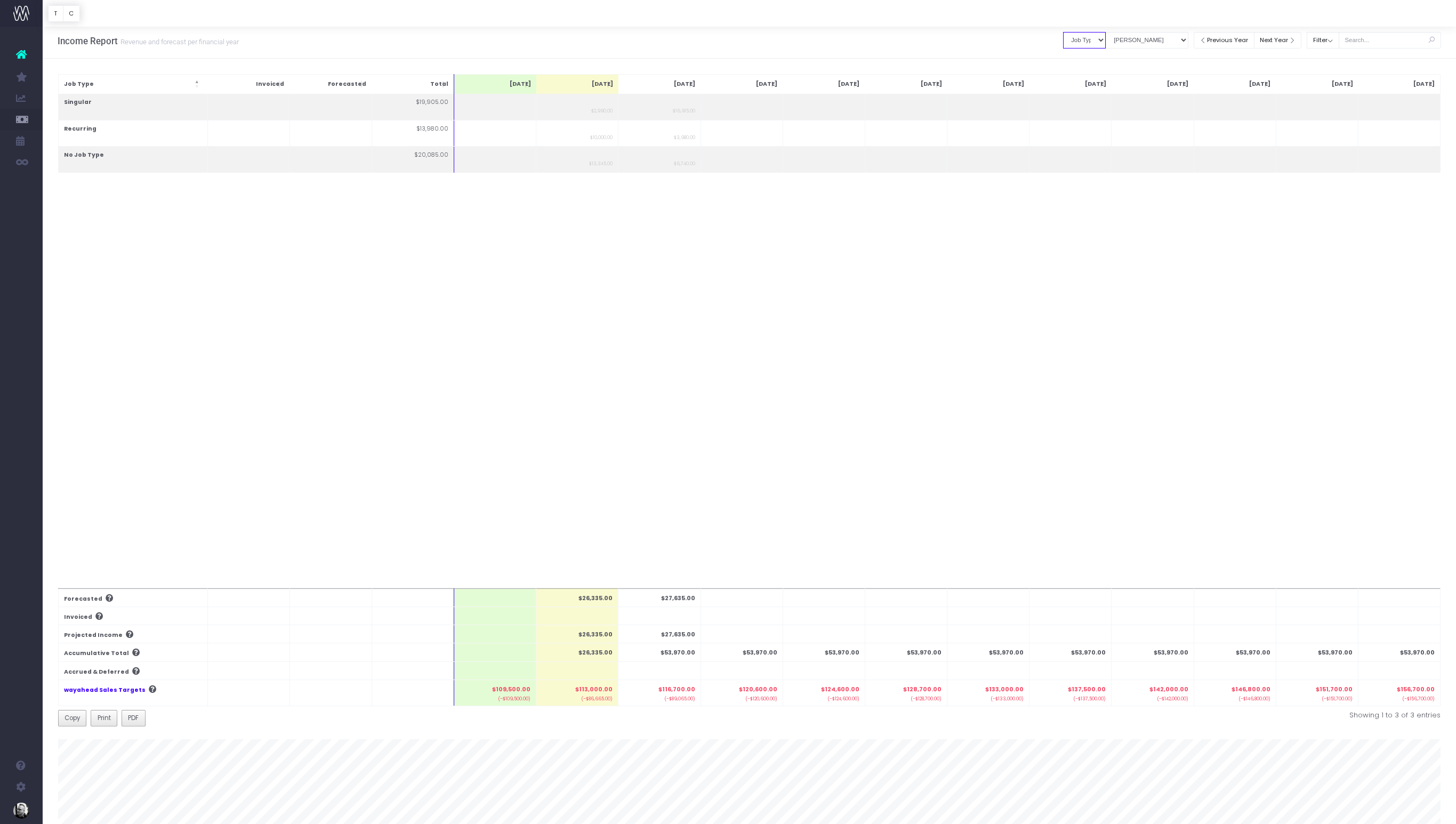
click at [1087, 41] on select "Summary by Job Client Job Lead Job Type Branch" at bounding box center [1084, 40] width 43 height 16
select select "job"
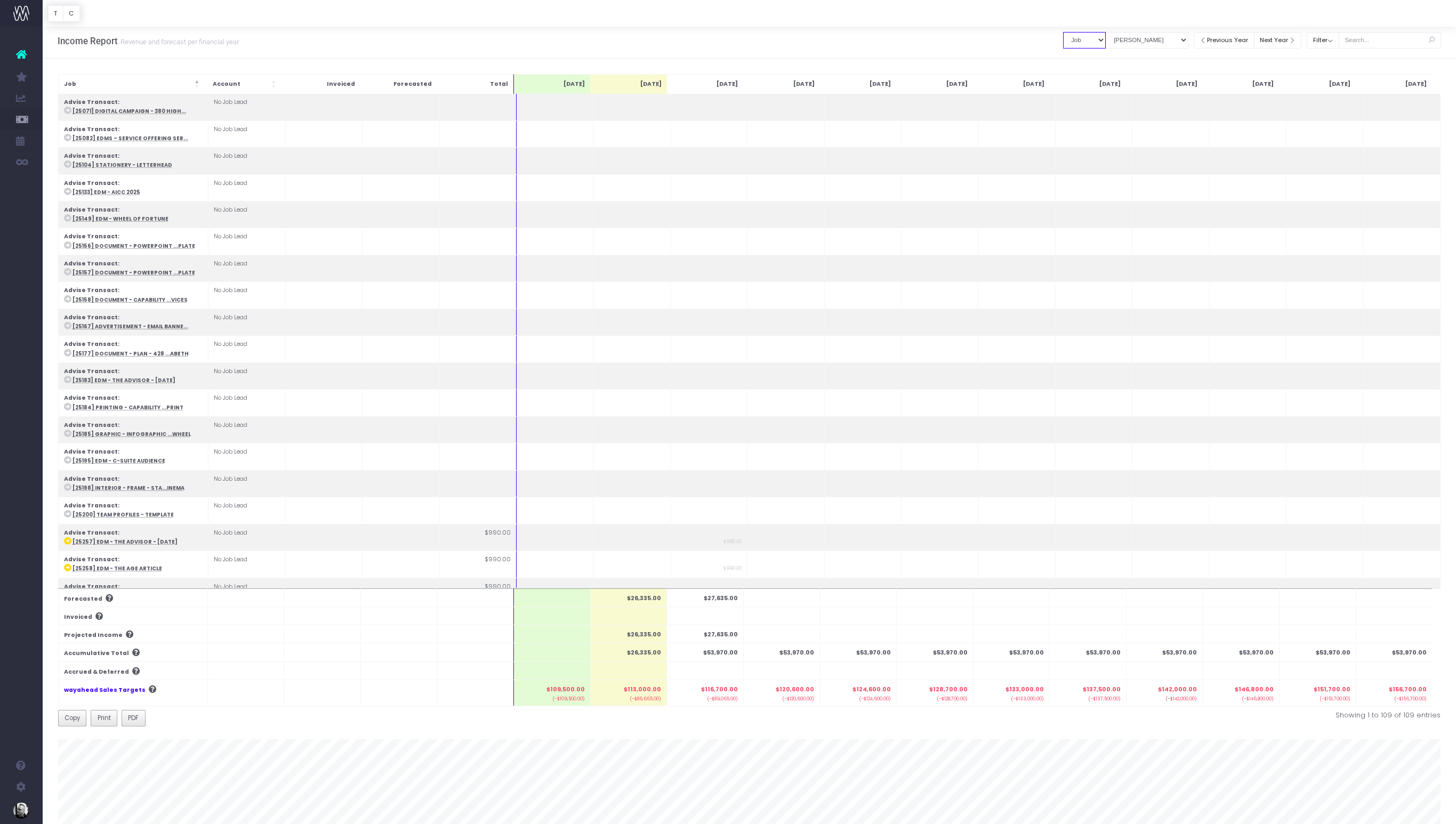
scroll to position [0, 0]
click at [1158, 46] on select "View Mode Billings Revenue Recognition" at bounding box center [1147, 43] width 82 height 16
click at [1339, 47] on button "Filter" at bounding box center [1322, 43] width 32 height 16
click at [1272, 22] on div at bounding box center [749, 13] width 1413 height 27
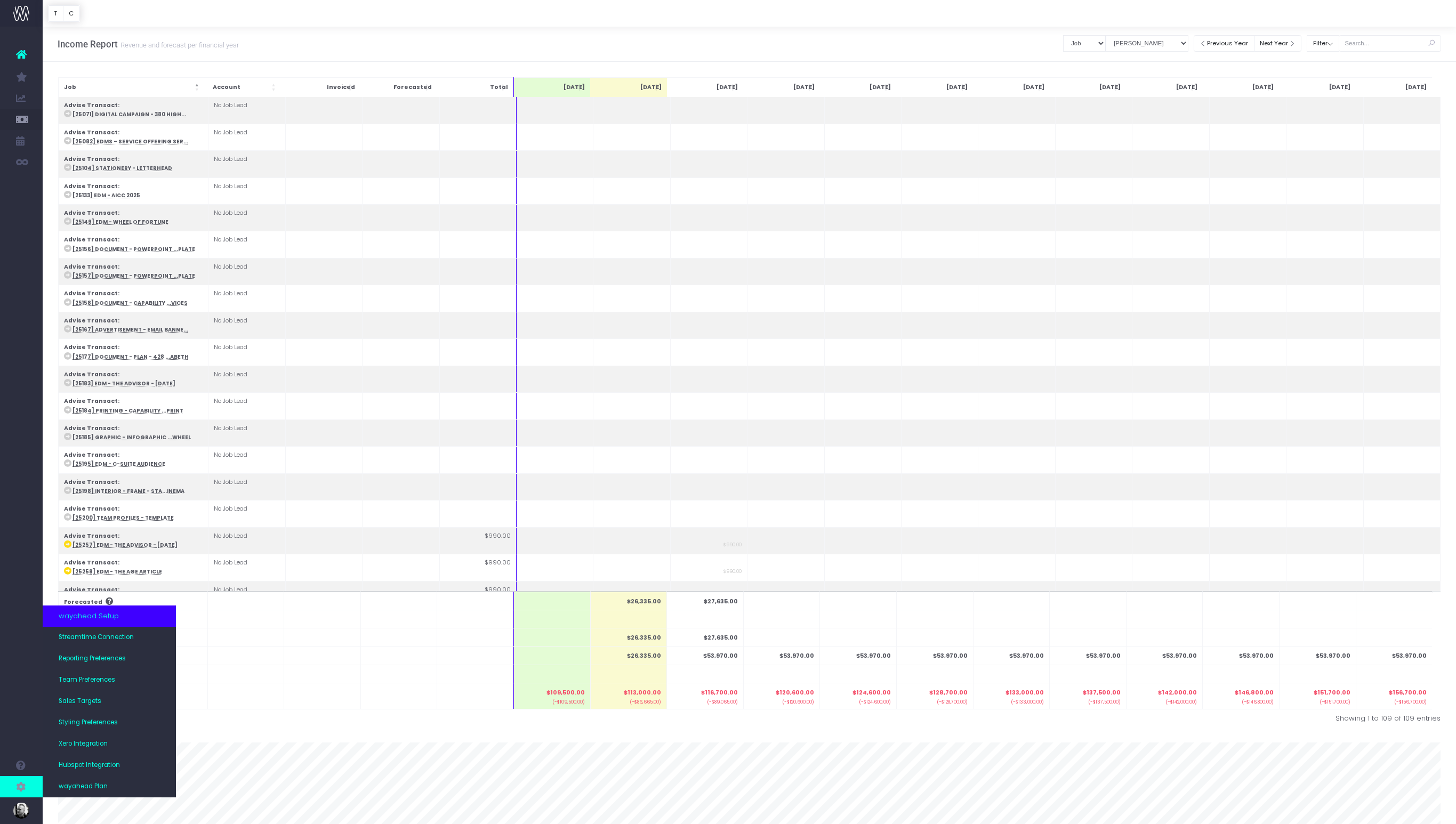
click at [26, 783] on icon at bounding box center [21, 786] width 11 height 12
click at [103, 652] on link "Reporting Preferences" at bounding box center [109, 659] width 134 height 22
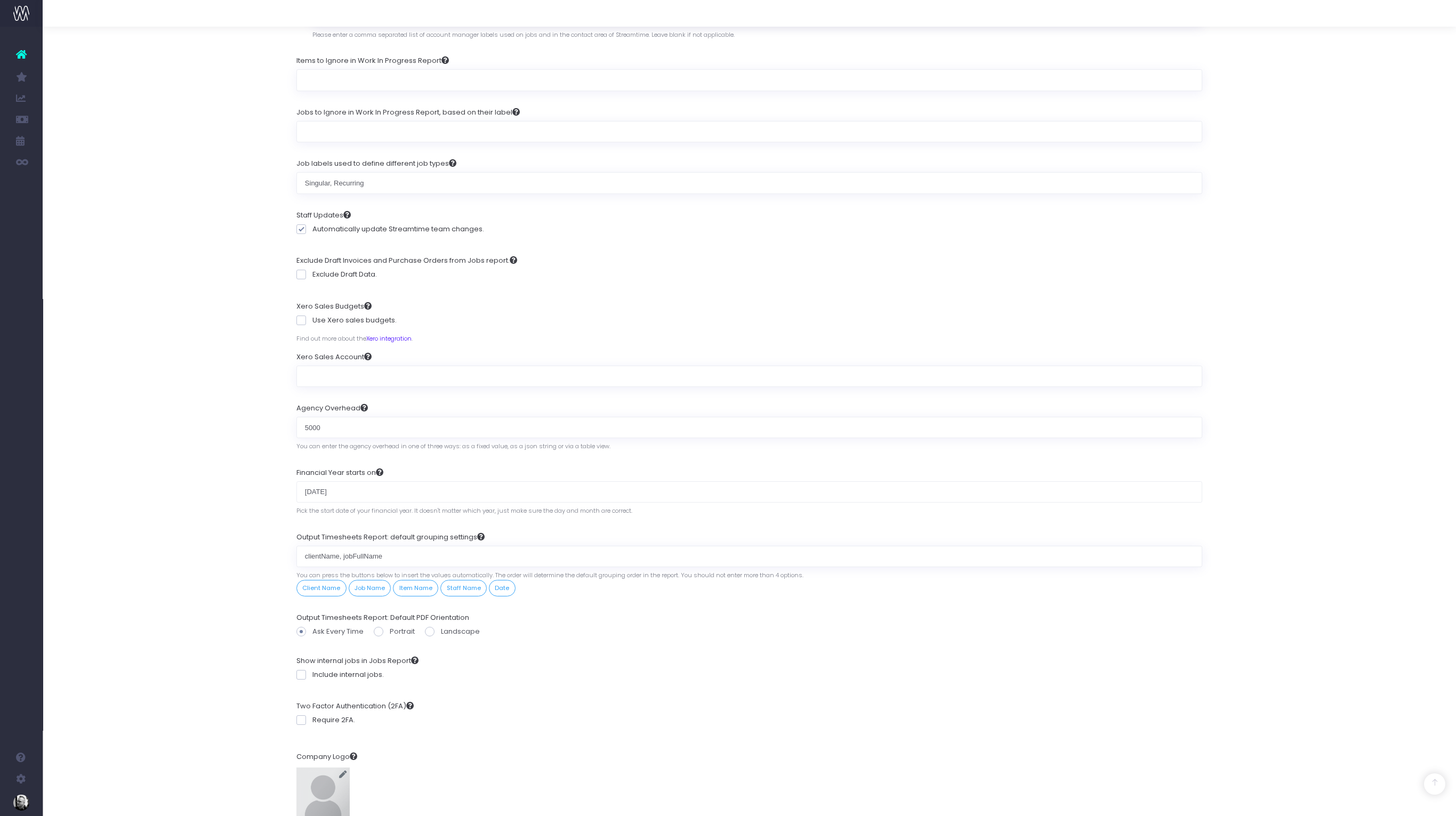
scroll to position [587, 0]
click at [300, 674] on span at bounding box center [301, 673] width 10 height 10
click at [313, 674] on input "Include internal jobs." at bounding box center [316, 671] width 7 height 7
checkbox input "true"
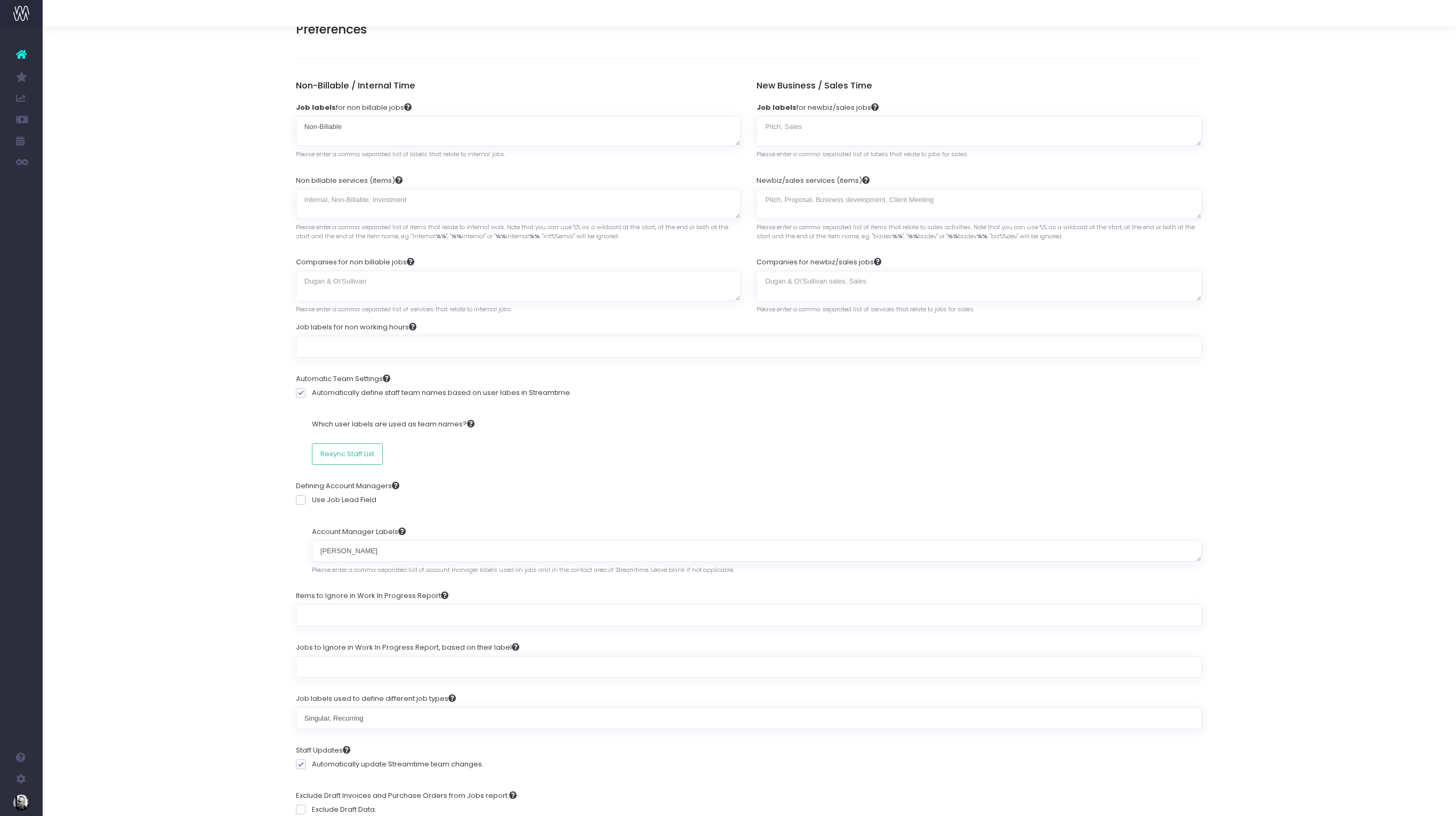
scroll to position [0, 1]
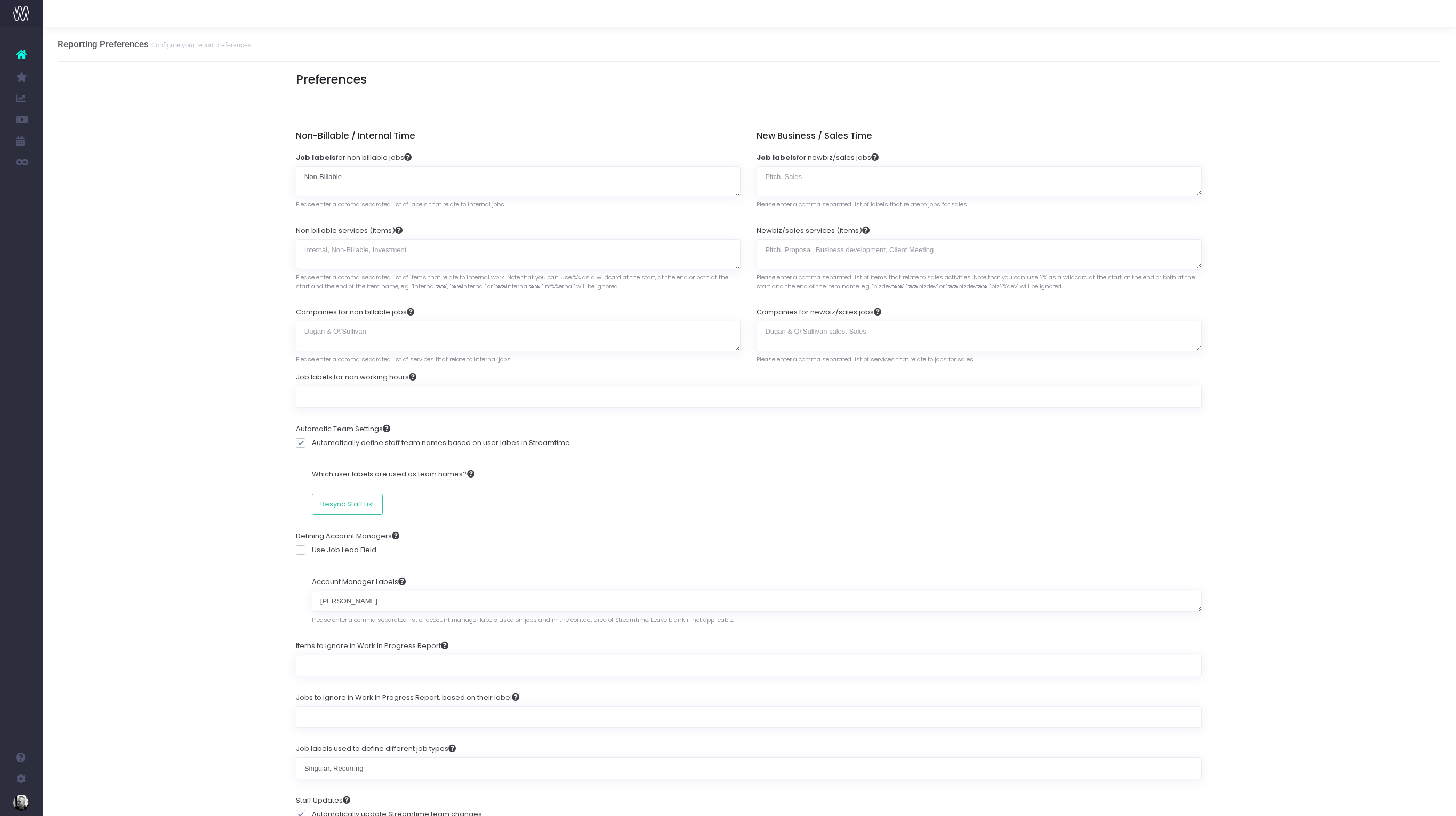
click at [82, 152] on div "Reporting Preferences Configure your report preferences Preferences Non-Billabl…" at bounding box center [748, 775] width 1413 height 1497
drag, startPoint x: 406, startPoint y: 248, endPoint x: 435, endPoint y: 249, distance: 29.0
click at [406, 248] on textarea "Non billable services (items)" at bounding box center [519, 254] width 445 height 30
click at [436, 249] on textarea "Non billable services (items)" at bounding box center [519, 254] width 445 height 30
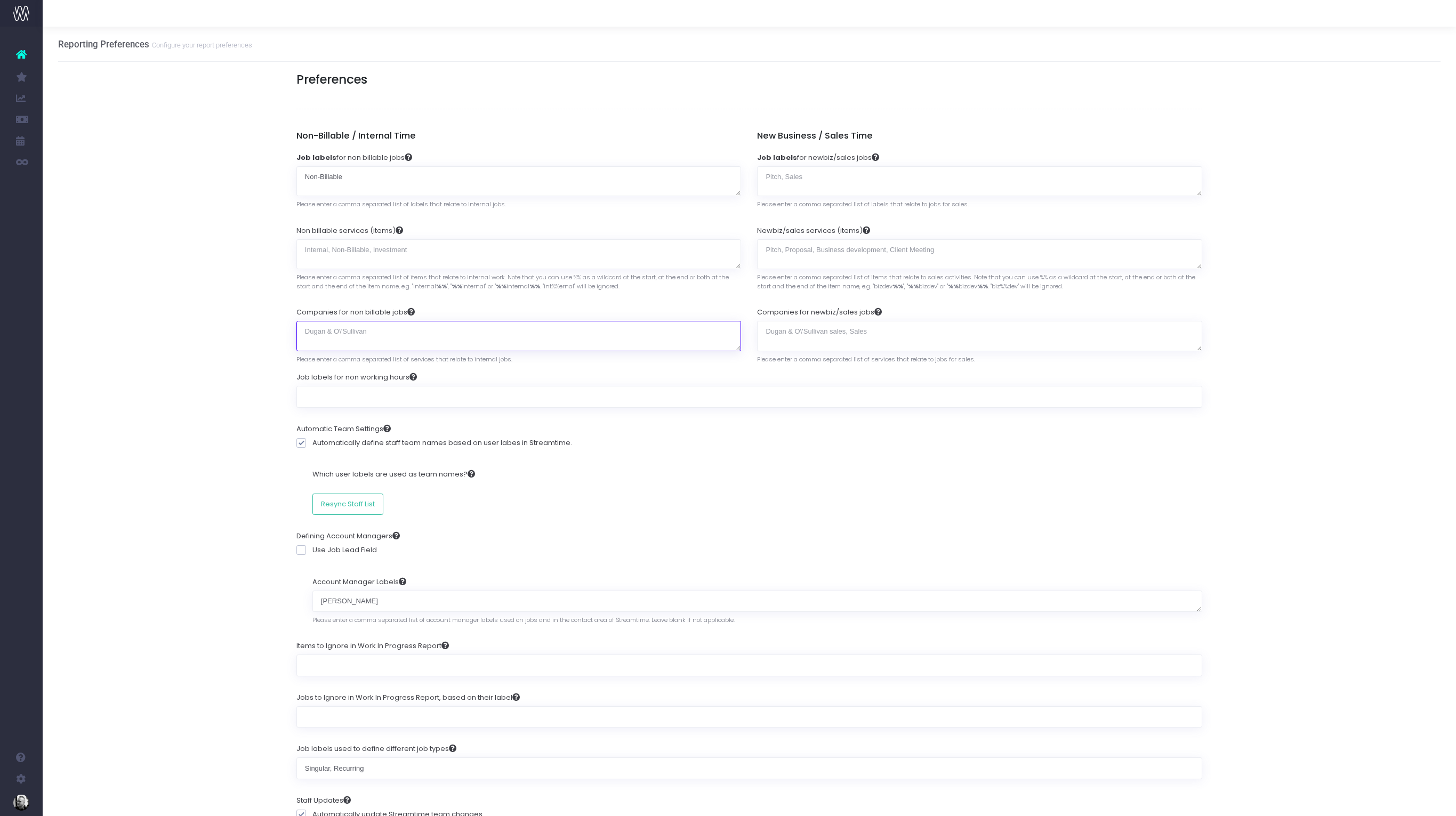
click at [378, 340] on textarea "Companies for non billable jobs" at bounding box center [519, 336] width 445 height 30
drag, startPoint x: 385, startPoint y: 181, endPoint x: 247, endPoint y: 178, distance: 138.0
click at [247, 178] on div "Reporting Preferences Configure your report preferences Preferences Non-Billabl…" at bounding box center [749, 775] width 1413 height 1497
click at [221, 181] on div "Reporting Preferences Configure your report preferences Preferences Non-Billabl…" at bounding box center [749, 775] width 1413 height 1497
click at [222, 98] on div "Reporting Preferences Configure your report preferences Preferences Non-Billabl…" at bounding box center [749, 775] width 1413 height 1497
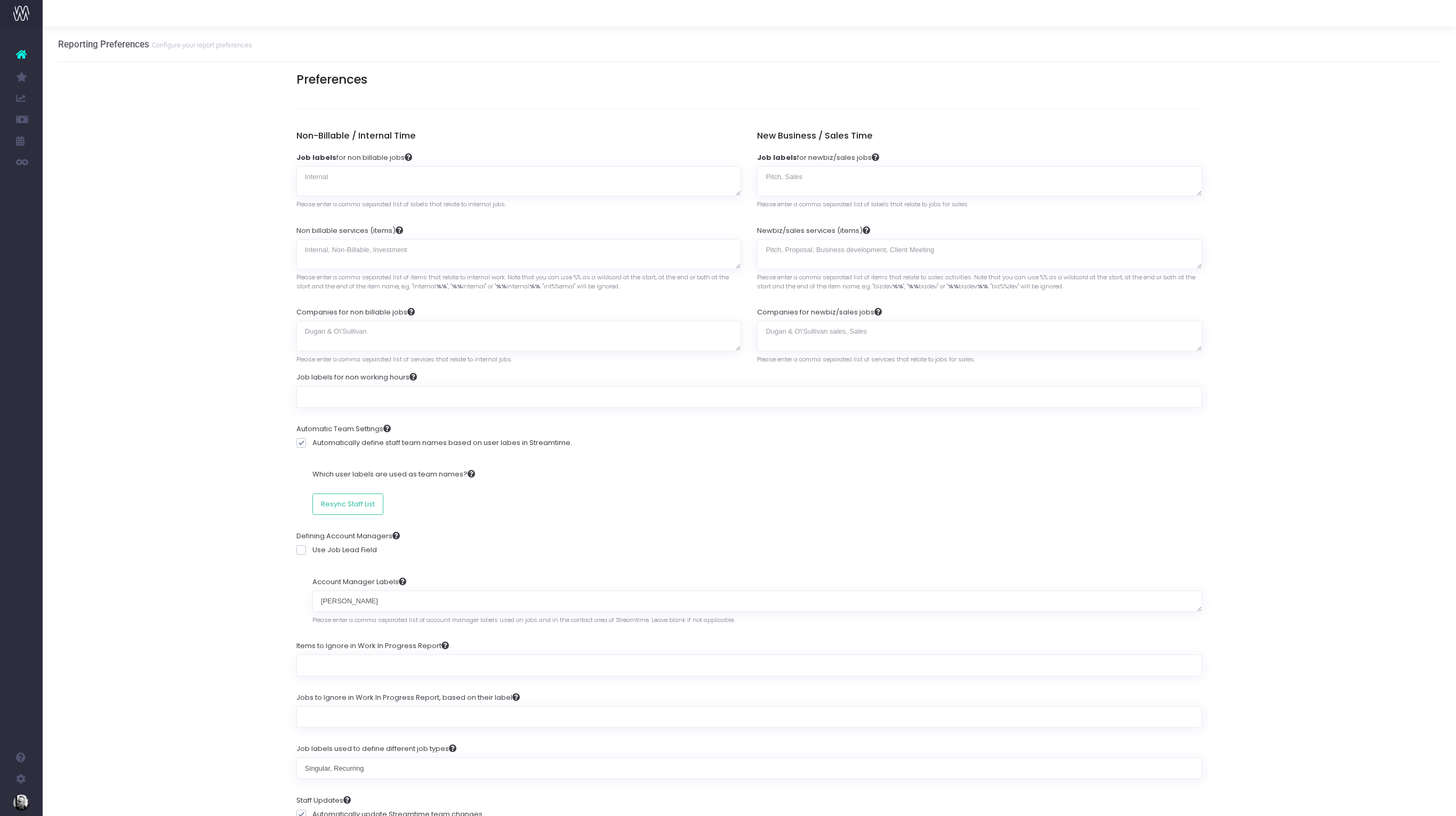
scroll to position [707, 0]
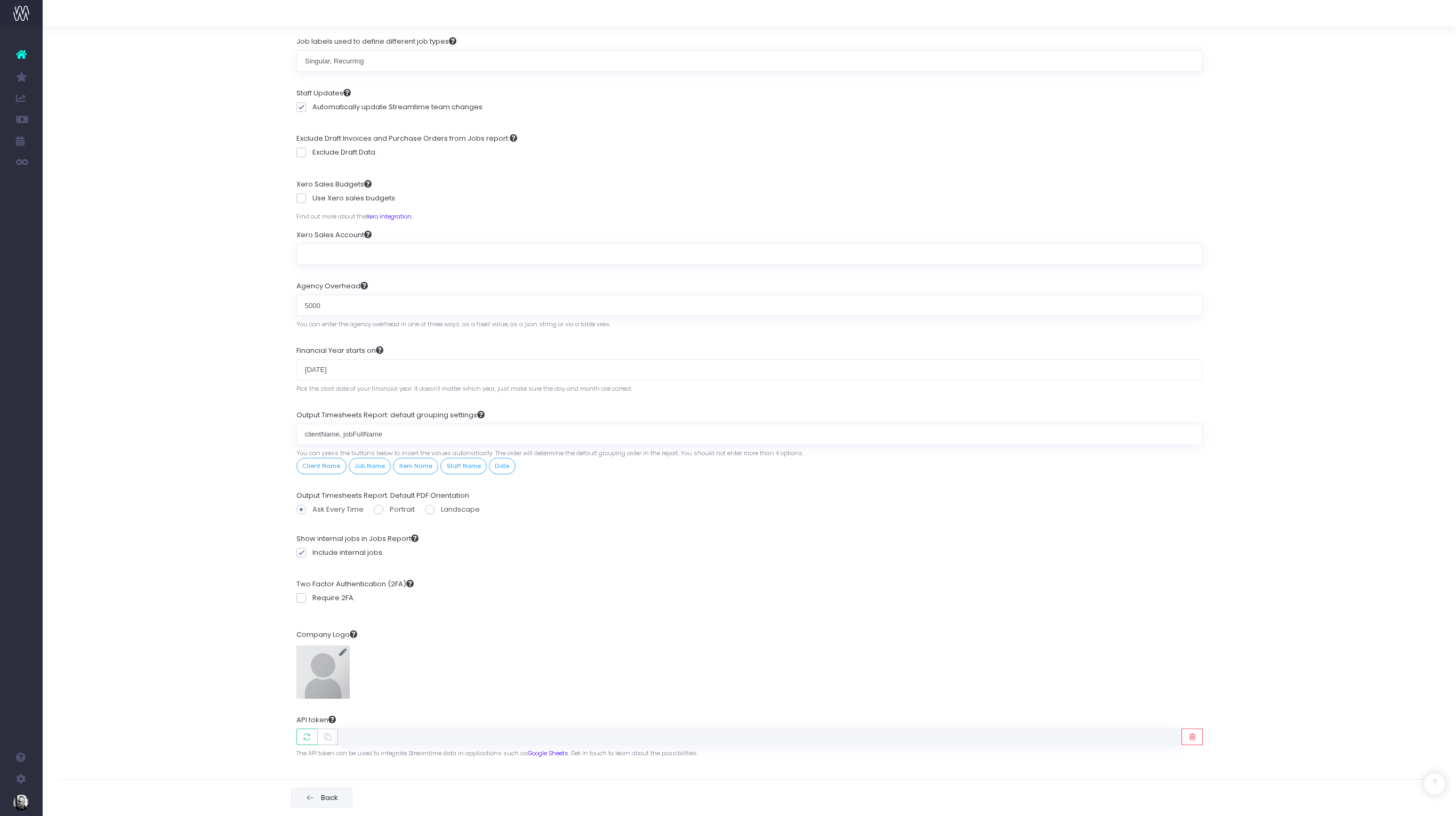
click at [336, 794] on span "Back" at bounding box center [328, 798] width 21 height 9
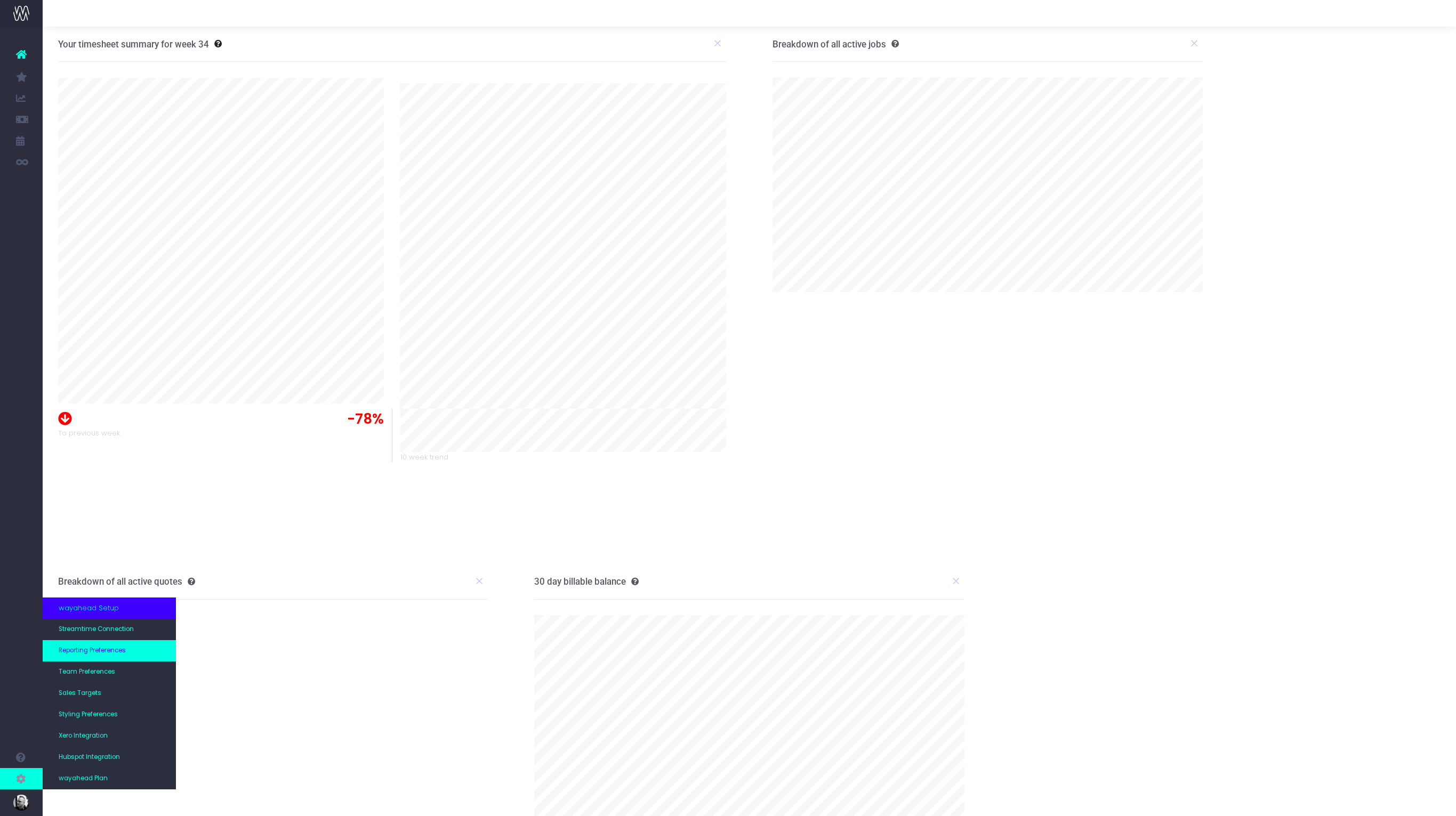
click at [111, 651] on span "Reporting Preferences" at bounding box center [92, 651] width 67 height 10
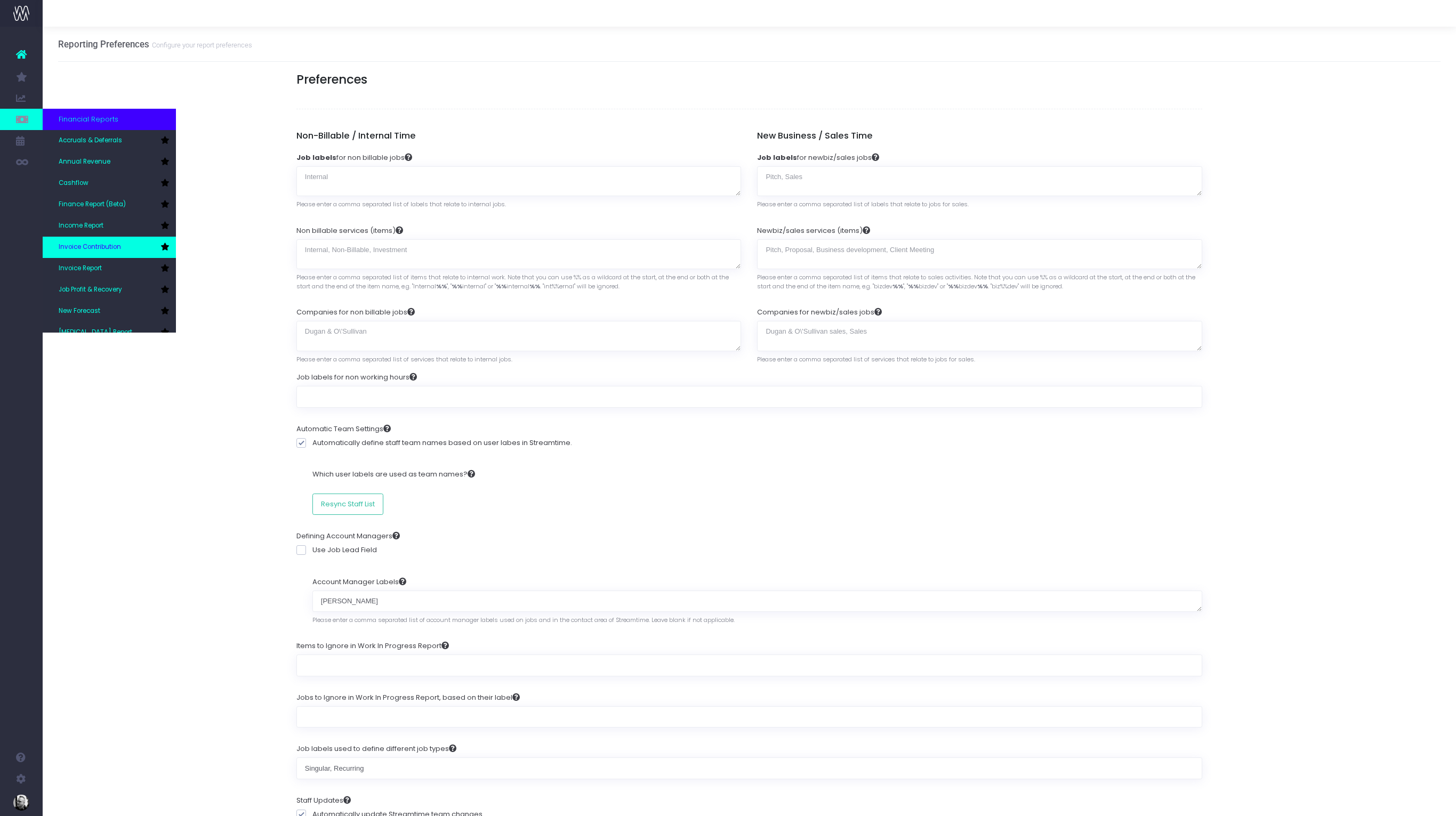
scroll to position [26, 0]
click at [94, 288] on span "New Forecast" at bounding box center [79, 285] width 41 height 10
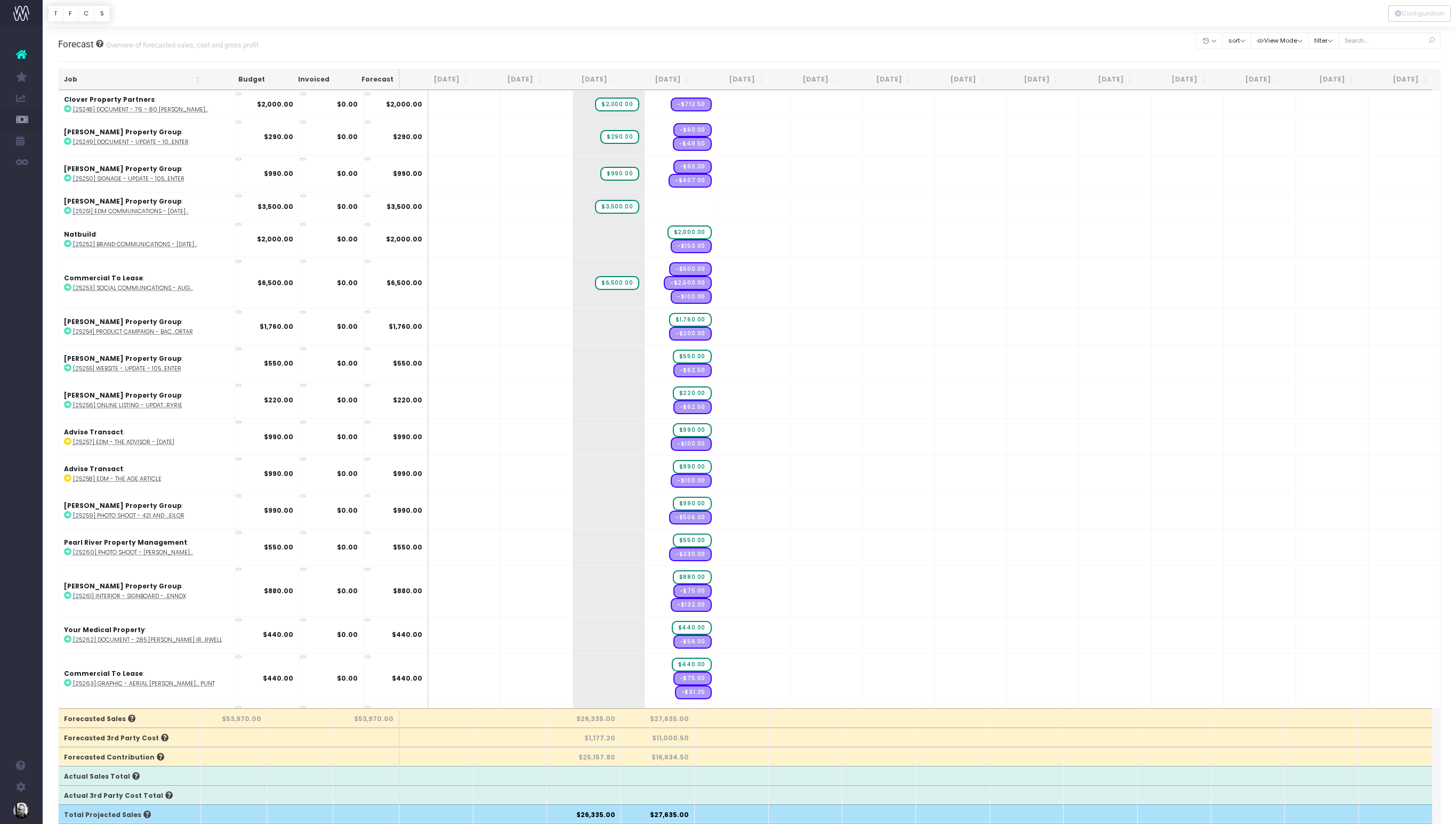
click at [187, 77] on th "Job" at bounding box center [132, 80] width 147 height 21
click at [175, 78] on th "Job" at bounding box center [132, 80] width 147 height 21
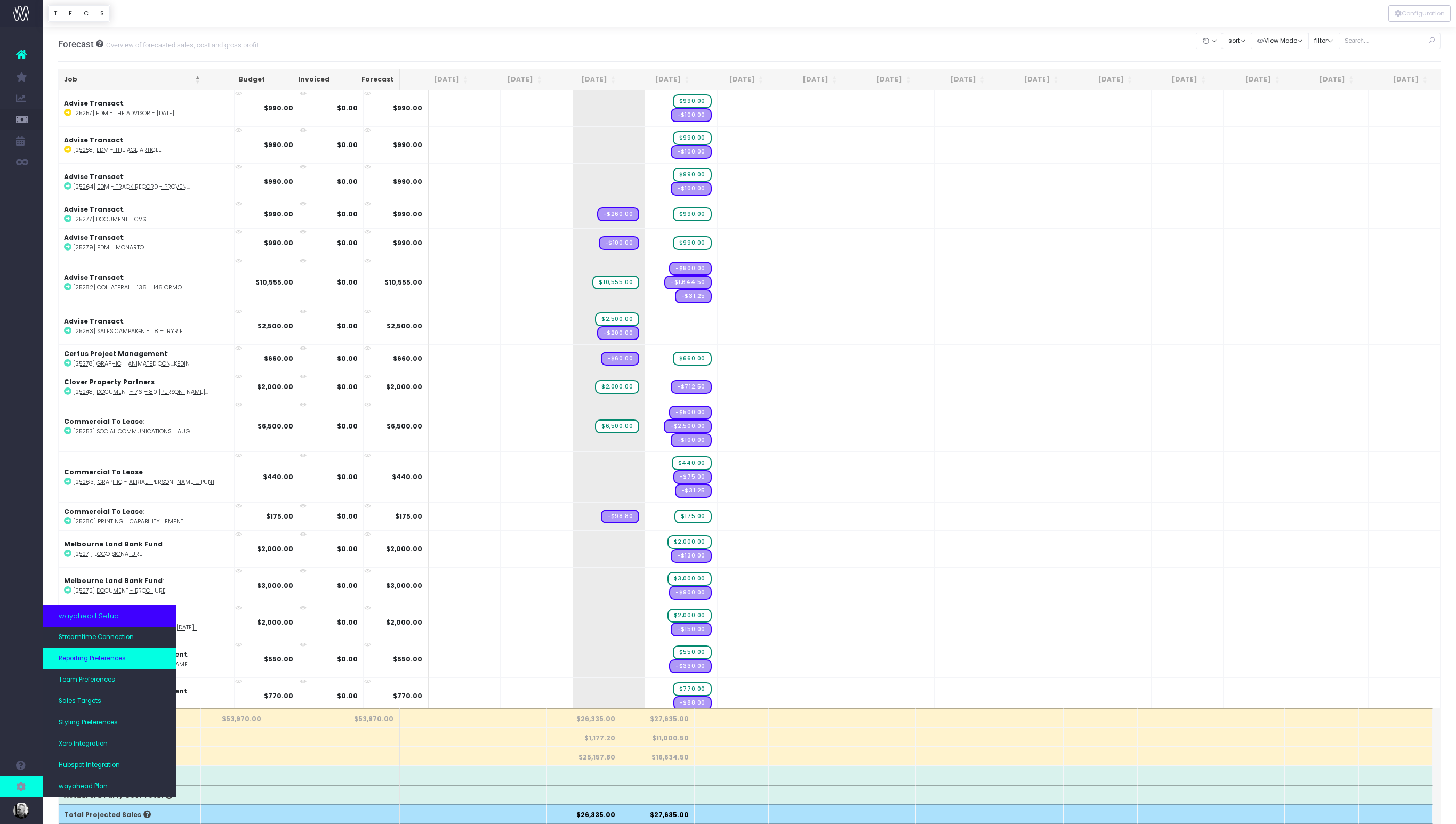
click at [107, 652] on link "Reporting Preferences" at bounding box center [109, 659] width 134 height 22
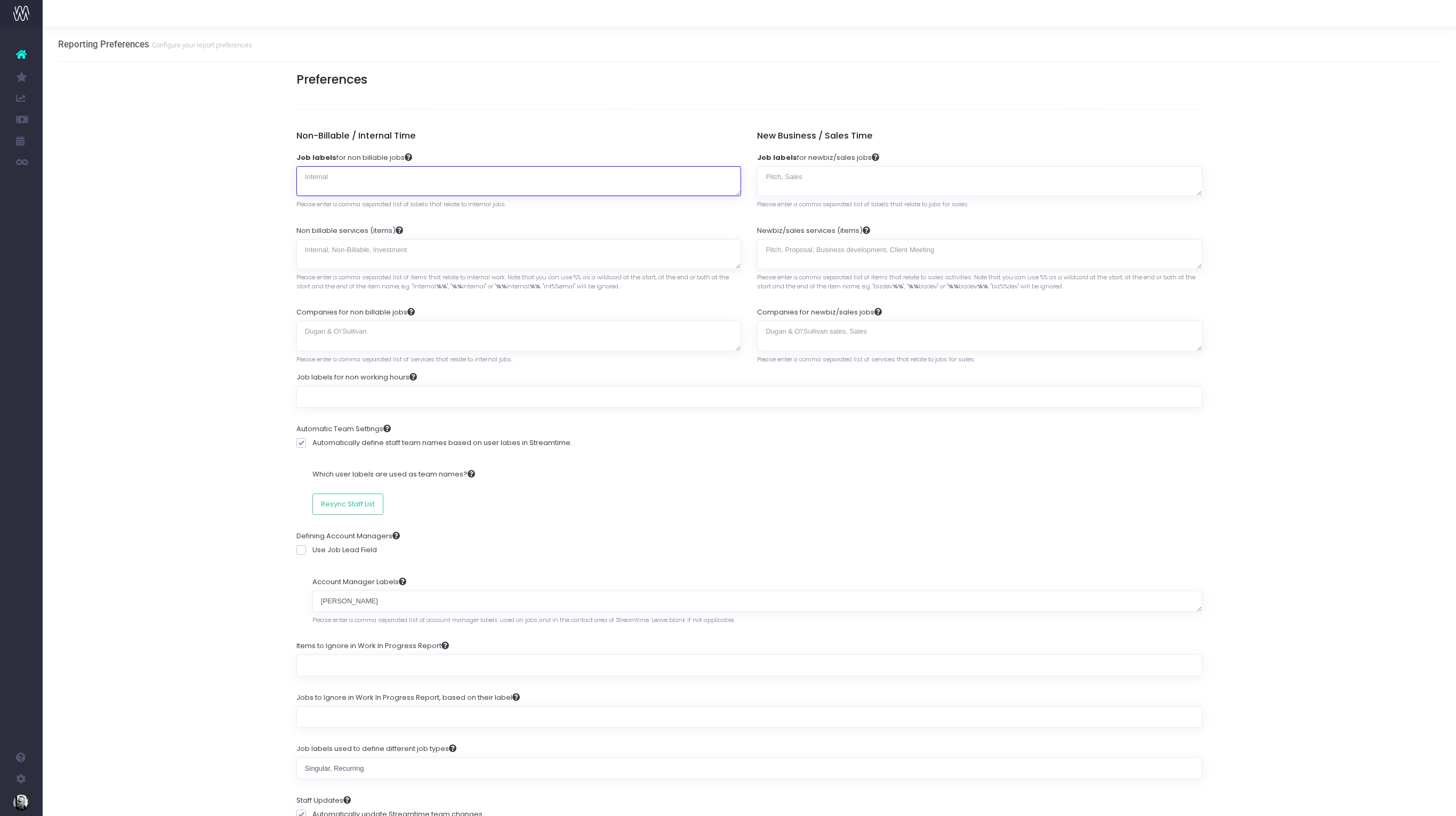
click at [422, 175] on textarea "Job labels for non billable jobs" at bounding box center [519, 181] width 445 height 30
type textarea "Non-Billable"
click at [177, 177] on div "Reporting Preferences Configure your report preferences Preferences Non-Billabl…" at bounding box center [749, 775] width 1413 height 1497
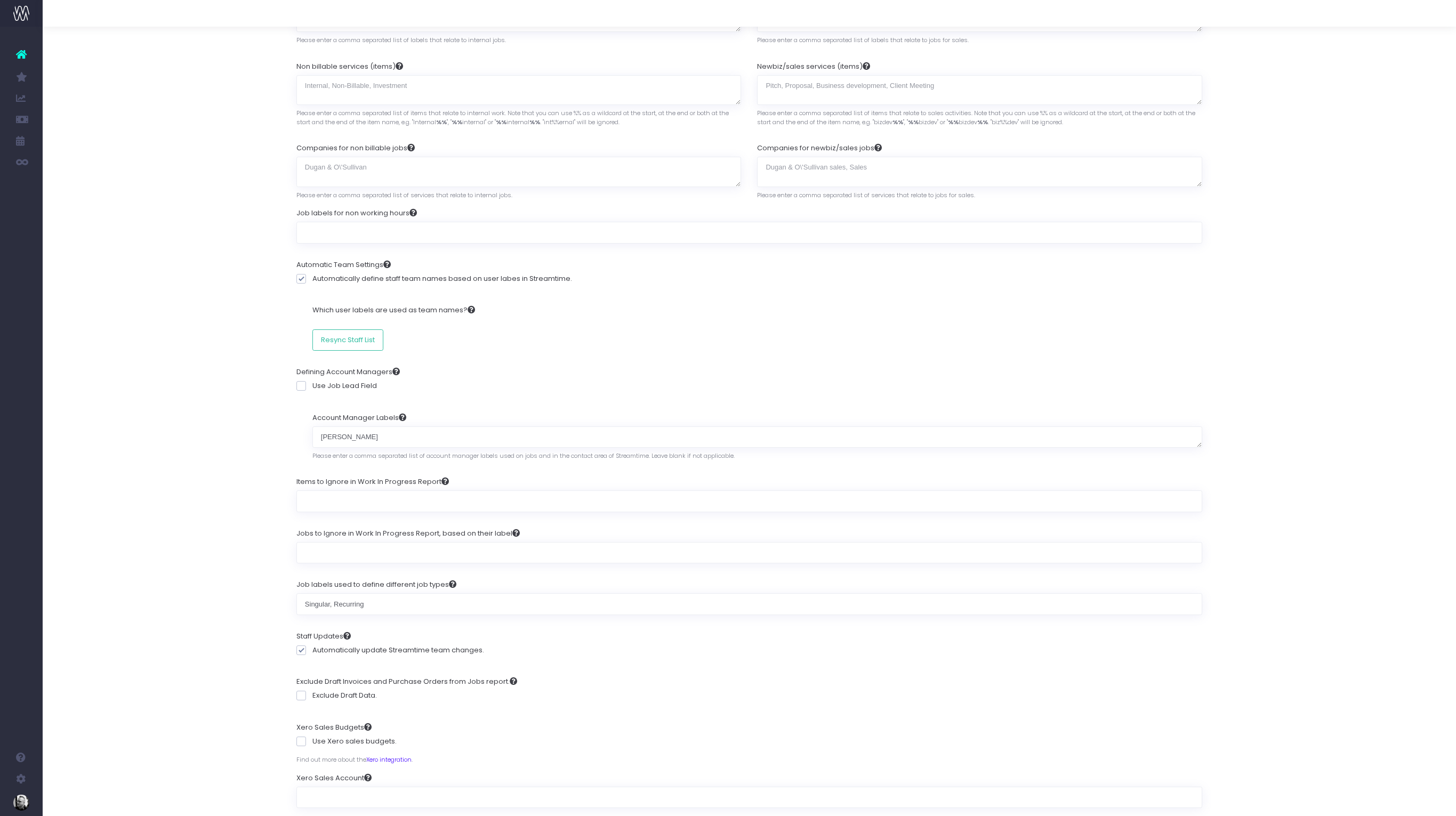
scroll to position [288, 0]
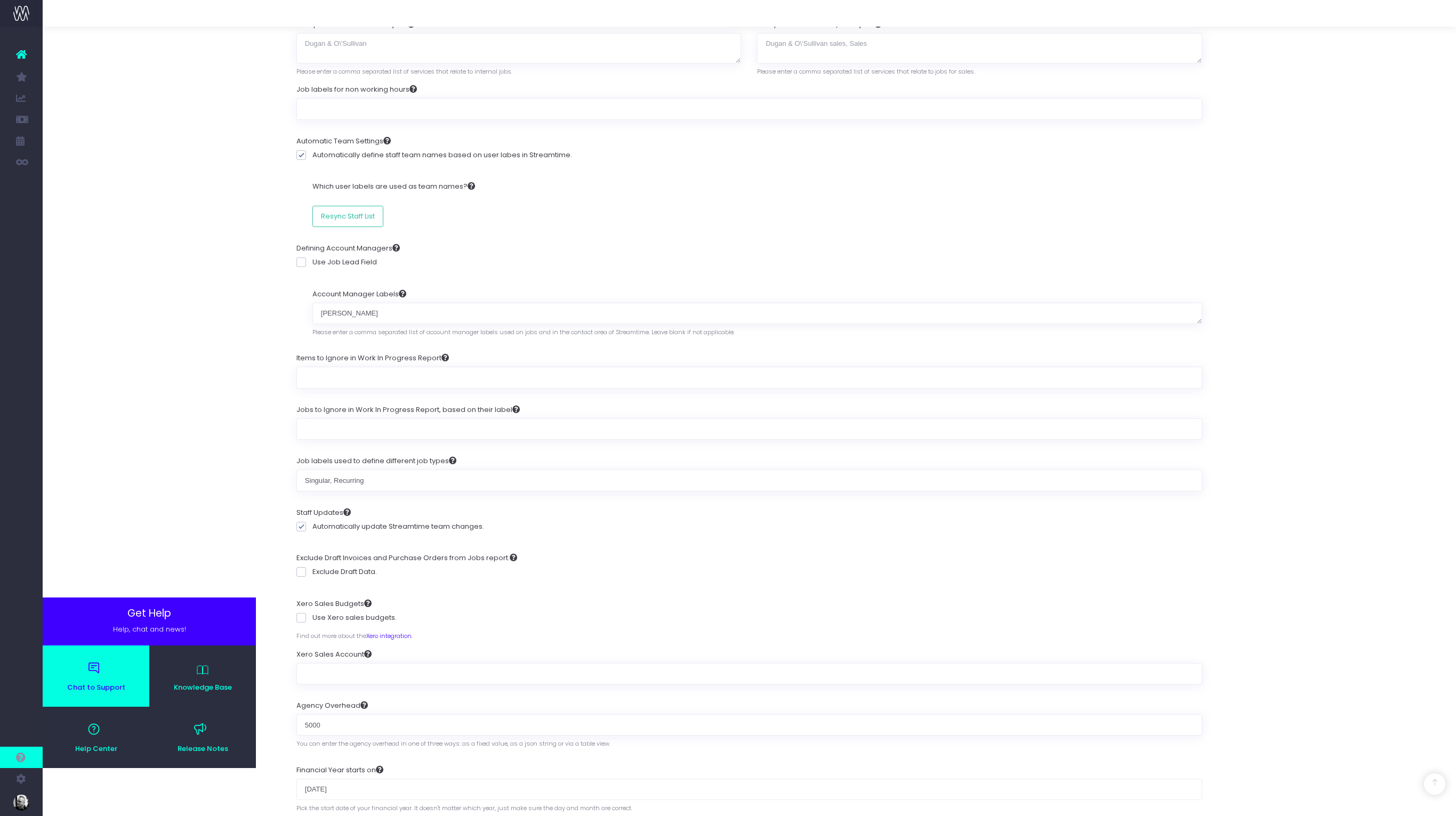
click at [86, 684] on span "Chat to Support" at bounding box center [96, 688] width 97 height 7
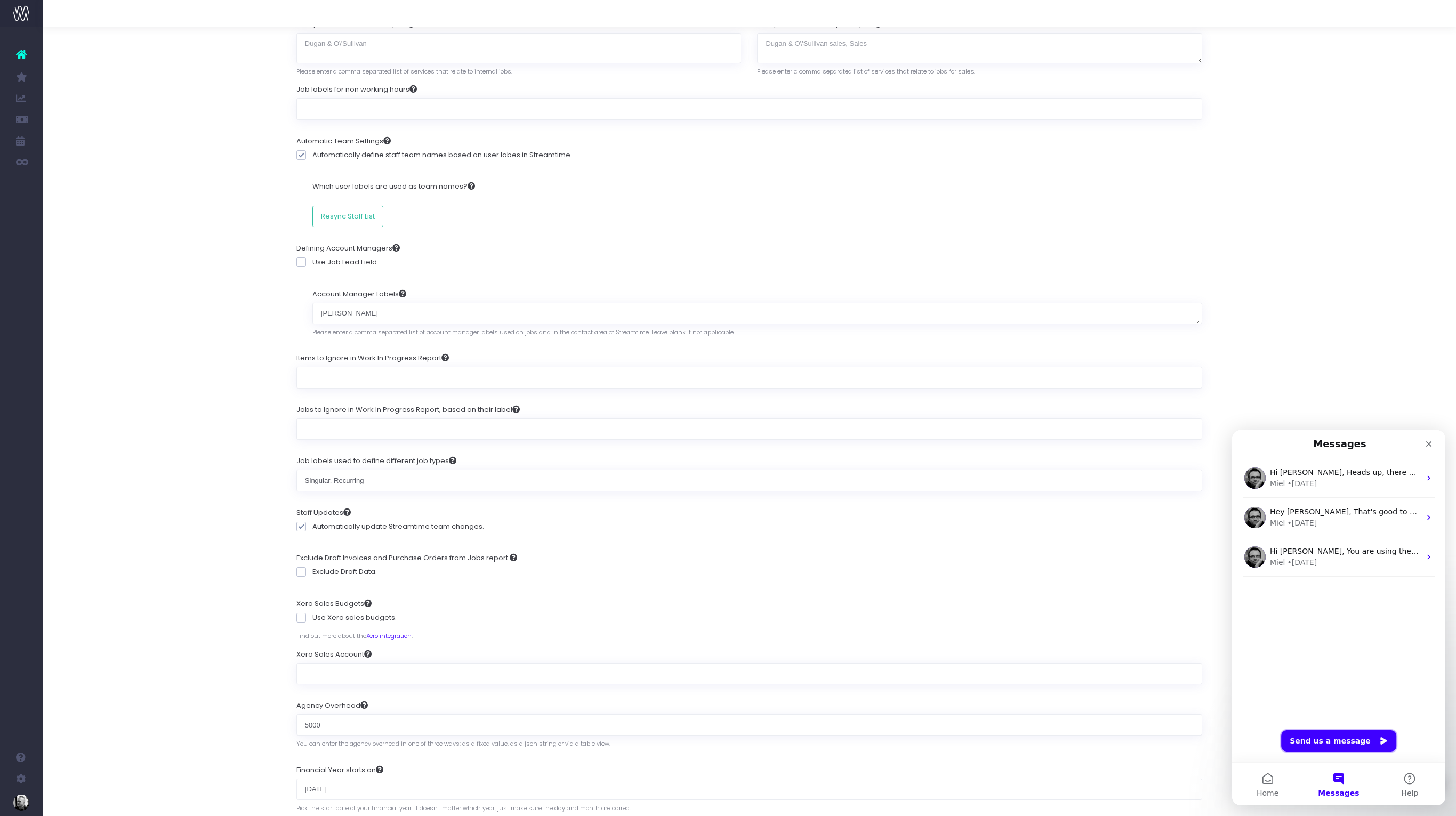
click at [1322, 738] on button "Send us a message" at bounding box center [1338, 741] width 115 height 22
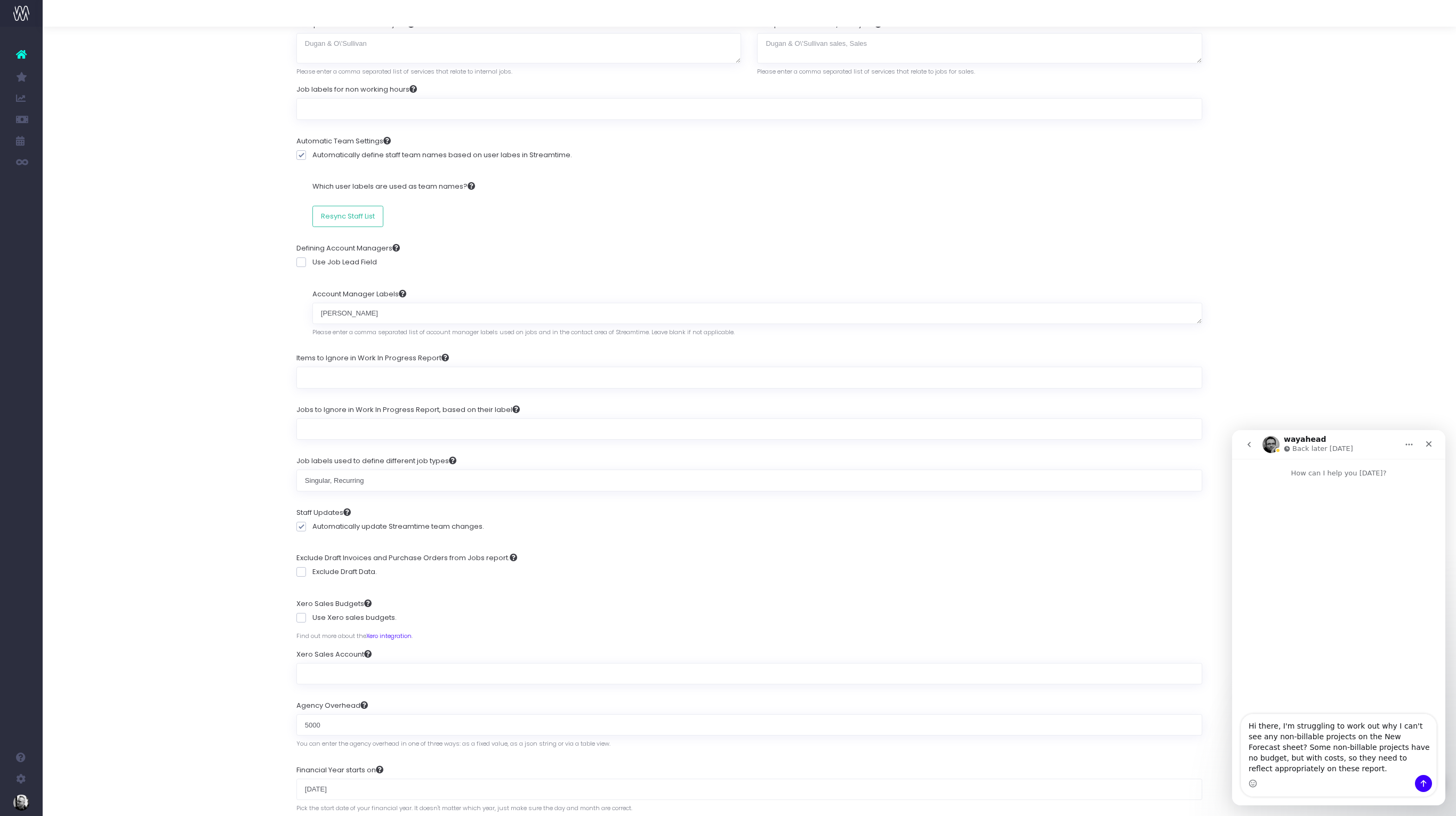
type textarea "Hi there, I'm struggling to work out why I can't see any non-billable projects …"
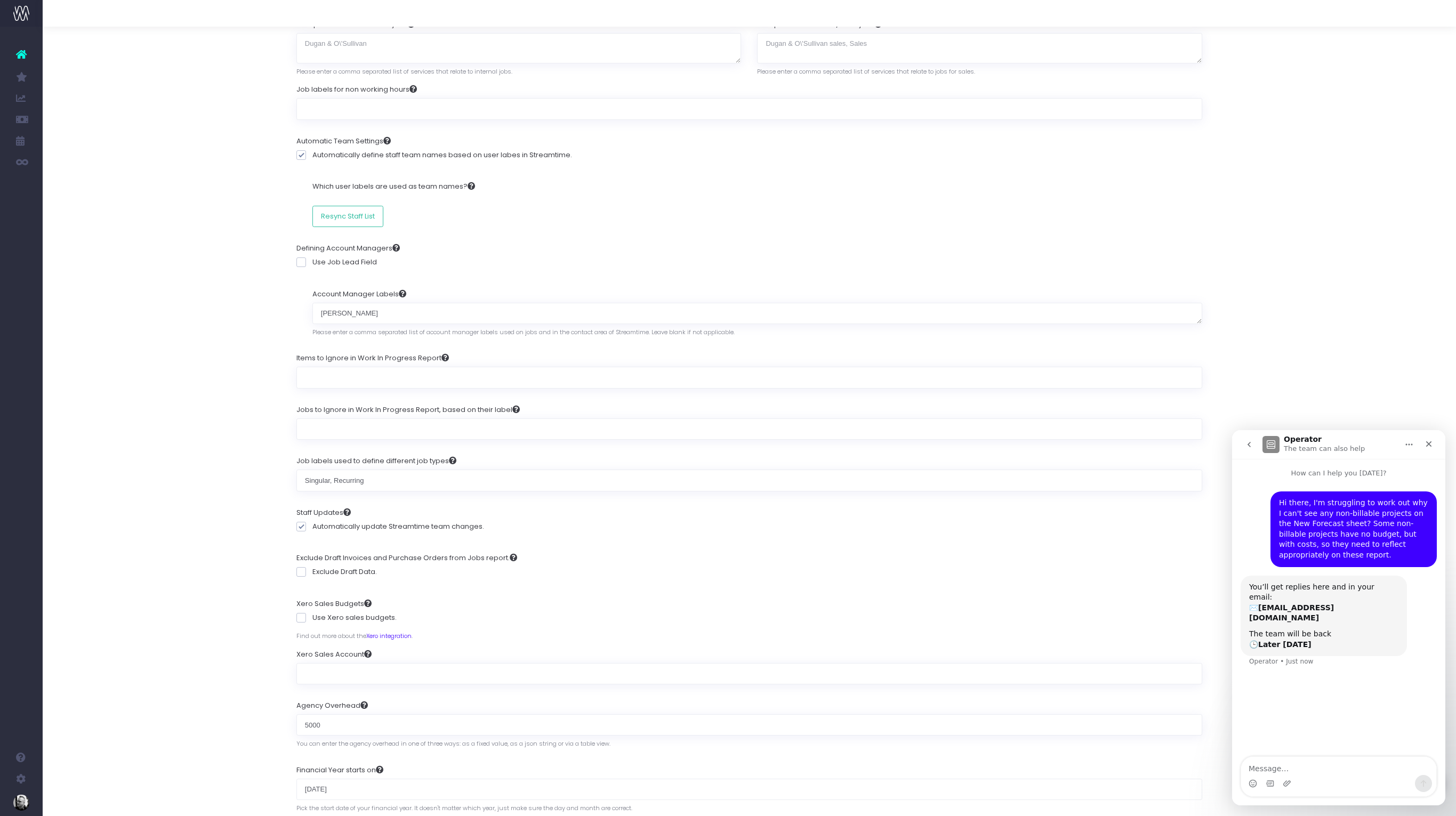
click at [1408, 449] on button "Home" at bounding box center [1409, 445] width 20 height 20
click at [1384, 435] on div "Operator The team can also help" at bounding box center [1330, 444] width 135 height 19
click at [1117, 596] on div "Xero Sales Budgets Use Xero sales budgets. Find out more about the Xero integra…" at bounding box center [750, 641] width 906 height 102
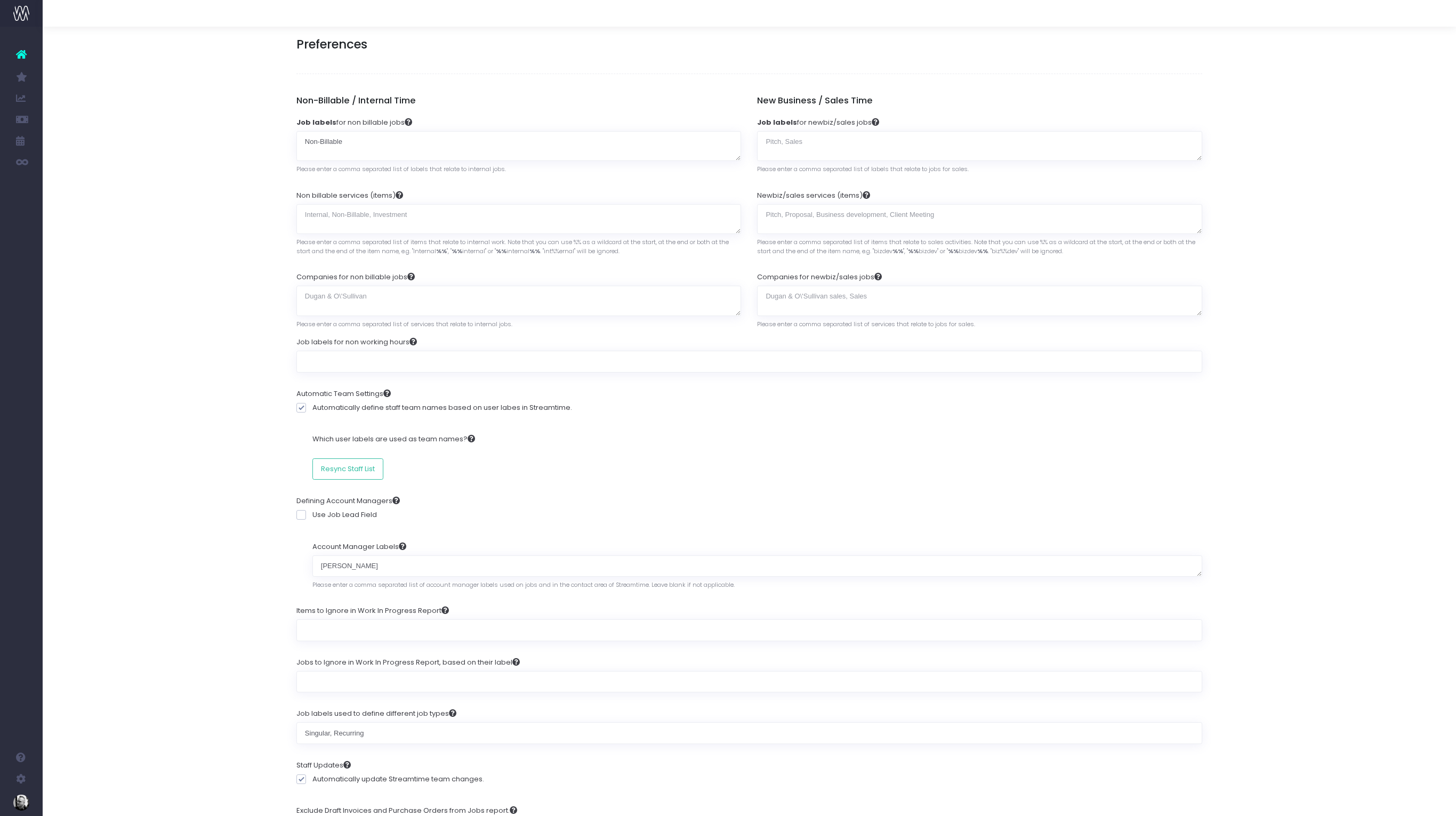
scroll to position [34, 0]
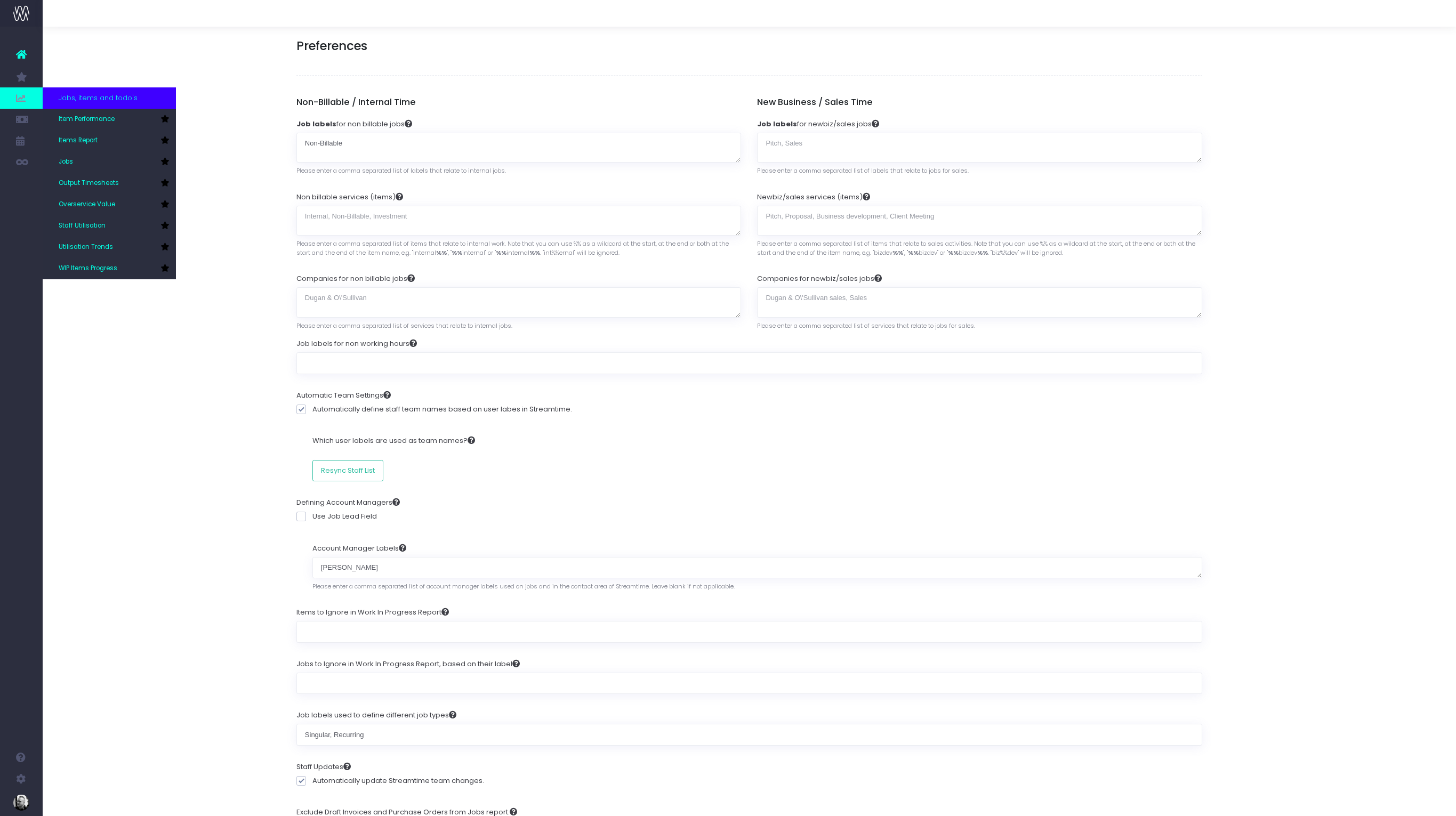
drag, startPoint x: 197, startPoint y: 99, endPoint x: 20, endPoint y: 91, distance: 177.2
click at [195, 99] on div "Reporting Preferences Configure your report preferences Preferences Non-Billabl…" at bounding box center [749, 742] width 1413 height 1497
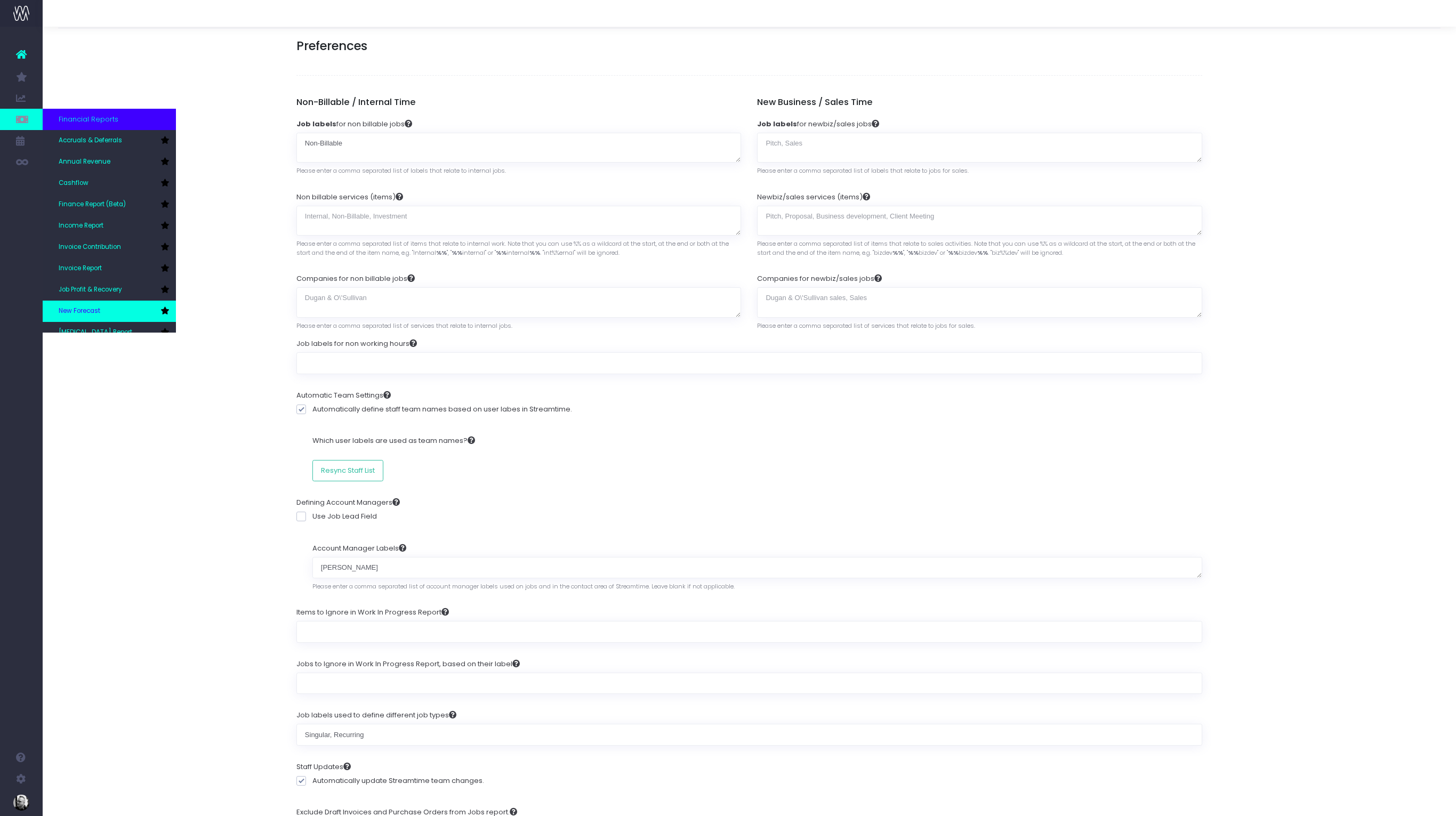
click at [115, 307] on link "New Forecast" at bounding box center [109, 311] width 134 height 22
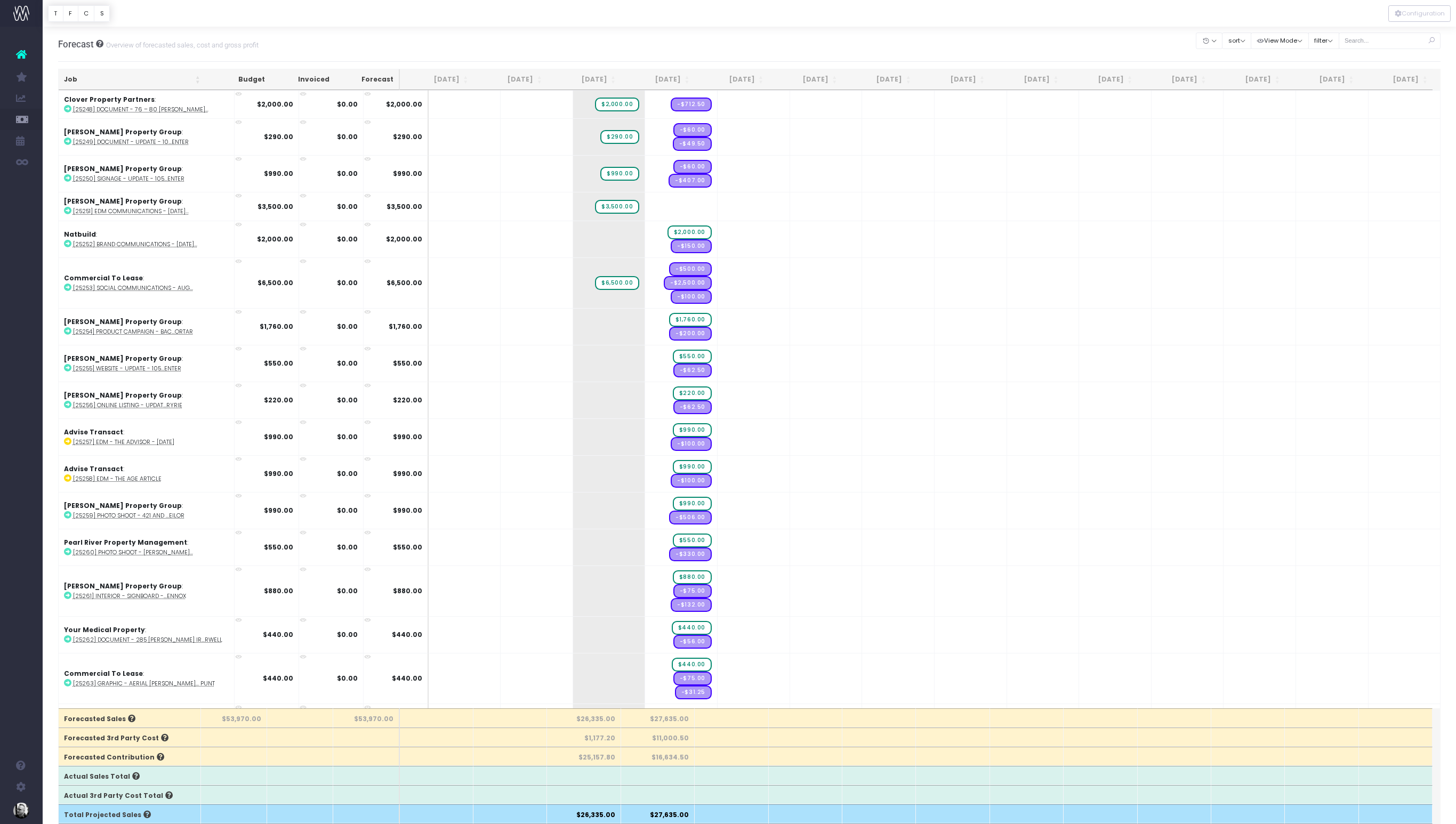
click at [145, 82] on th "Job" at bounding box center [132, 80] width 147 height 21
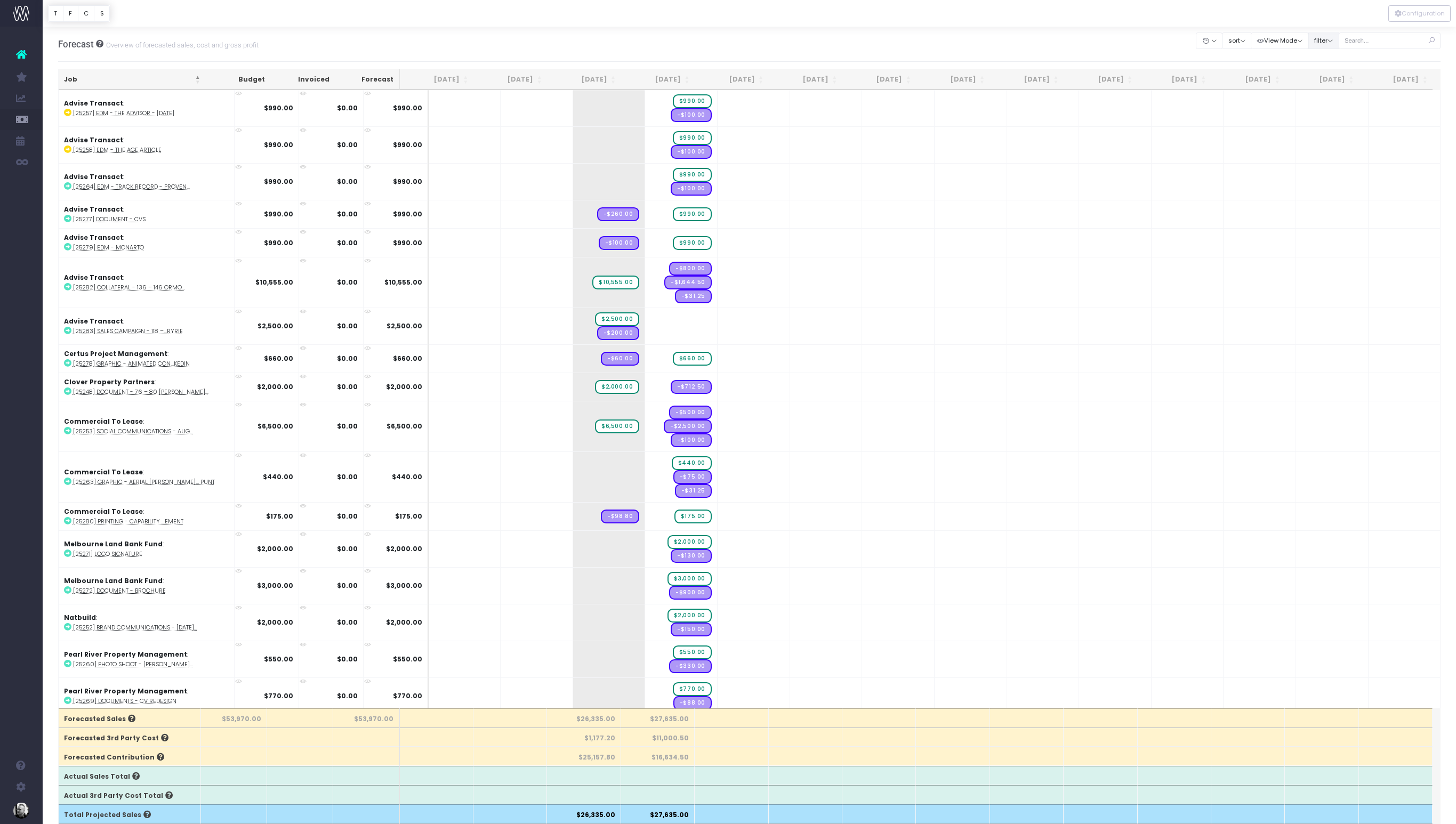
click at [1339, 38] on button "filter" at bounding box center [1324, 40] width 31 height 16
click at [411, 41] on div "Forecast Overview of forecasted sales, cost and gross profit Clear Filters Hide…" at bounding box center [749, 44] width 1383 height 35
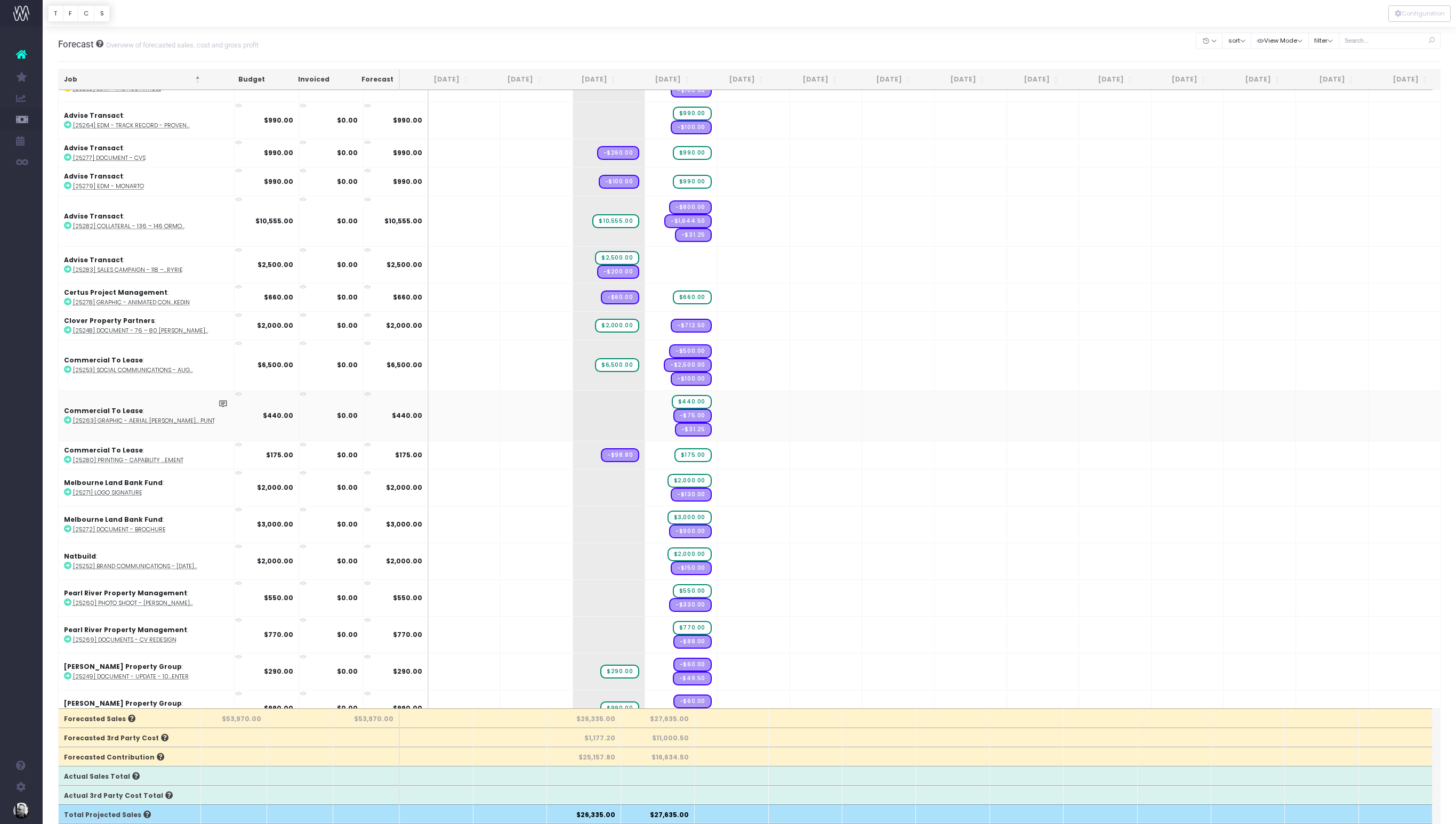
scroll to position [65, 0]
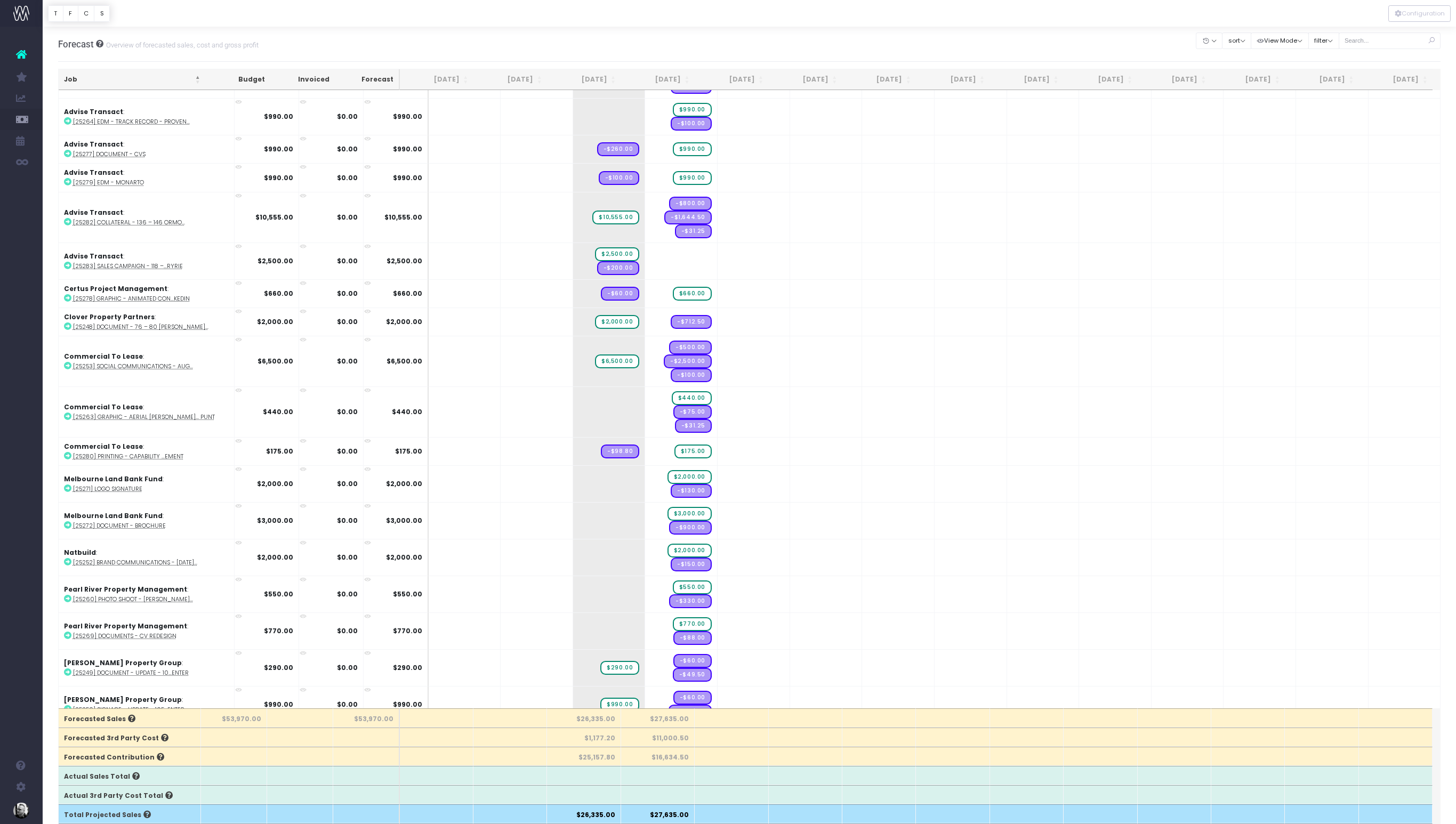
click at [1153, 49] on div "Forecast Overview of forecasted sales, cost and gross profit Clear Filters Hide…" at bounding box center [749, 44] width 1383 height 35
click at [1243, 41] on button "sort" at bounding box center [1237, 40] width 30 height 16
click at [1301, 39] on button "View Mode" at bounding box center [1280, 40] width 58 height 16
click at [1300, 77] on link "Show Revenue Recognition" at bounding box center [1305, 80] width 105 height 18
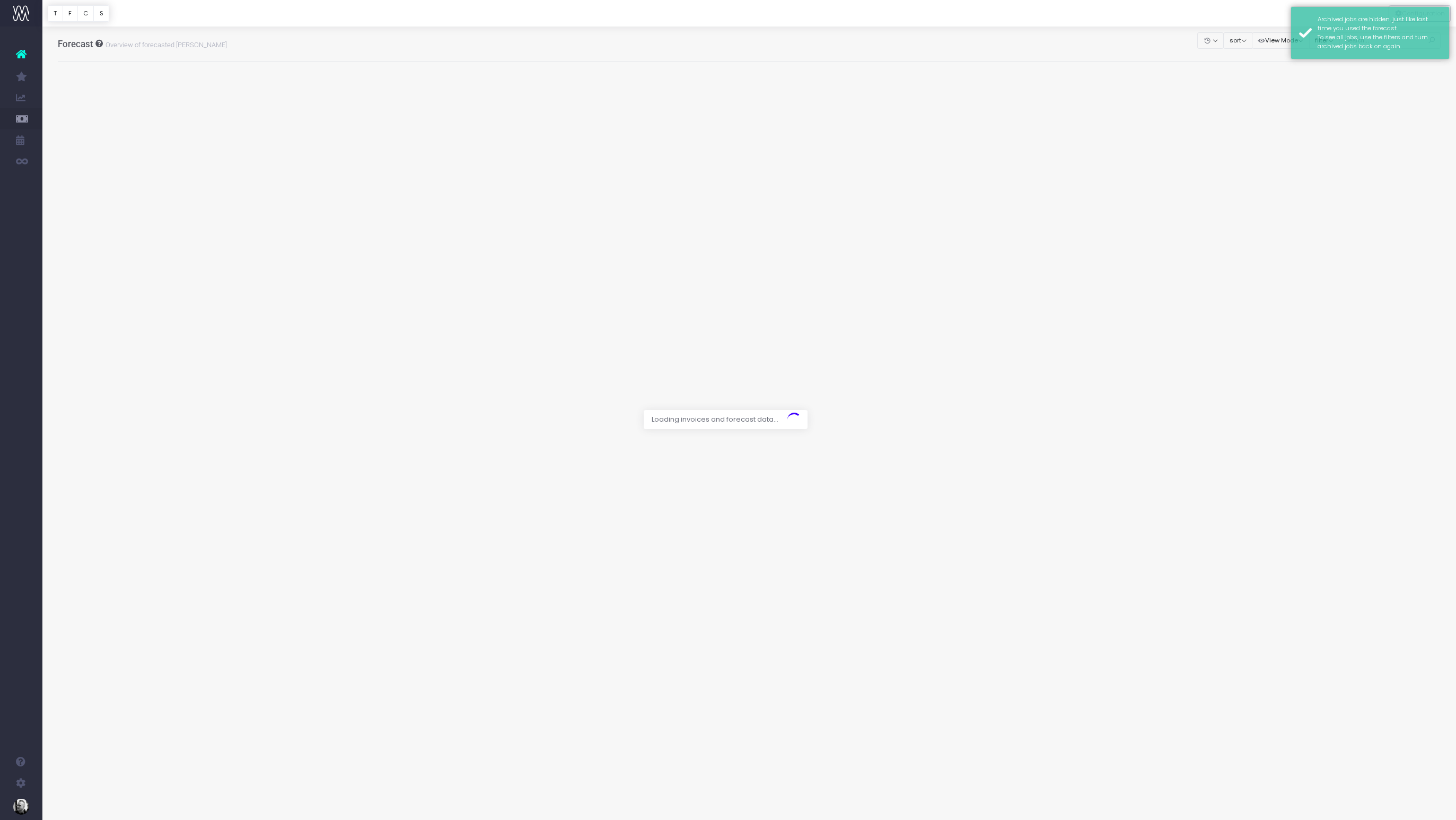
click at [1204, 15] on div at bounding box center [749, 13] width 1414 height 27
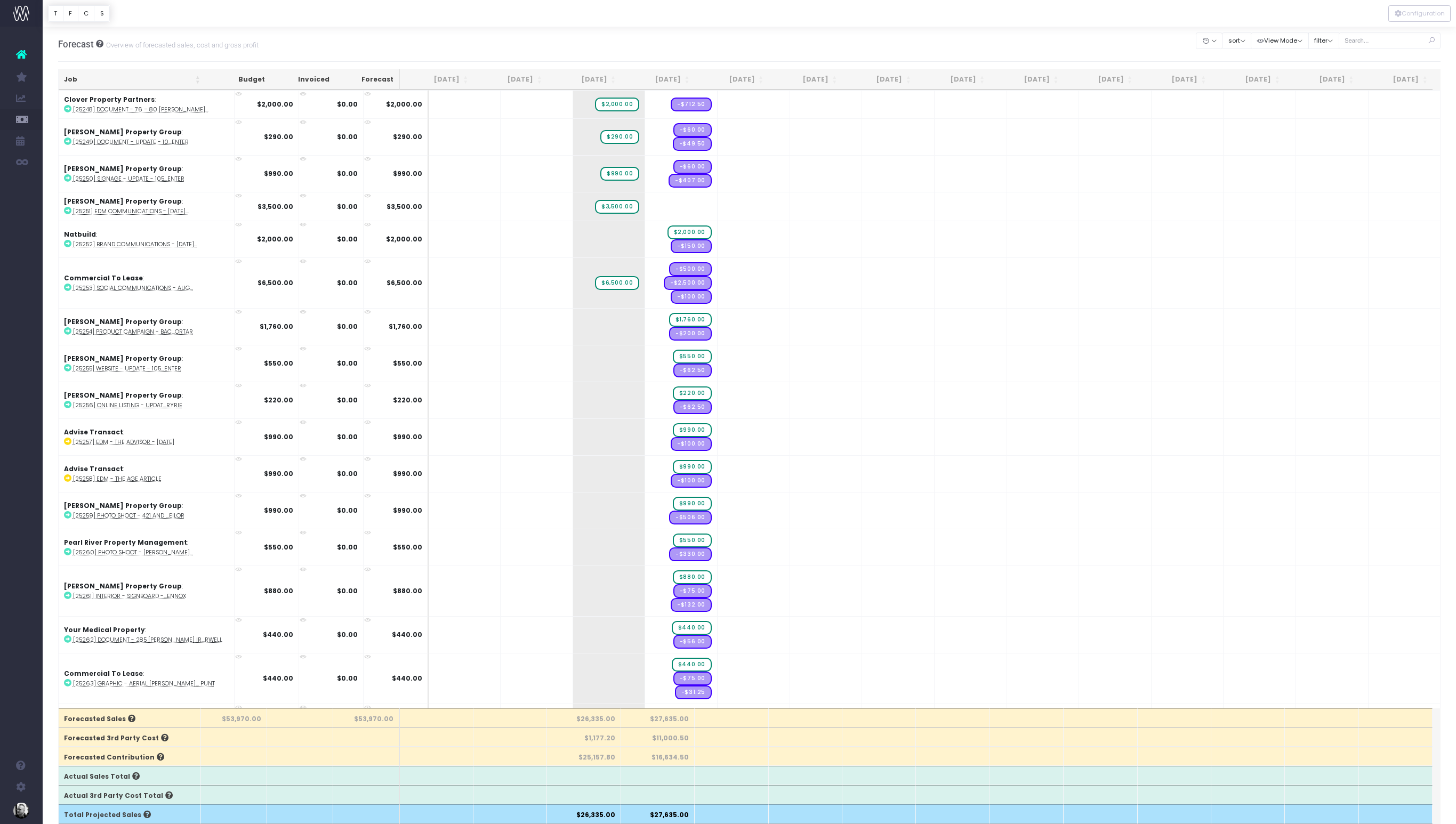
click at [119, 82] on th "Job" at bounding box center [132, 80] width 147 height 21
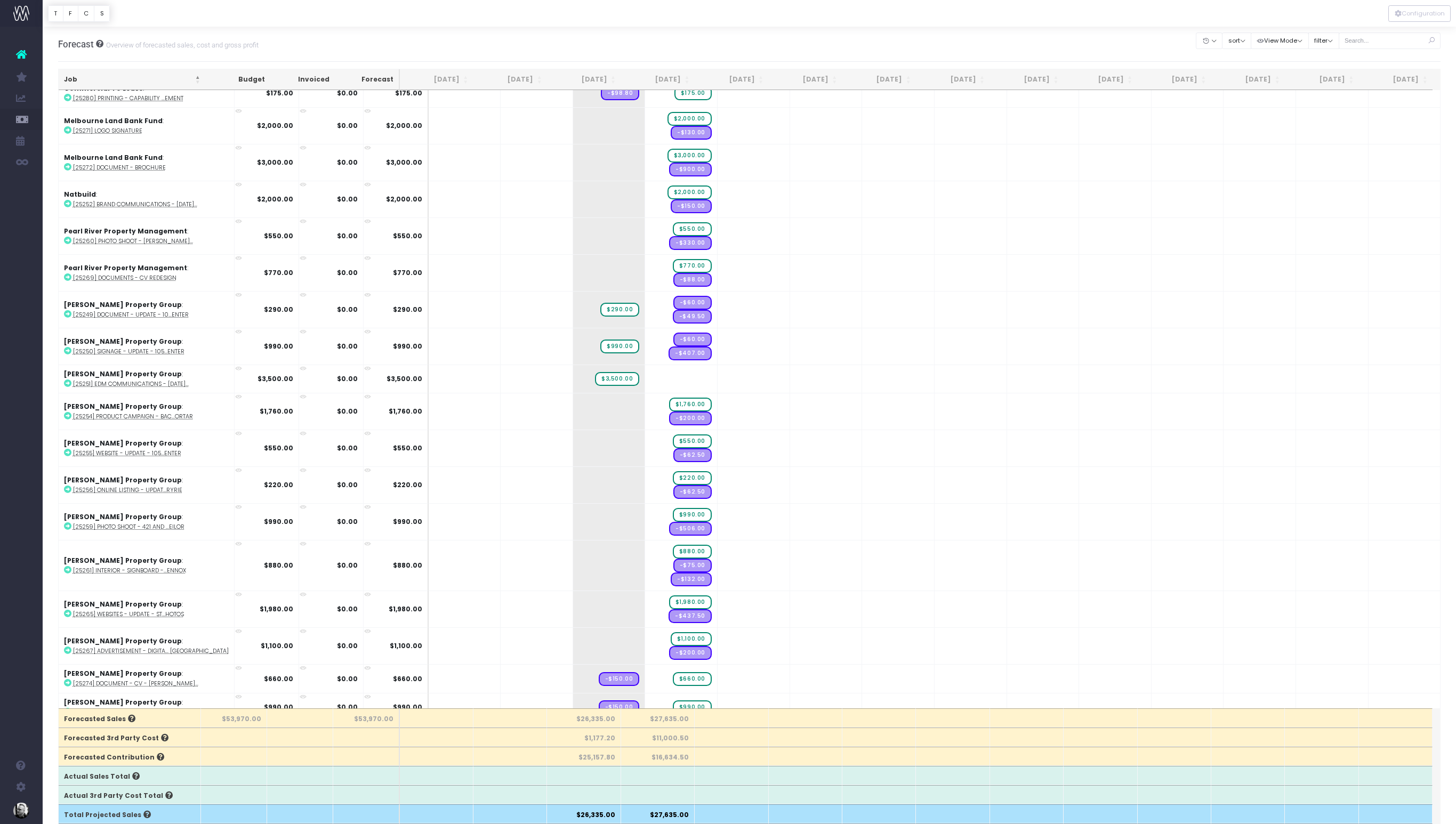
scroll to position [574, 0]
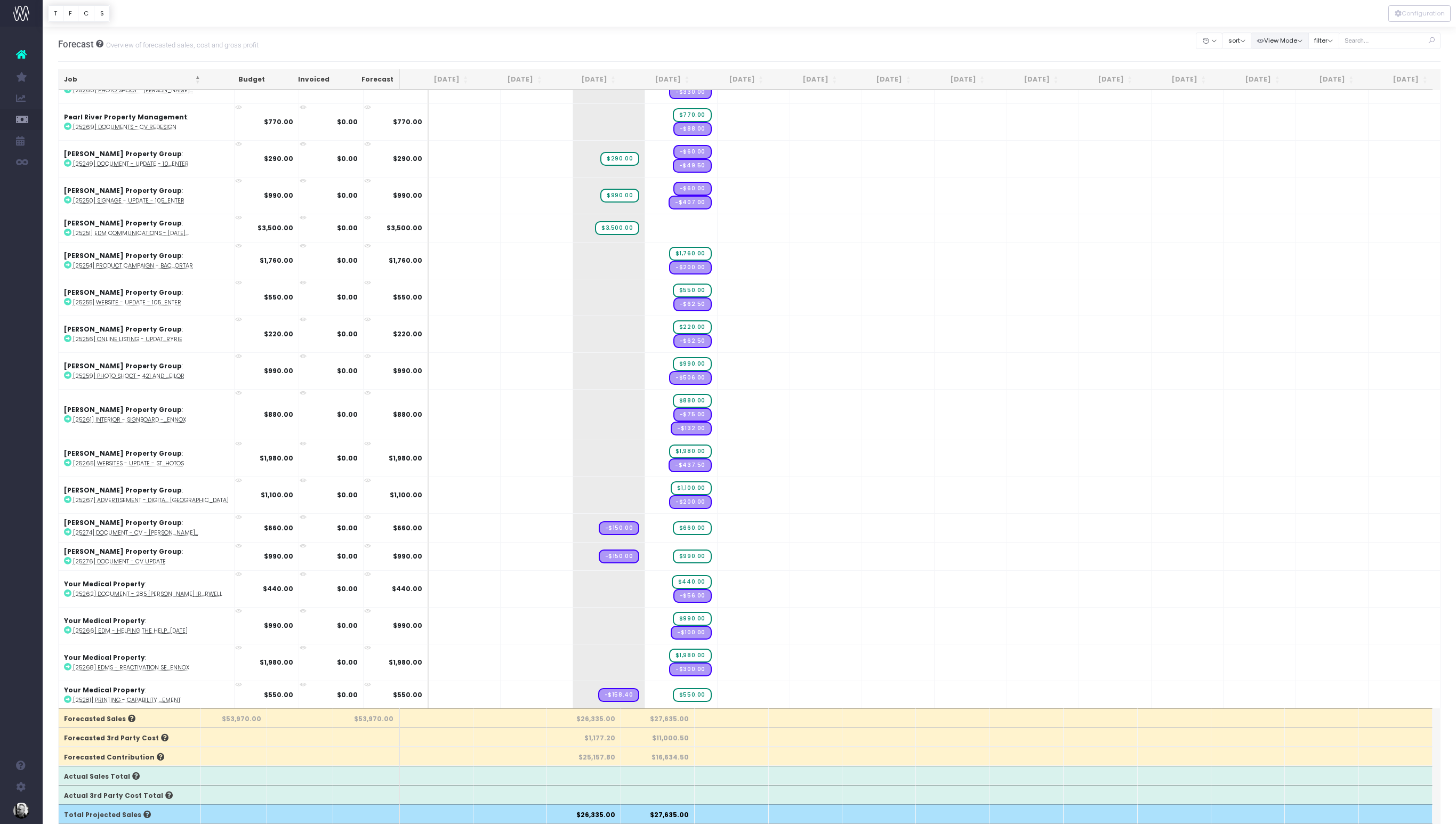
click at [1303, 39] on button "View Mode" at bounding box center [1280, 40] width 58 height 16
click at [1296, 64] on link "Show [PERSON_NAME]" at bounding box center [1307, 61] width 109 height 18
